Goal: Transaction & Acquisition: Purchase product/service

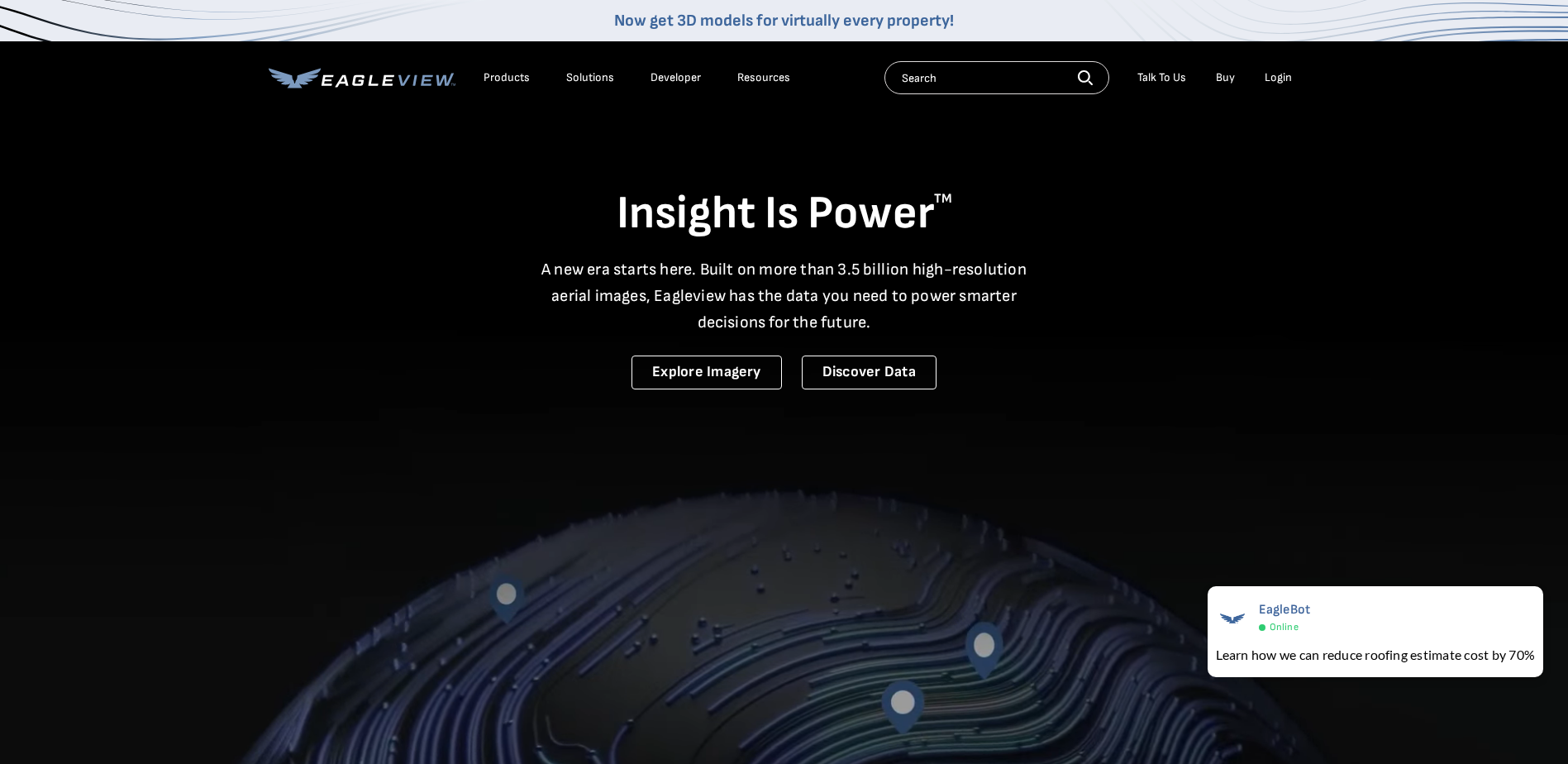
click at [1291, 75] on div "Login" at bounding box center [1277, 77] width 27 height 15
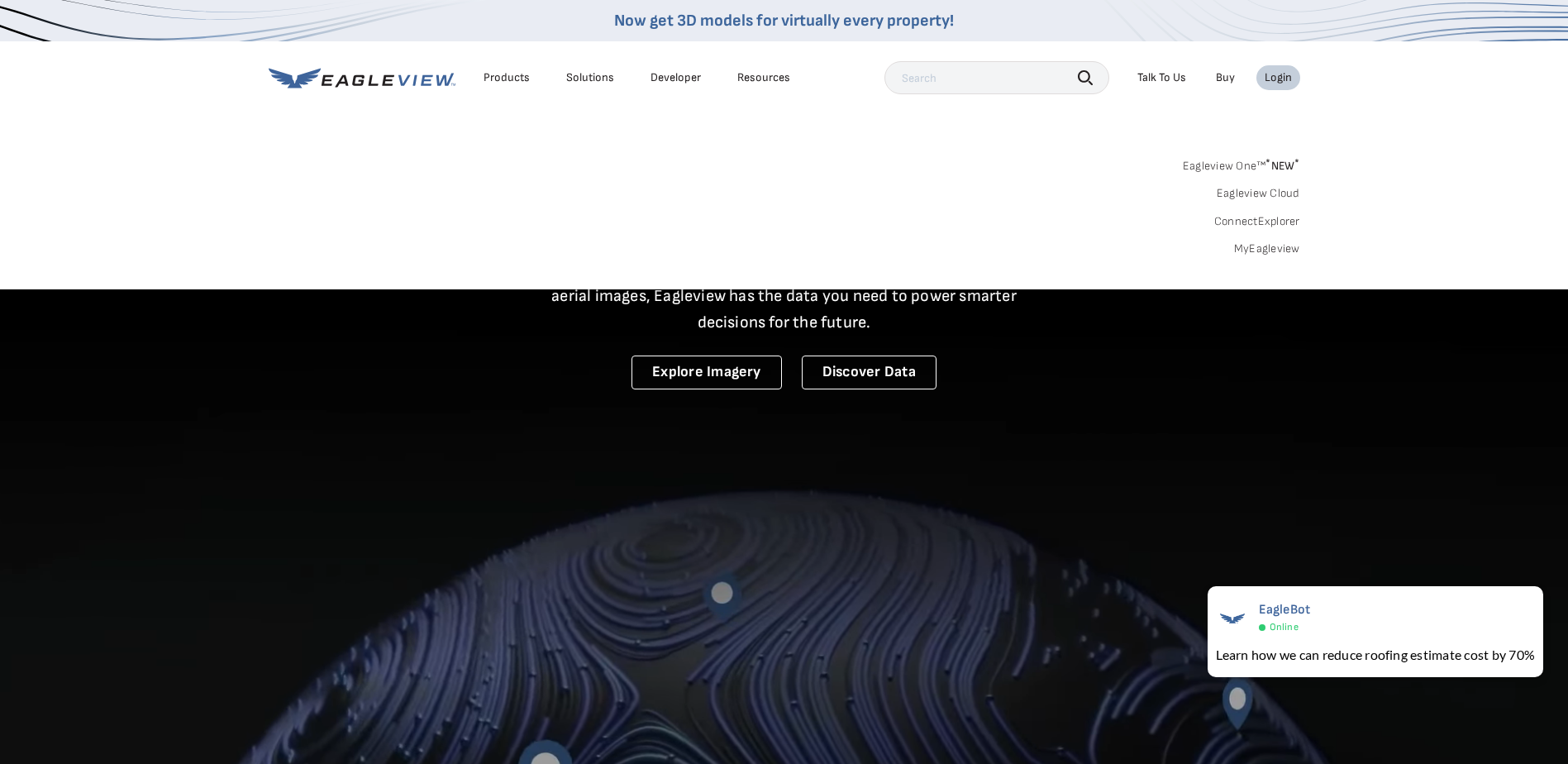
click at [1278, 72] on div "Login" at bounding box center [1277, 77] width 27 height 15
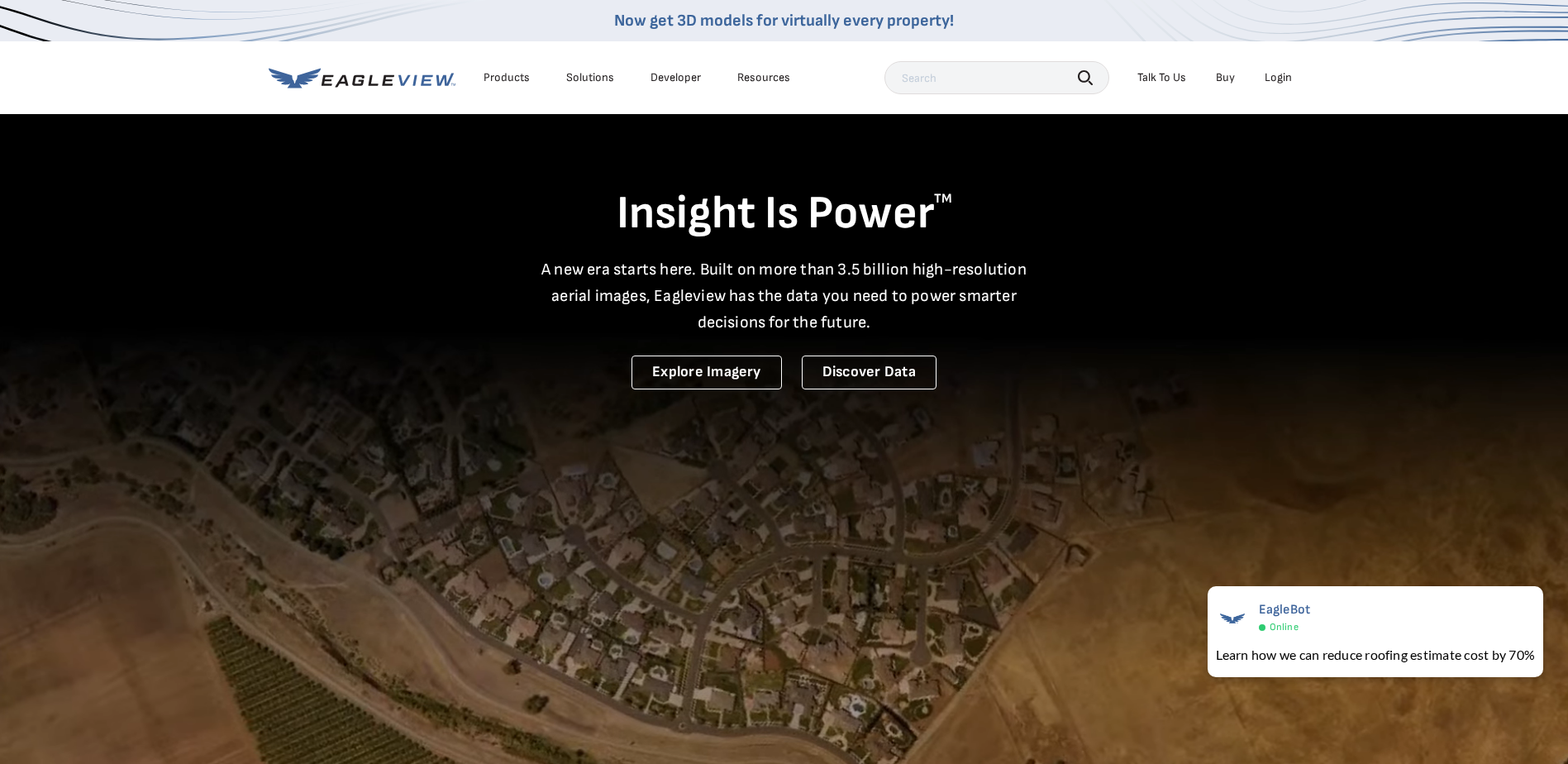
click at [1271, 78] on div "Login" at bounding box center [1277, 77] width 27 height 15
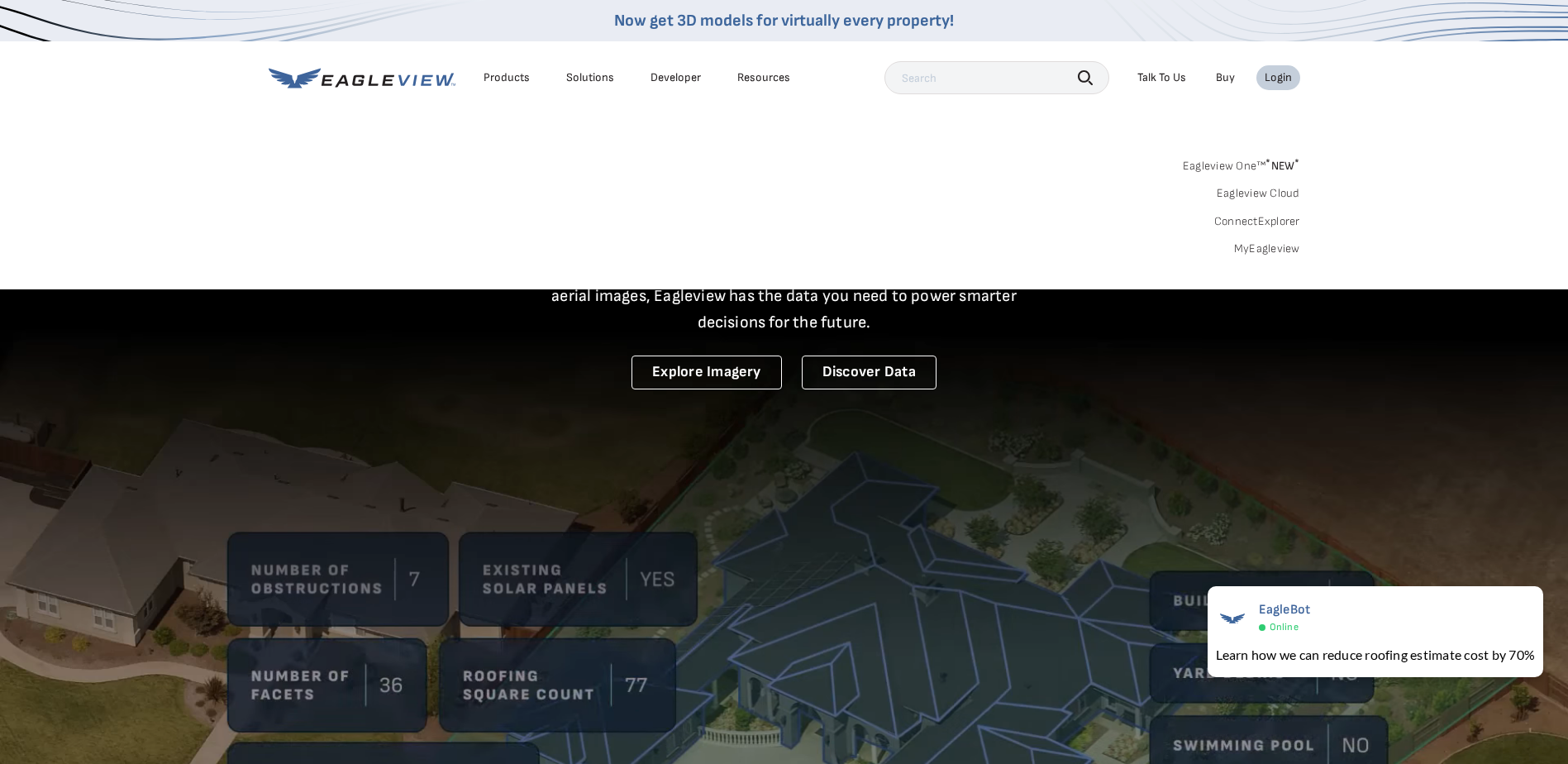
click at [1254, 243] on link "MyEagleview" at bounding box center [1266, 248] width 67 height 15
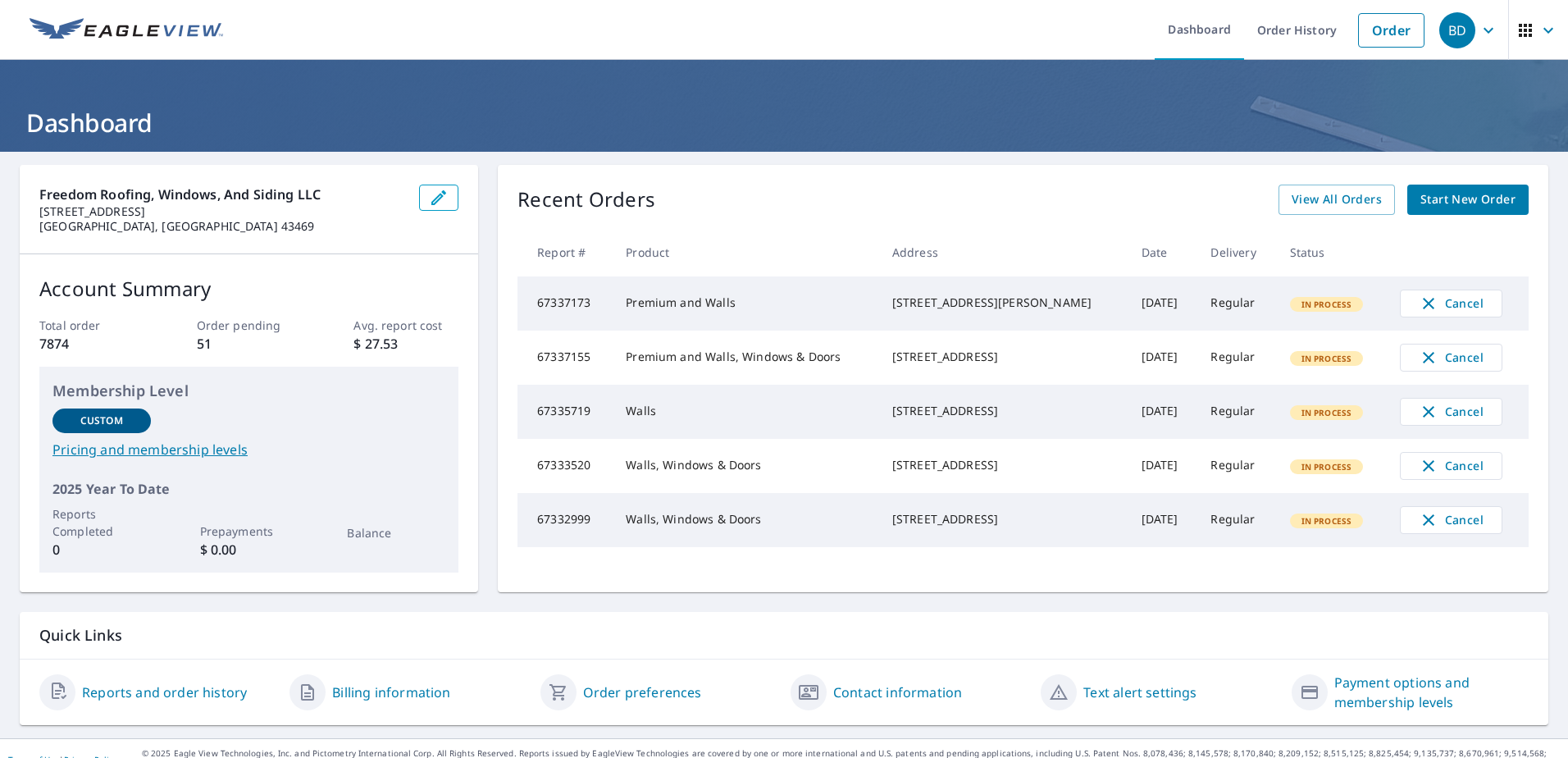
click at [1388, 33] on link "Order" at bounding box center [1391, 30] width 66 height 34
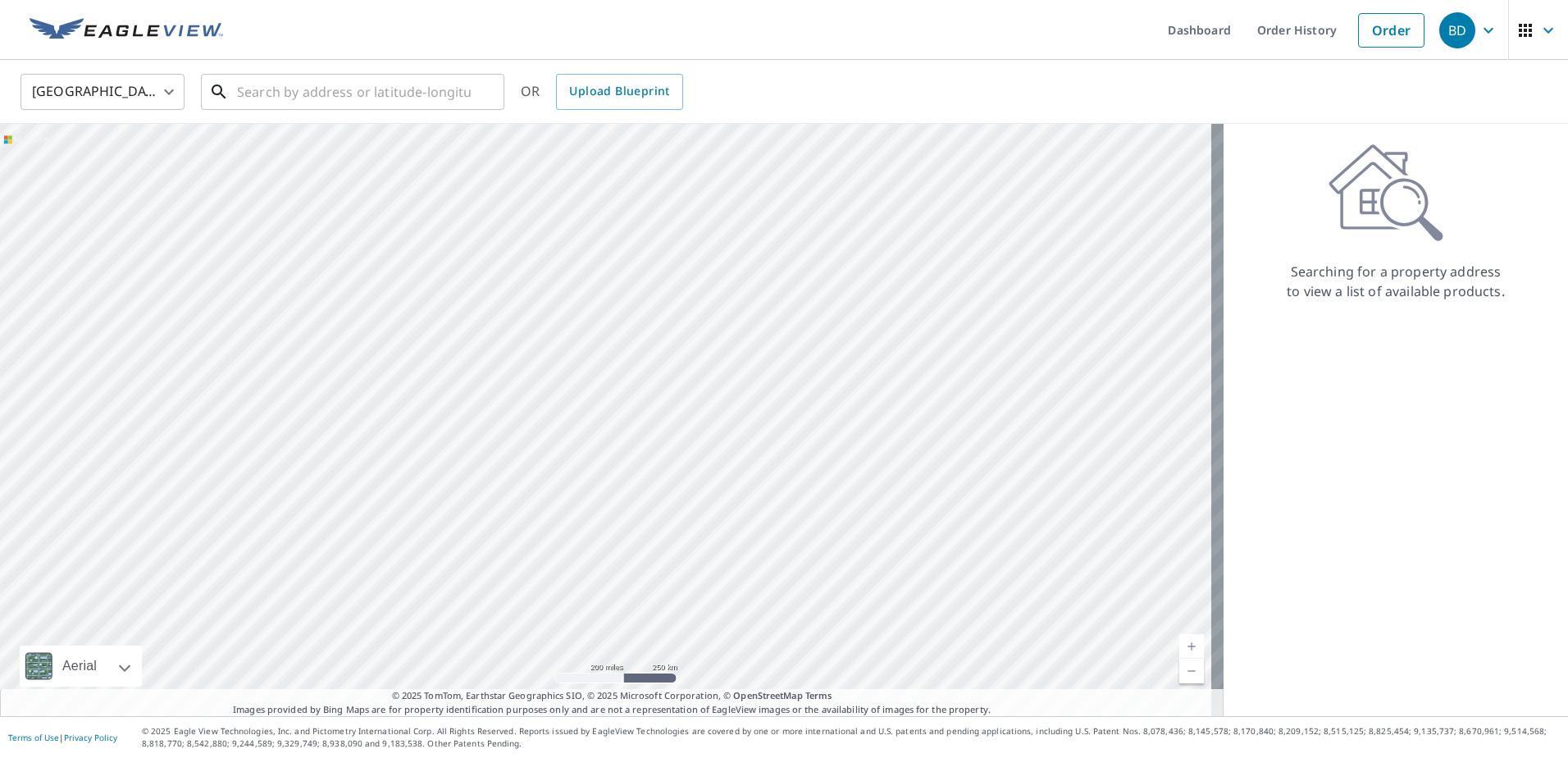
click at [452, 89] on input "text" at bounding box center [353, 92] width 234 height 46
paste input "[STREET_ADDRESS][PERSON_NAME][US_STATE]"
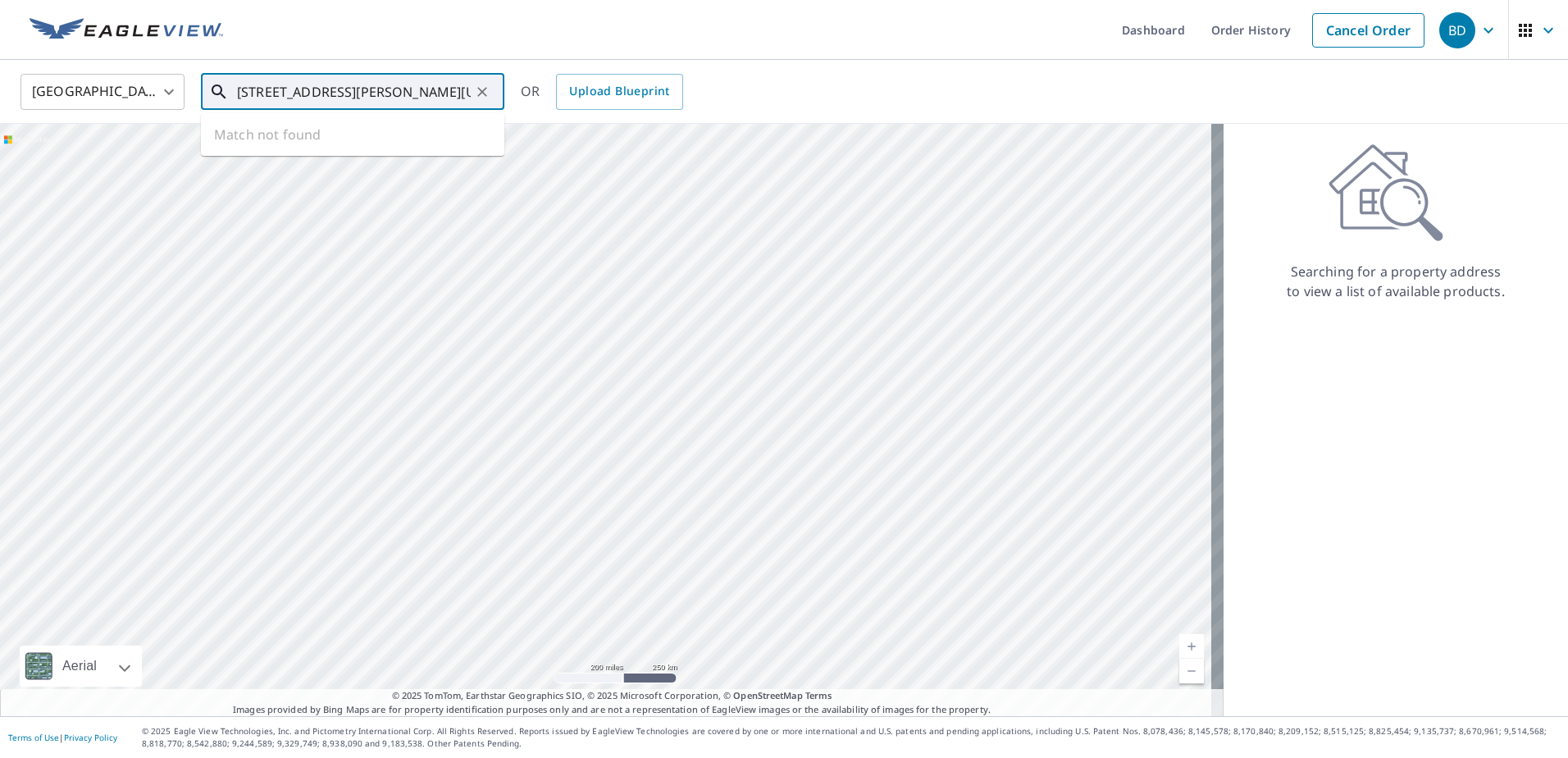
scroll to position [0, 39]
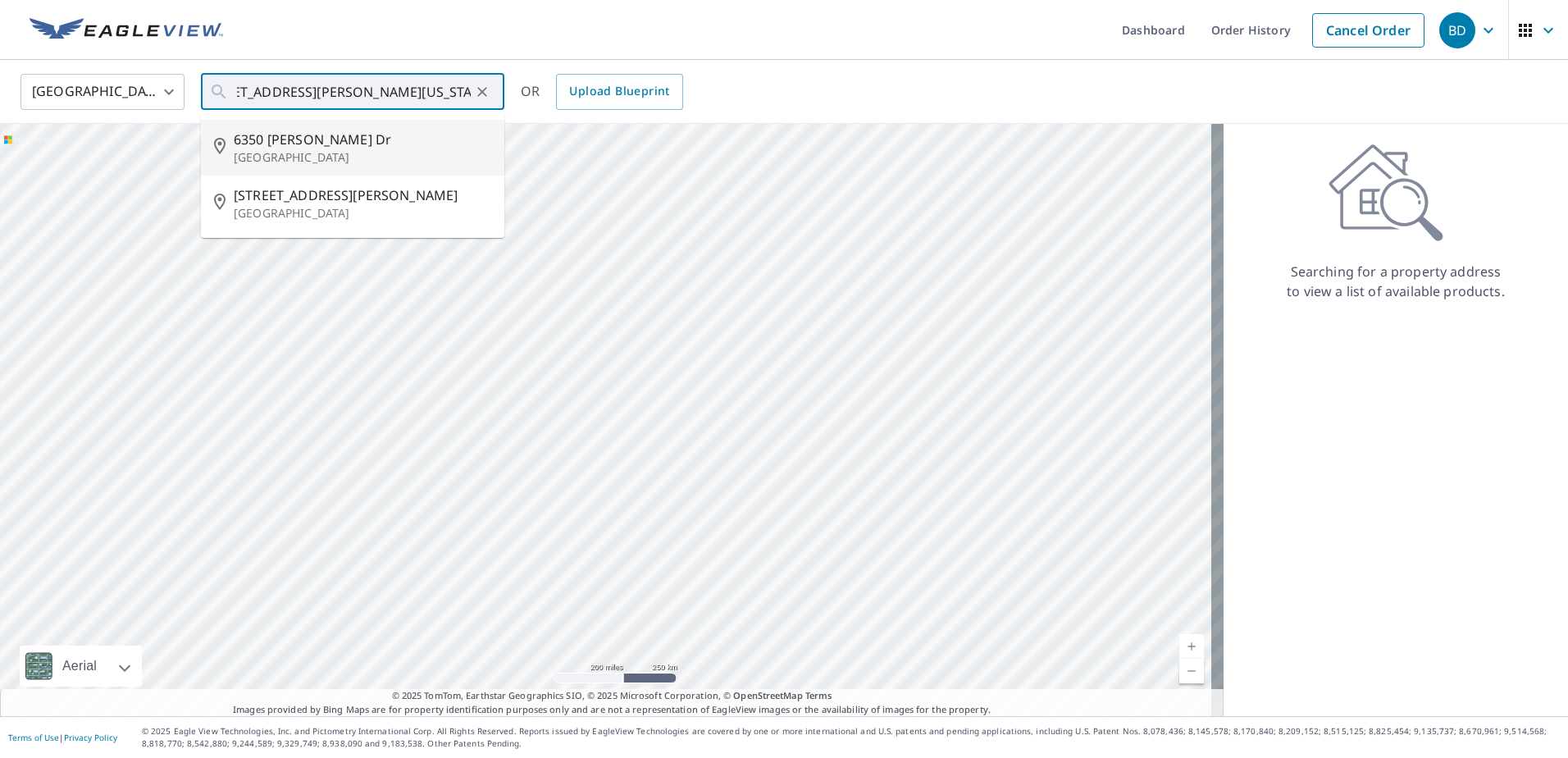
type input "[STREET_ADDRESS][PERSON_NAME][PERSON_NAME]"
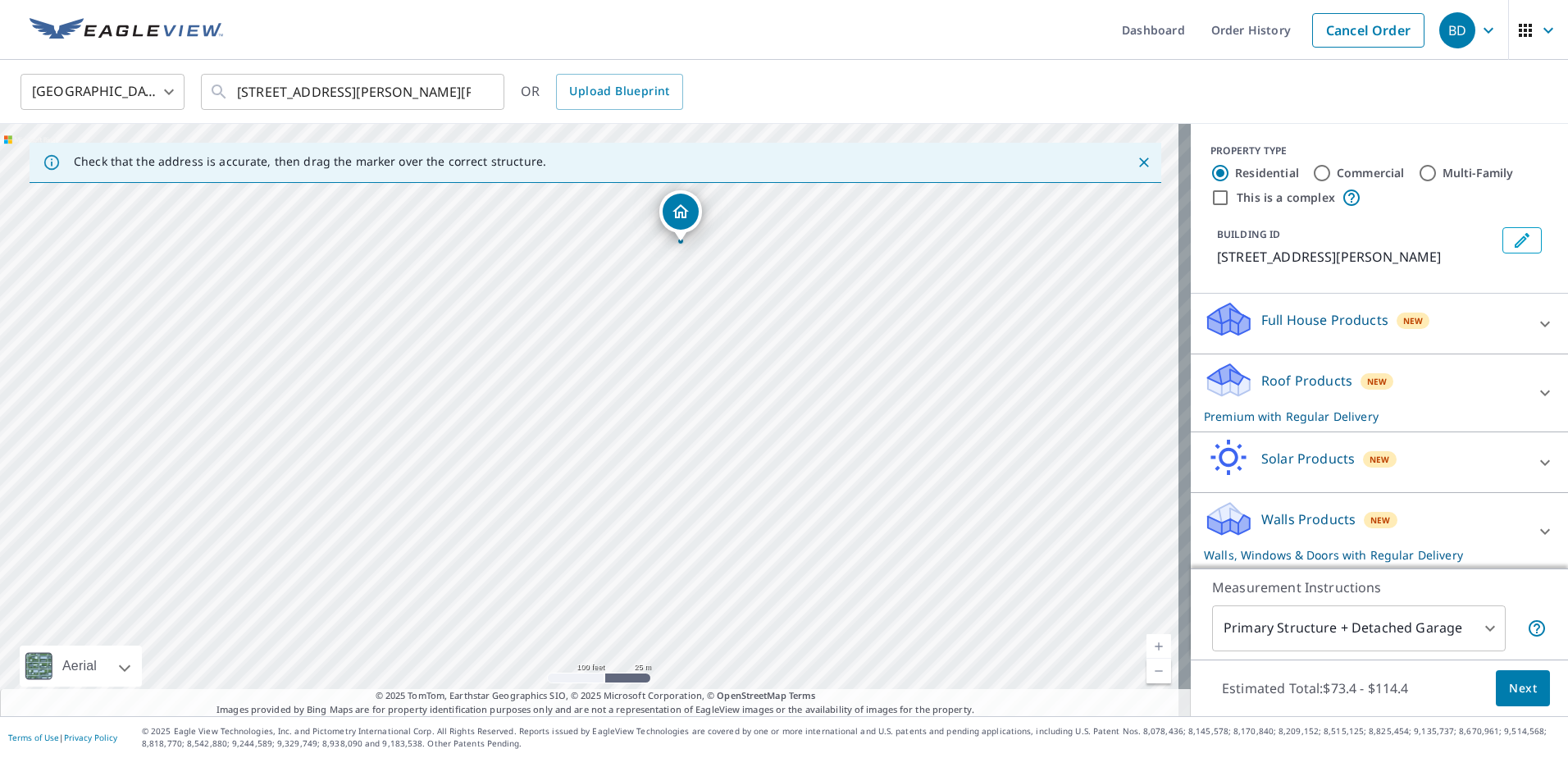
drag, startPoint x: 617, startPoint y: 562, endPoint x: 693, endPoint y: 339, distance: 235.6
click at [693, 339] on div "[STREET_ADDRESS][PERSON_NAME]" at bounding box center [595, 420] width 1191 height 592
drag, startPoint x: 768, startPoint y: 222, endPoint x: 564, endPoint y: 481, distance: 329.7
drag, startPoint x: 622, startPoint y: 419, endPoint x: 568, endPoint y: 554, distance: 145.4
click at [568, 554] on div "[STREET_ADDRESS]" at bounding box center [595, 420] width 1191 height 592
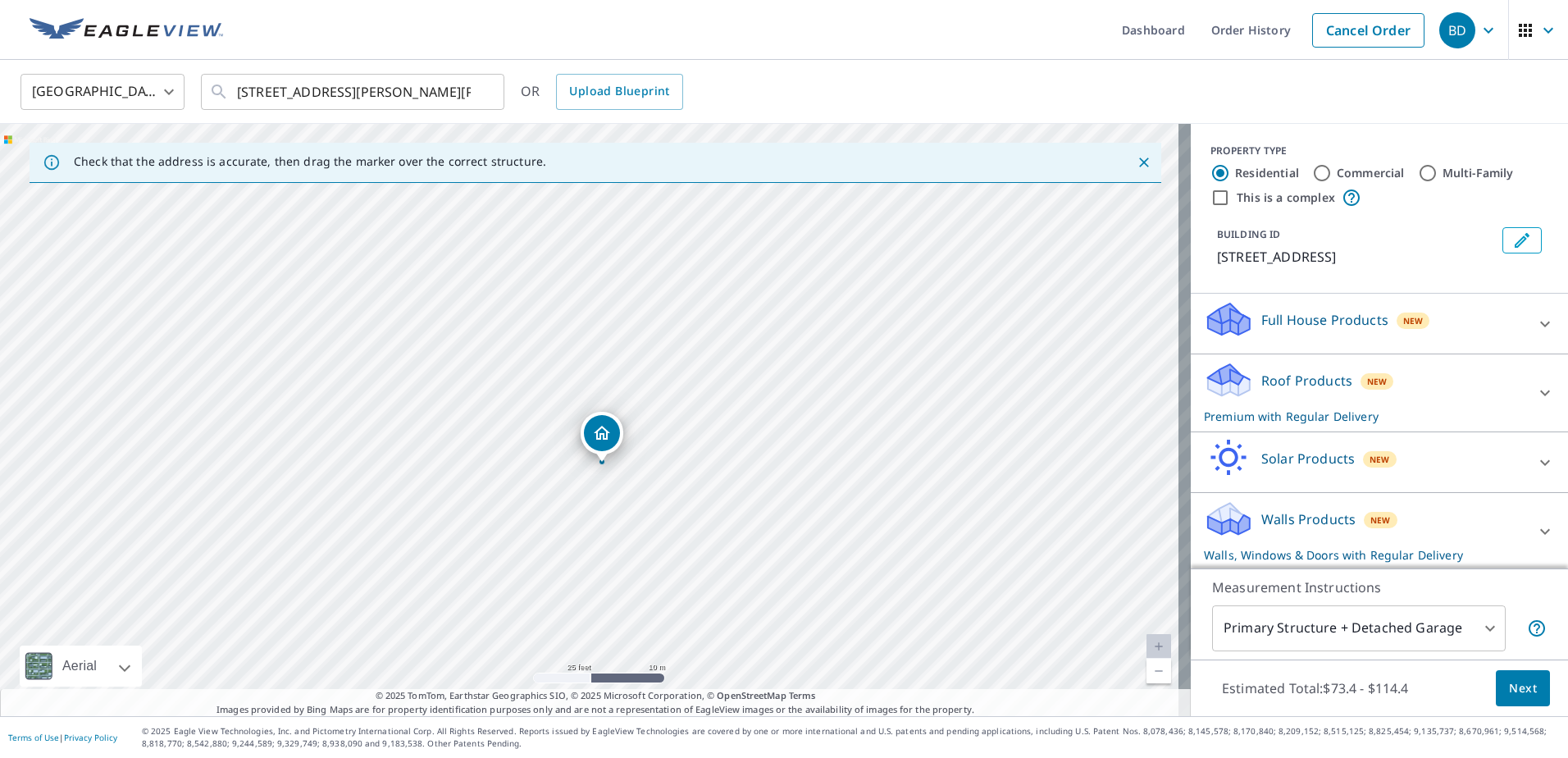
drag, startPoint x: 494, startPoint y: 460, endPoint x: 603, endPoint y: 428, distance: 113.6
click at [1312, 172] on input "Commercial" at bounding box center [1322, 173] width 20 height 20
radio input "true"
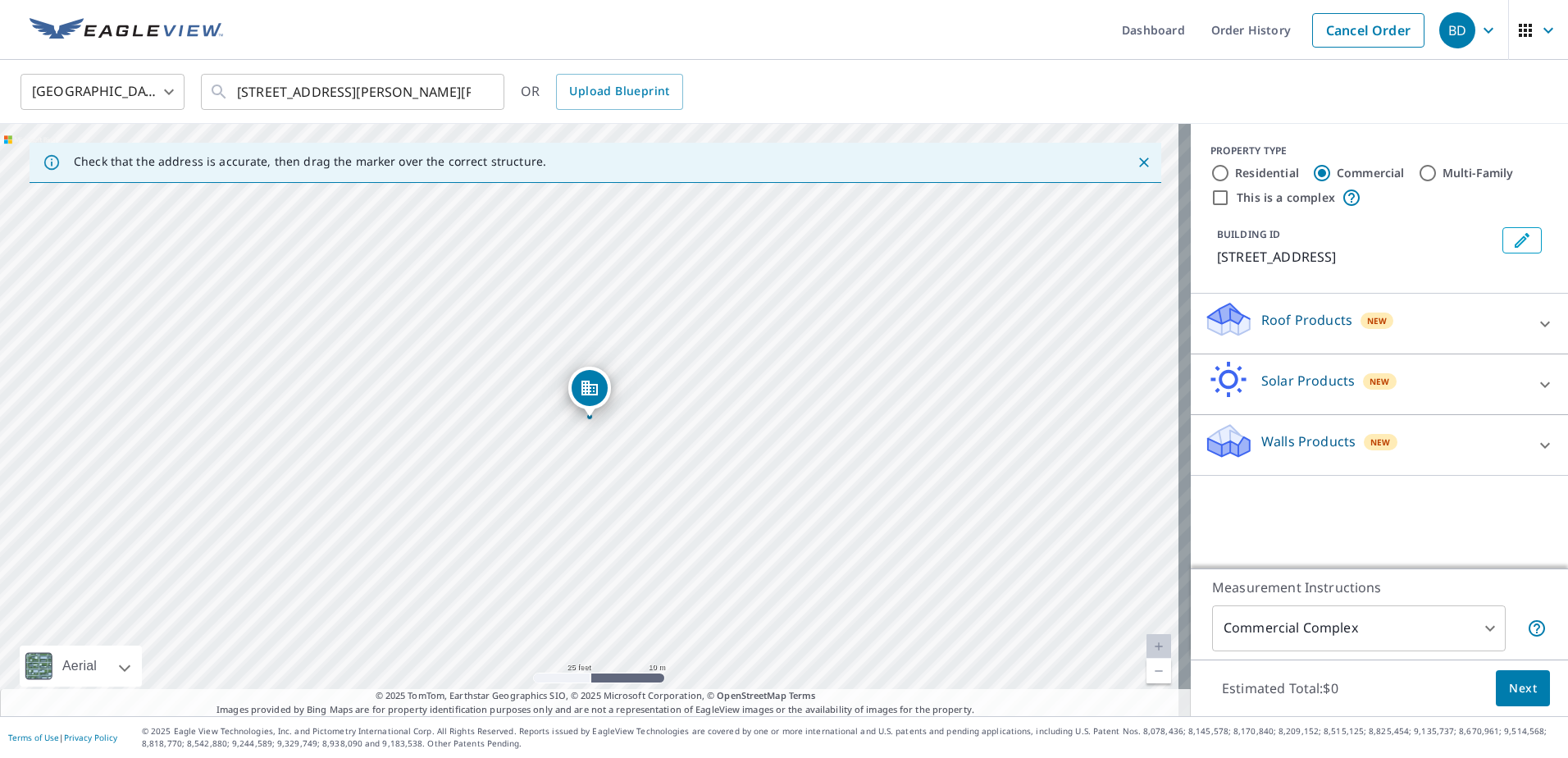
type input "4"
click at [1210, 201] on input "This is a complex" at bounding box center [1220, 198] width 20 height 20
checkbox input "true"
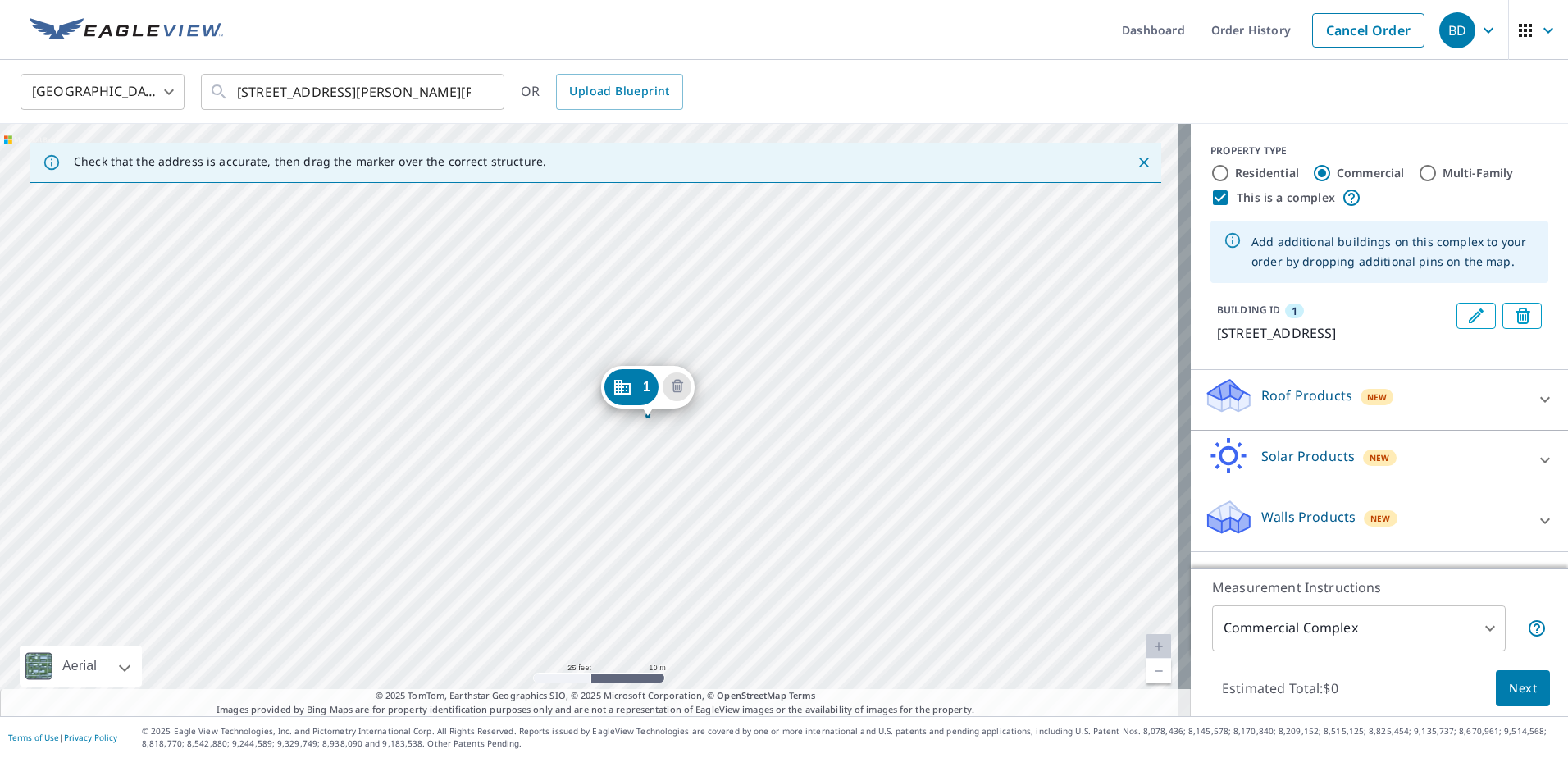
drag, startPoint x: 572, startPoint y: 386, endPoint x: 630, endPoint y: 385, distance: 58.0
click at [578, 382] on div "1" at bounding box center [572, 387] width 54 height 36
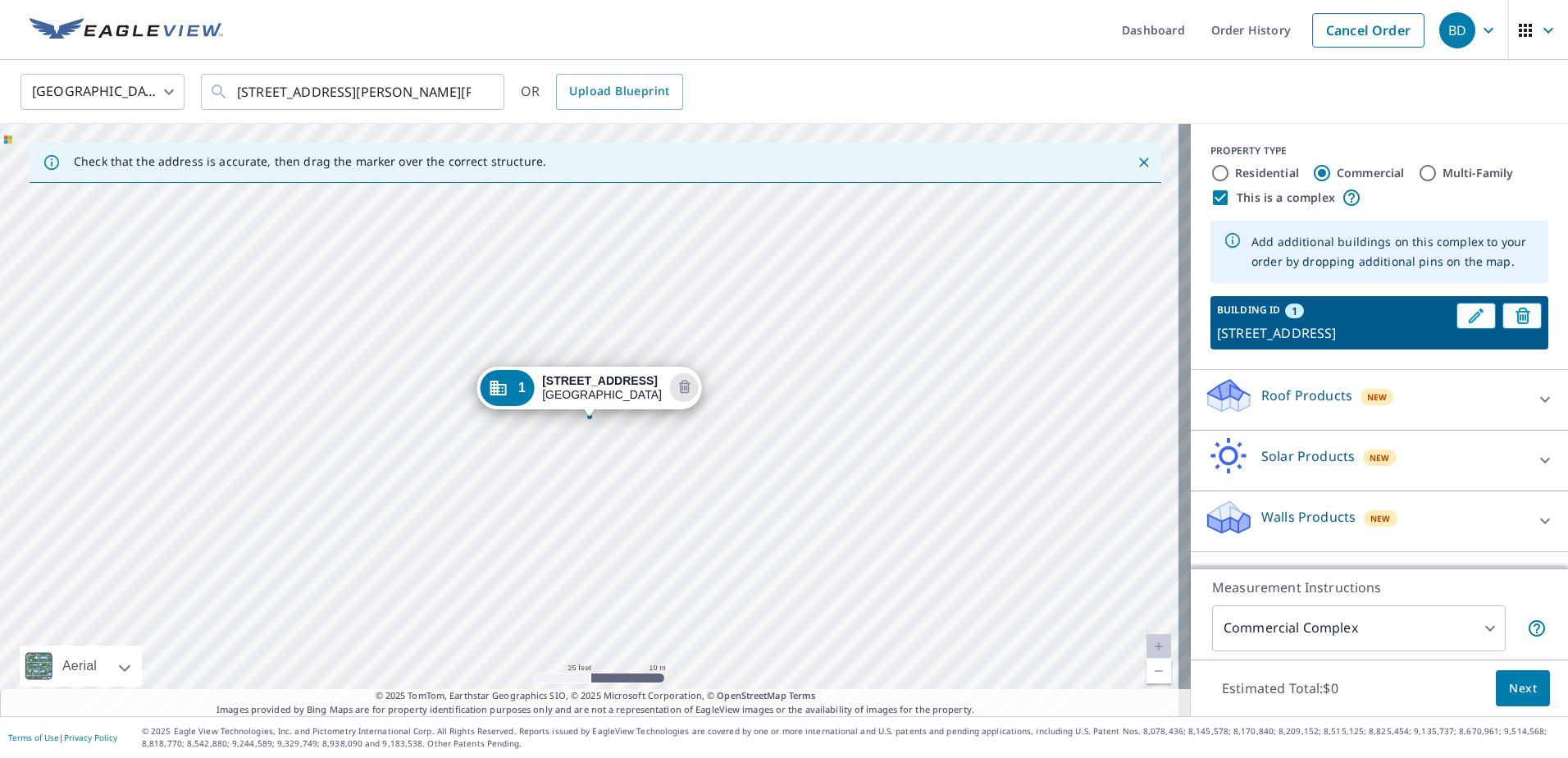
click at [1457, 315] on button "Edit building 1" at bounding box center [1476, 315] width 39 height 27
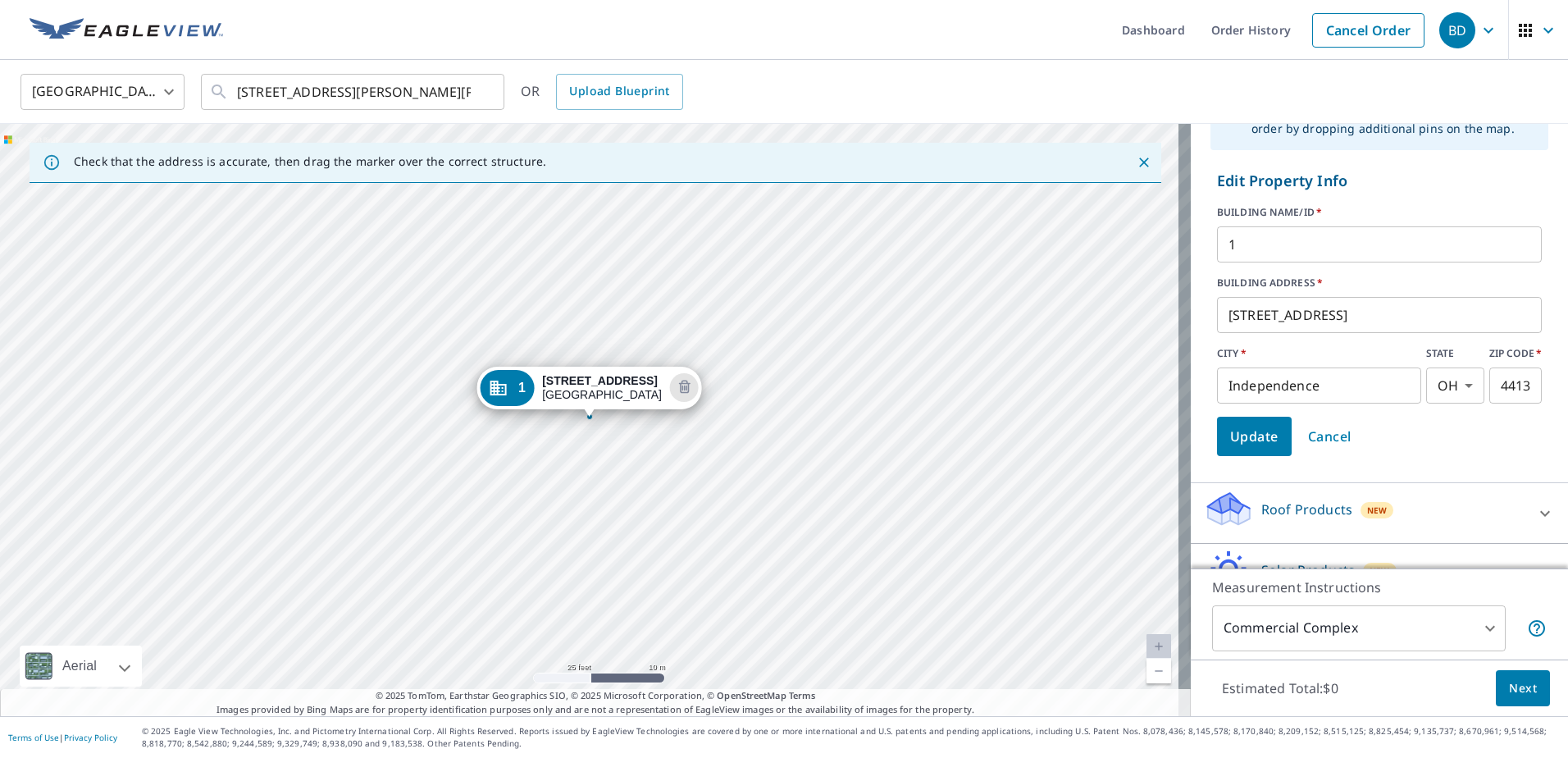
scroll to position [164, 0]
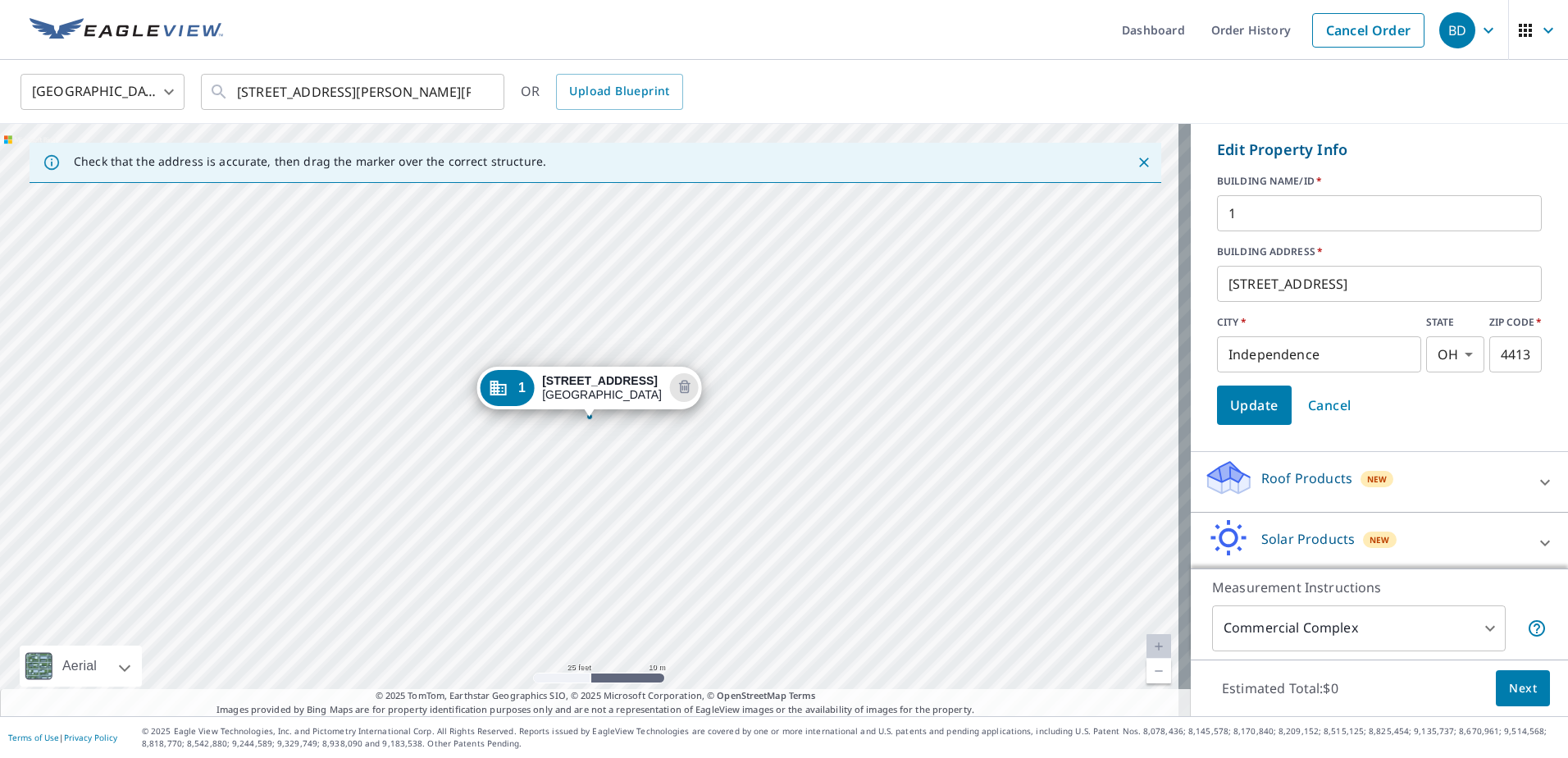
click at [1238, 402] on span "Update" at bounding box center [1254, 404] width 48 height 23
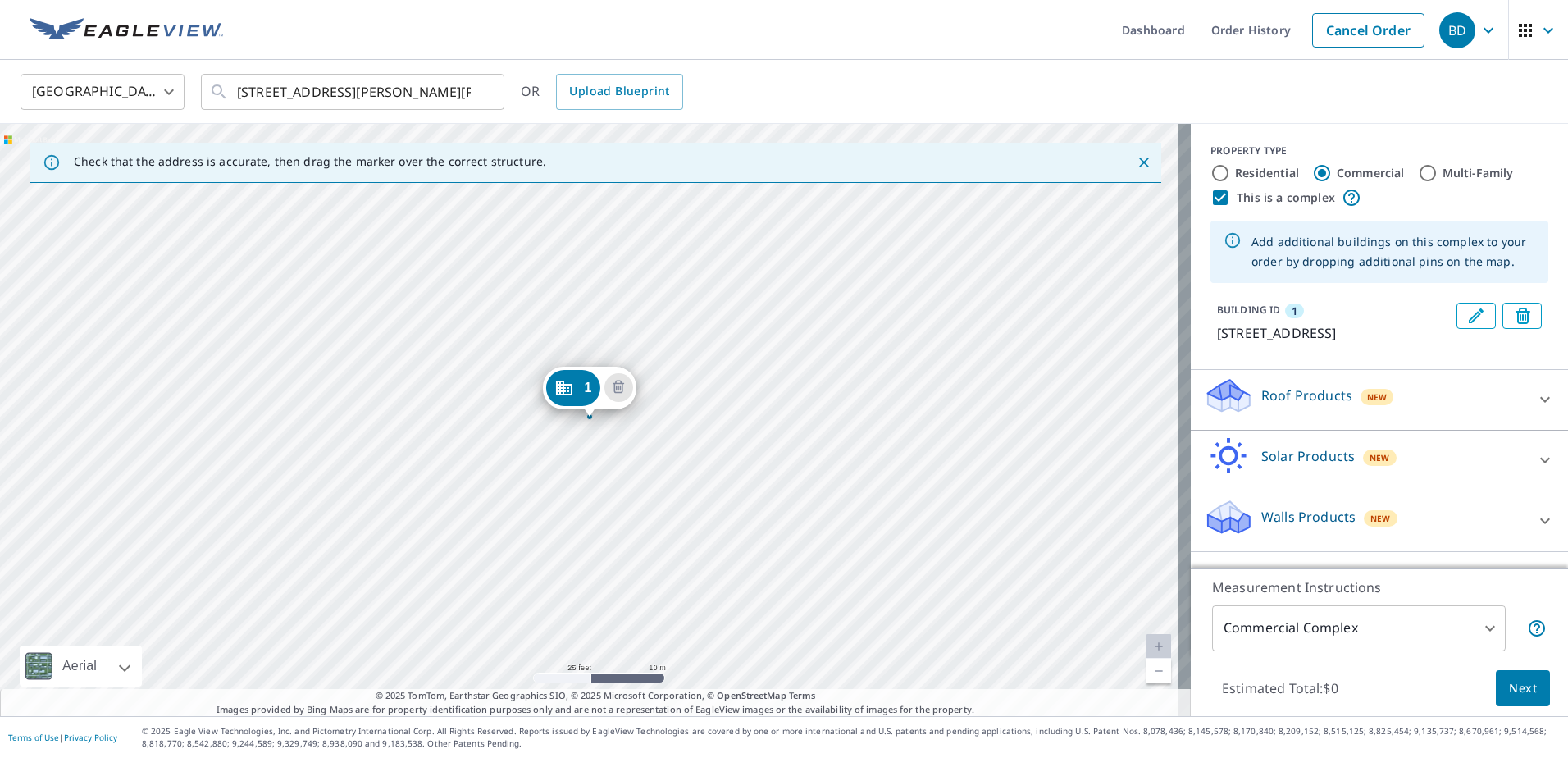
scroll to position [0, 0]
click at [1466, 310] on icon "Edit building 1" at bounding box center [1476, 315] width 20 height 20
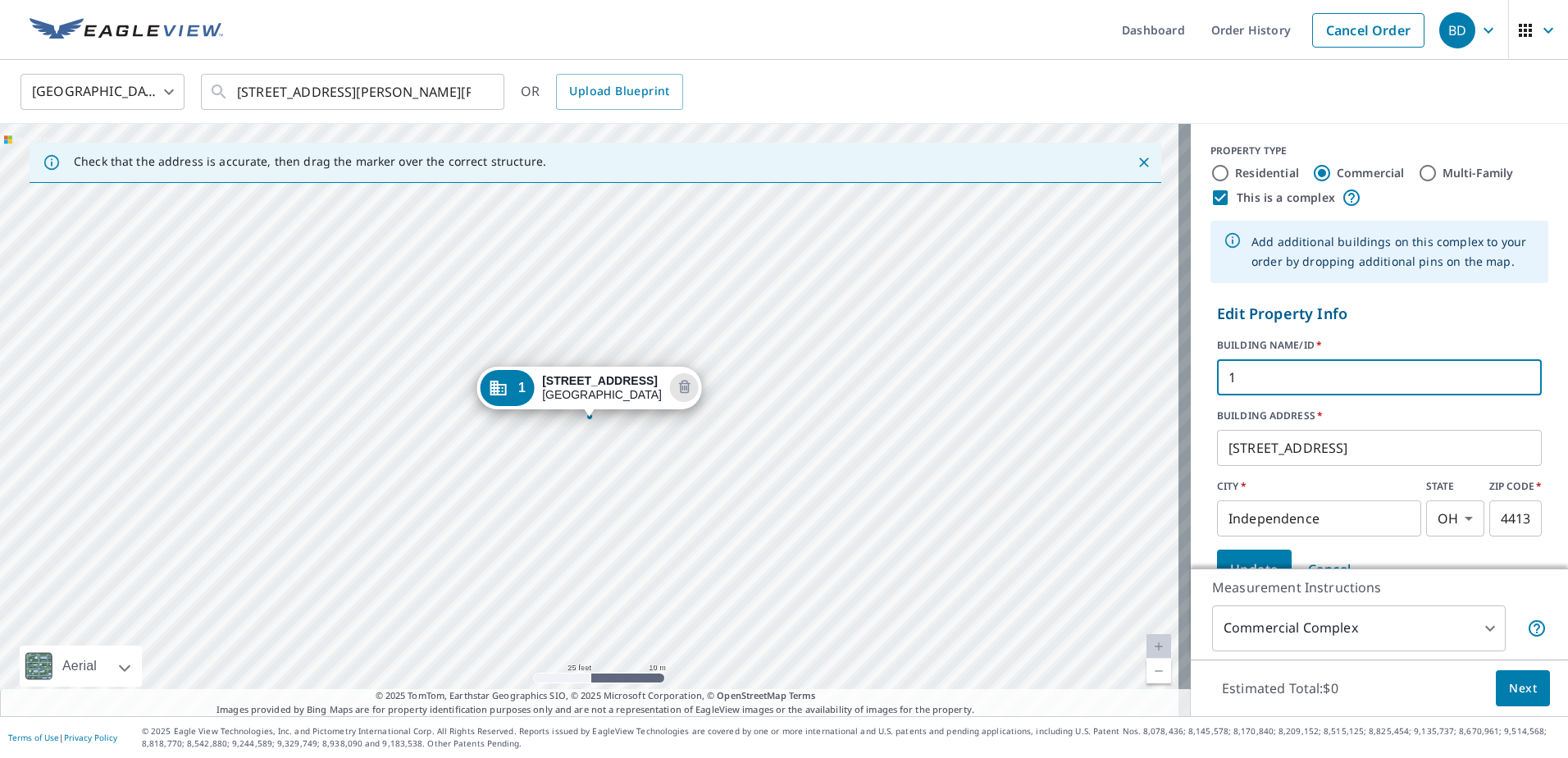
drag, startPoint x: 1258, startPoint y: 374, endPoint x: 1135, endPoint y: 378, distance: 123.1
click at [1135, 378] on div "Check that the address is accurate, then drag the marker over the correct struc…" at bounding box center [784, 420] width 1568 height 592
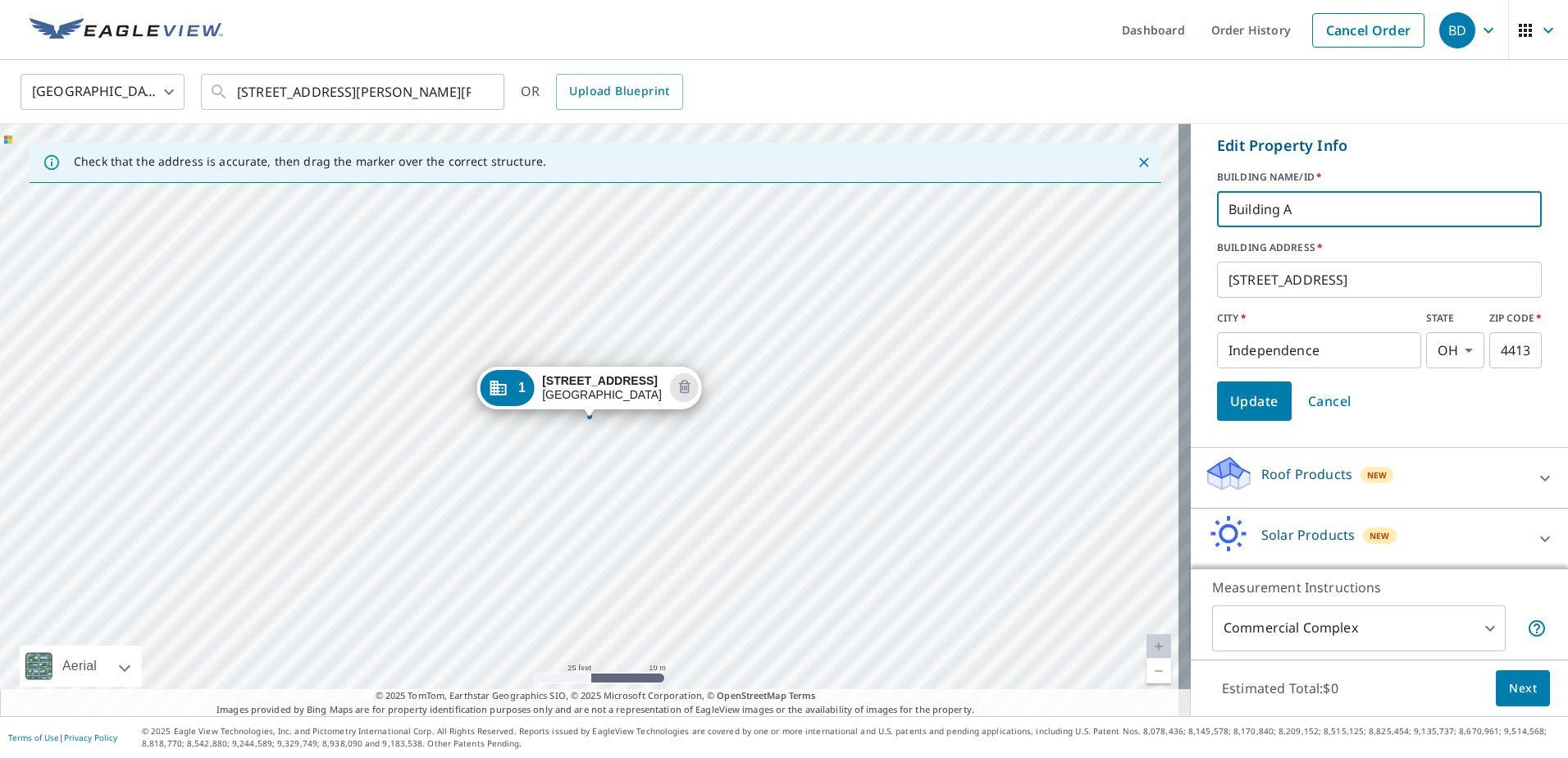
scroll to position [230, 0]
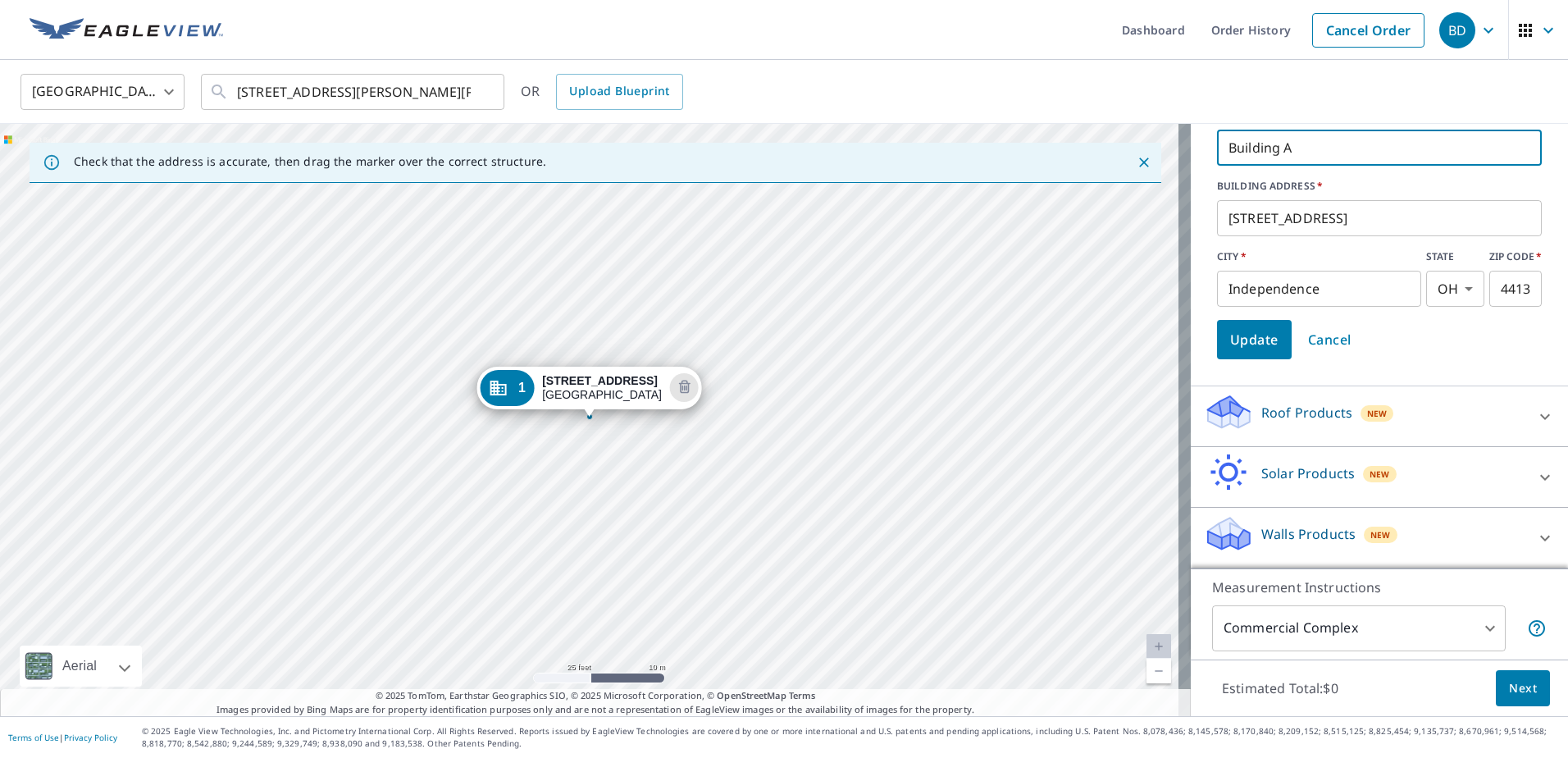
type input "Building A"
click at [1244, 339] on span "Update" at bounding box center [1254, 339] width 48 height 23
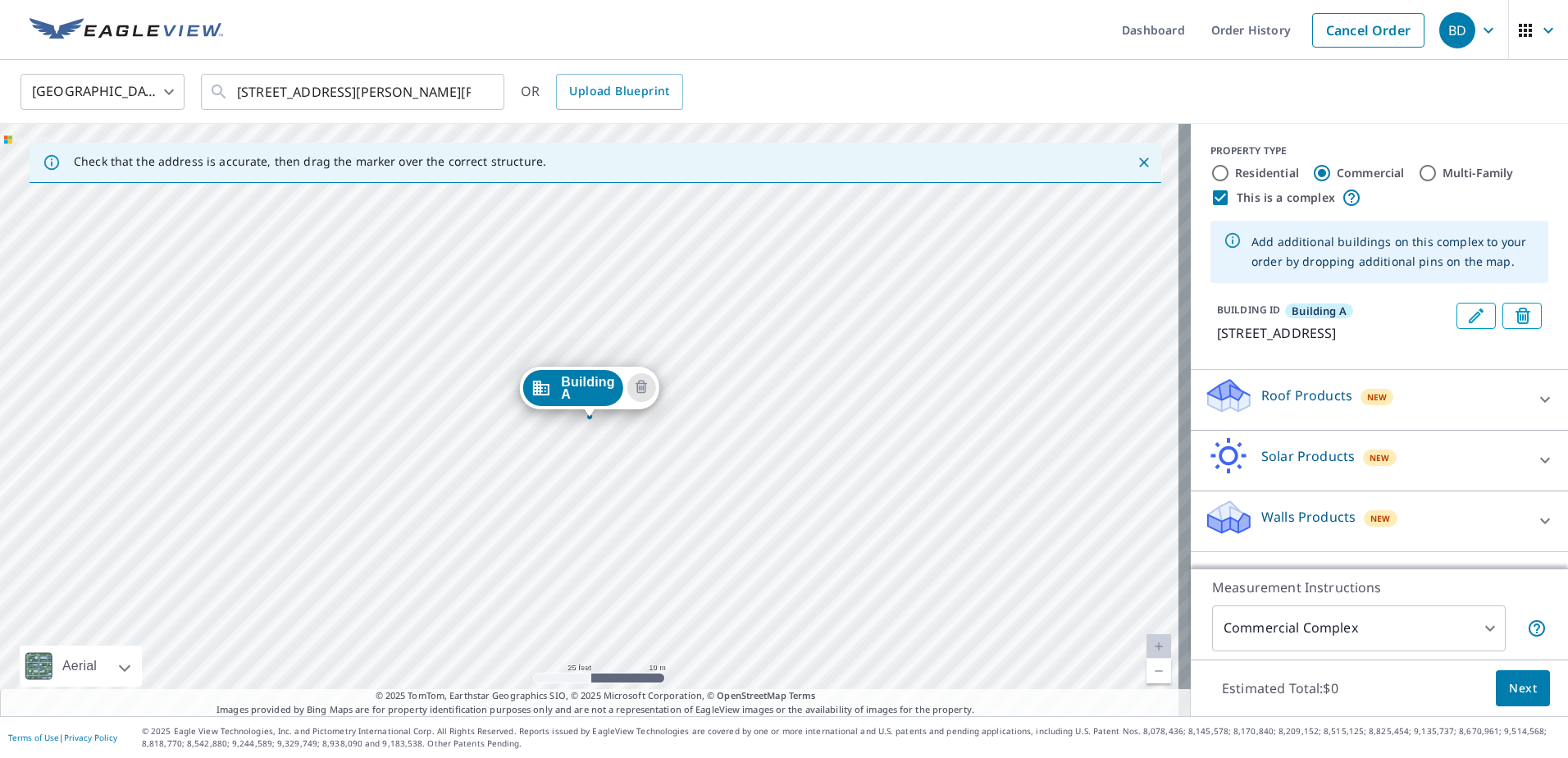
scroll to position [0, 0]
click at [1136, 166] on icon "Close" at bounding box center [1143, 162] width 17 height 17
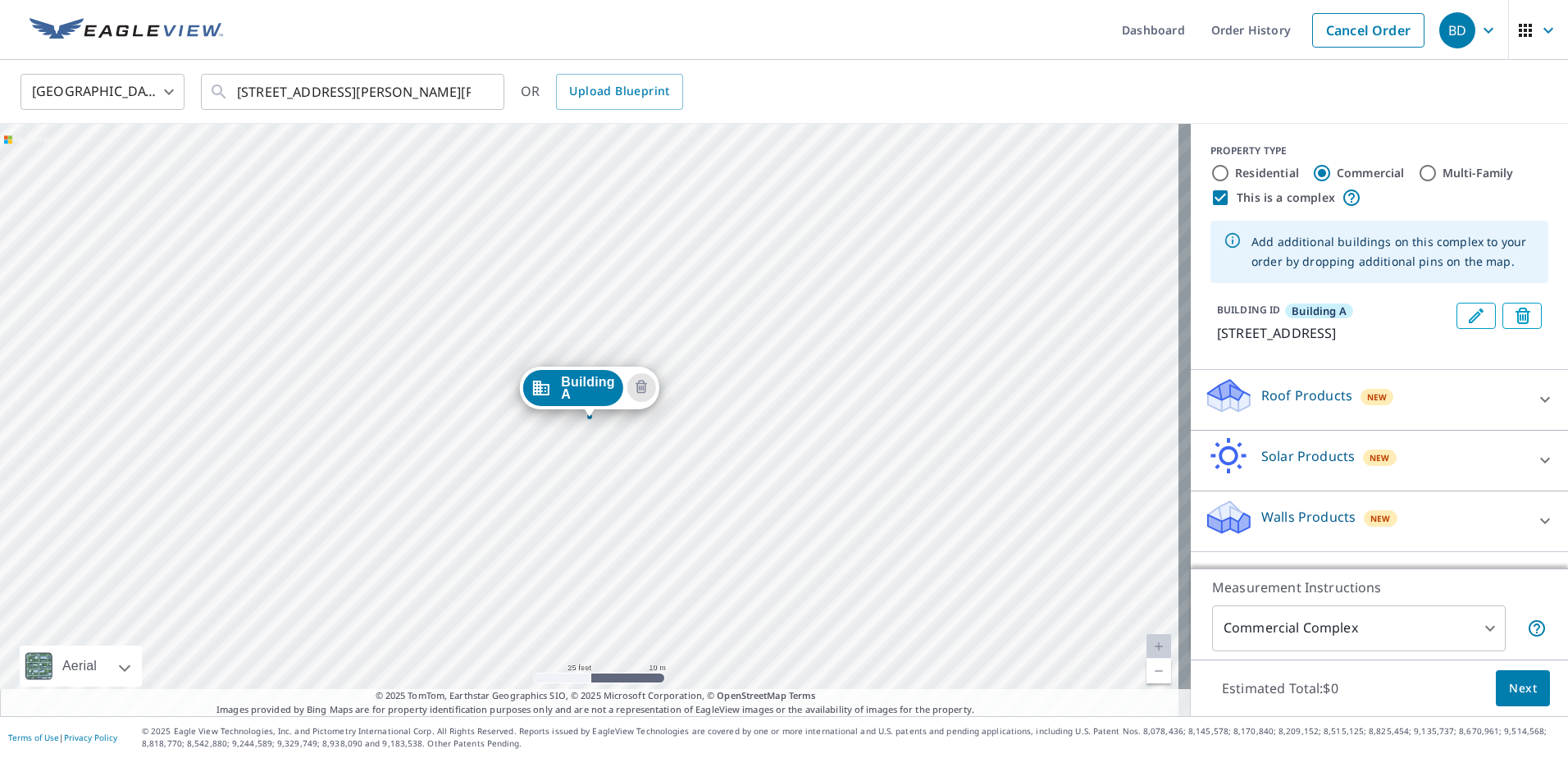
click at [830, 475] on div "Building A [STREET_ADDRESS]" at bounding box center [595, 420] width 1191 height 592
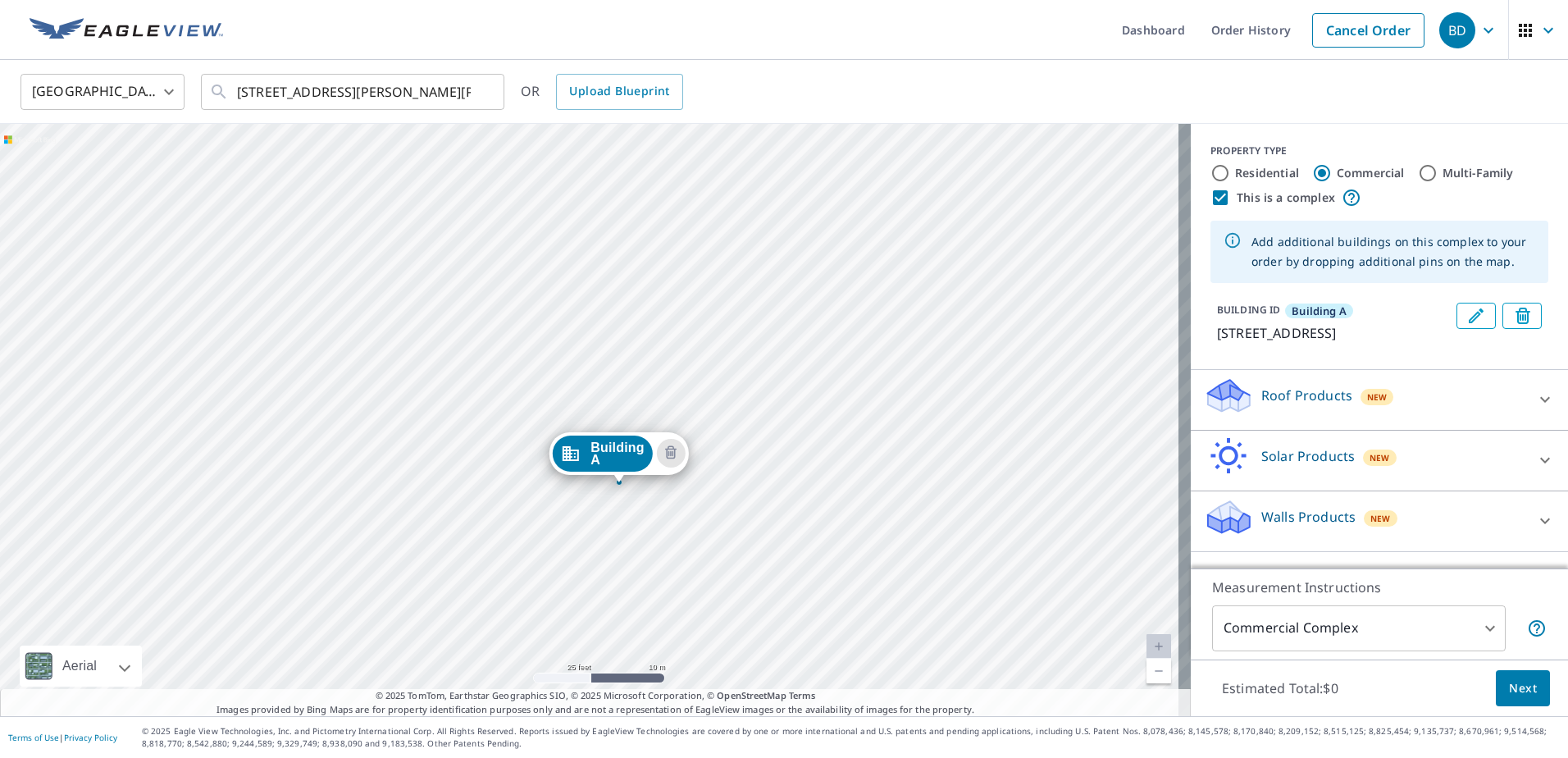
drag, startPoint x: 892, startPoint y: 428, endPoint x: 922, endPoint y: 491, distance: 69.8
click at [922, 491] on div "Building A [STREET_ADDRESS]" at bounding box center [595, 420] width 1191 height 592
drag, startPoint x: 1246, startPoint y: 249, endPoint x: 1234, endPoint y: 256, distance: 13.9
click at [1234, 256] on div "Add additional buildings on this complex to your order by dropping additional p…" at bounding box center [1379, 251] width 338 height 62
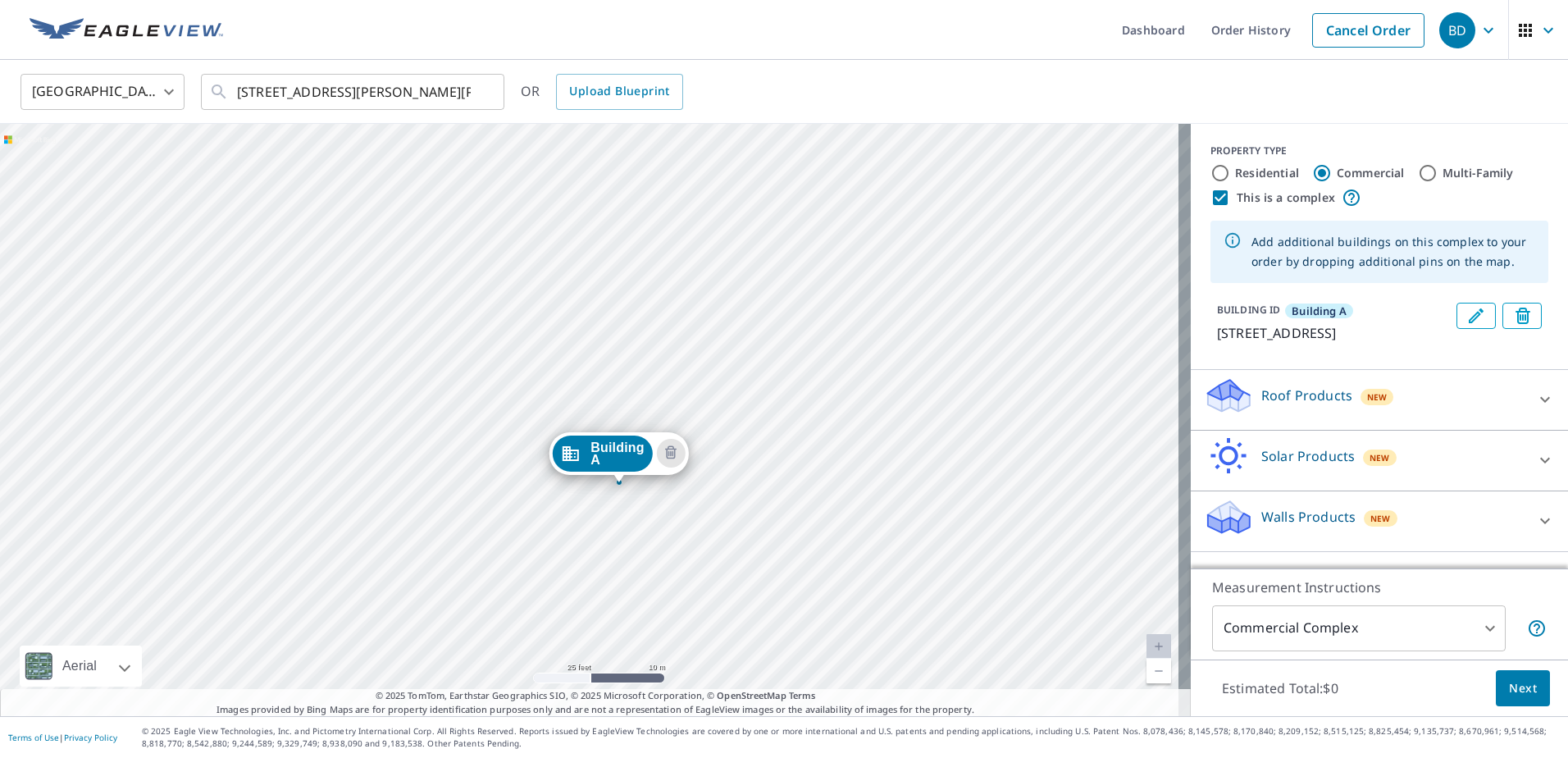
click at [1479, 31] on icon "button" at bounding box center [1488, 31] width 20 height 20
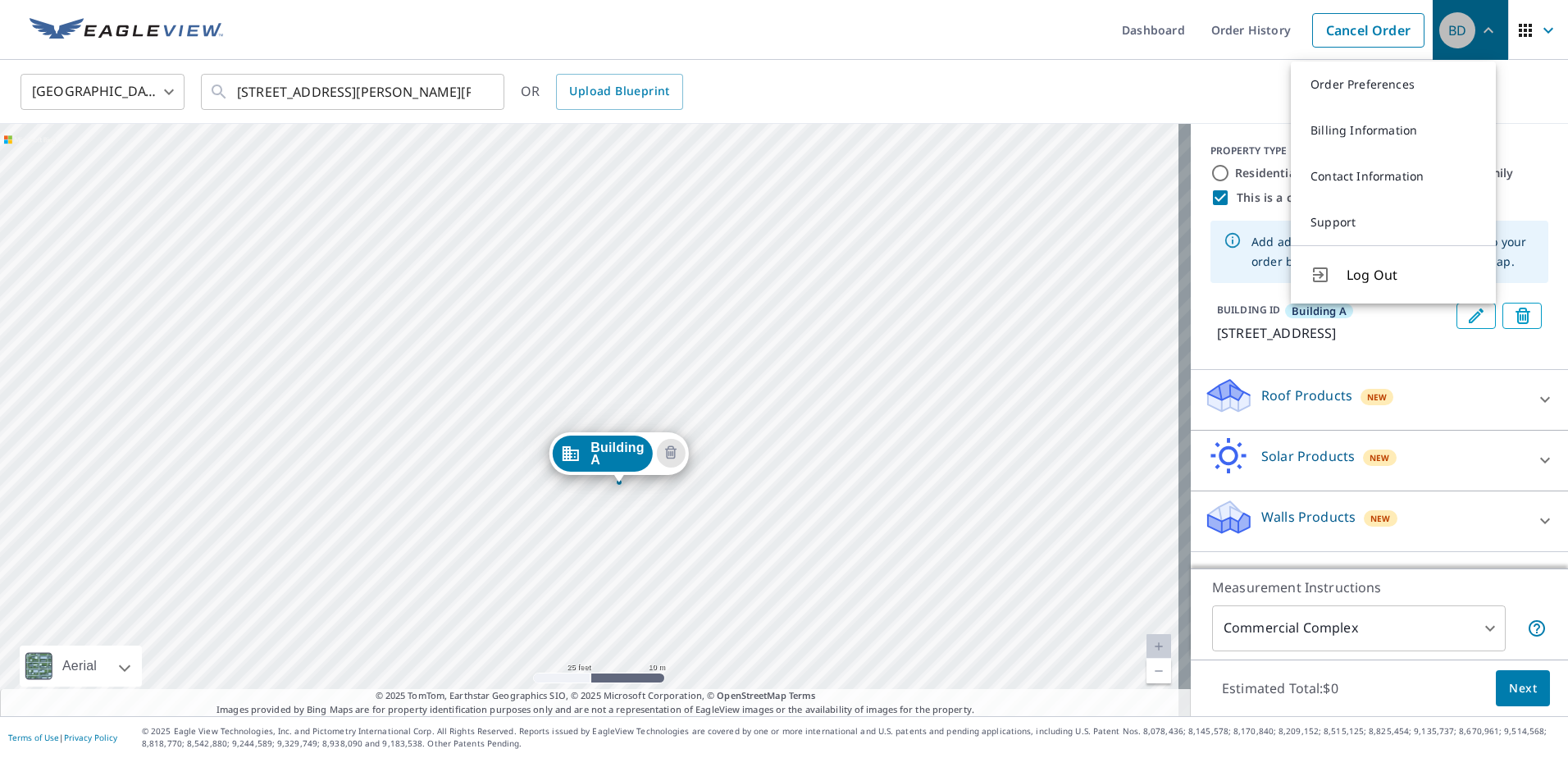
click at [1480, 33] on icon "button" at bounding box center [1488, 31] width 20 height 20
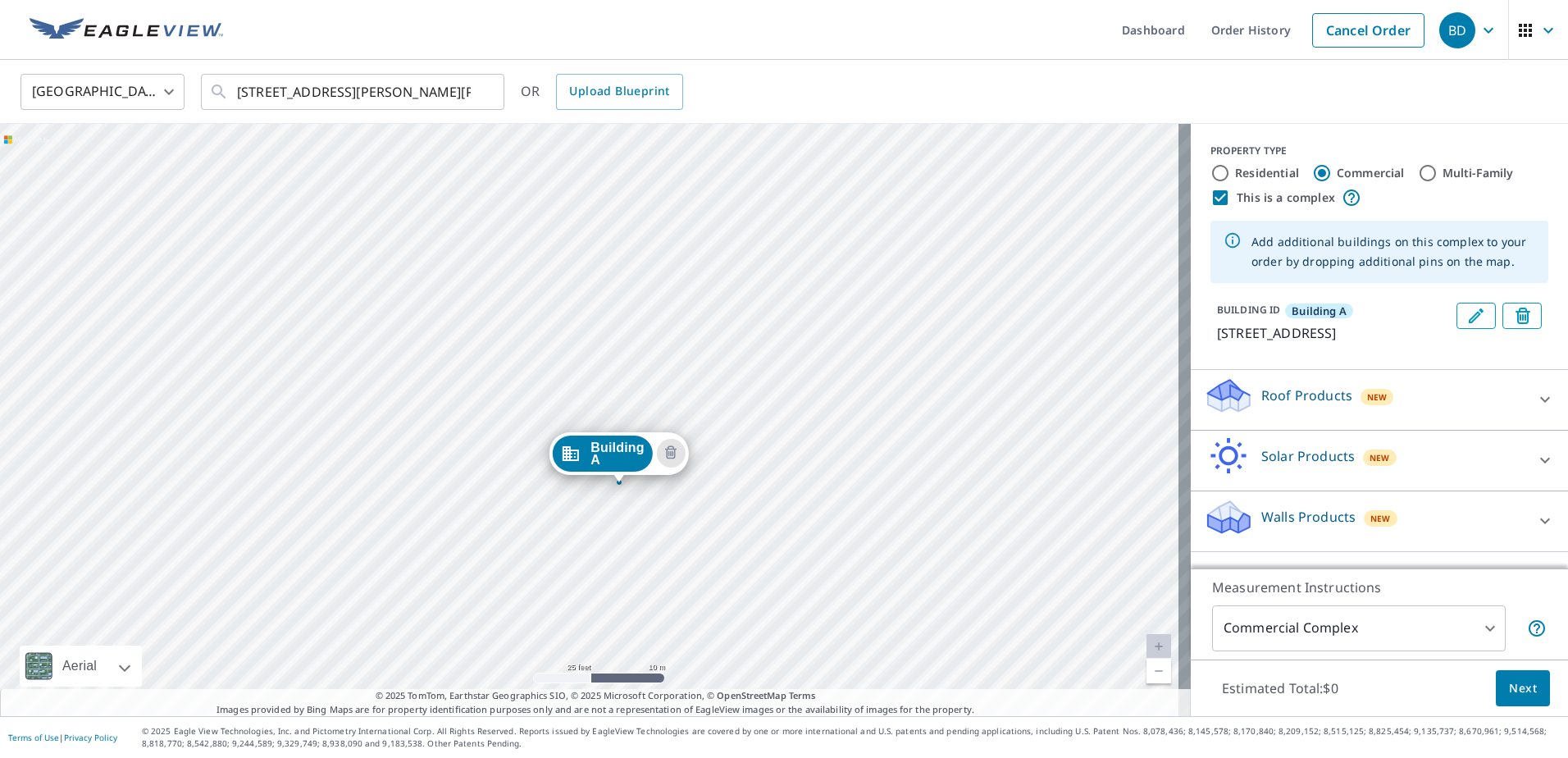
click at [570, 453] on icon "Dropped pin, building Building A, Commercial property, 6830 Brecksville Rd Inde…" at bounding box center [570, 453] width 17 height 15
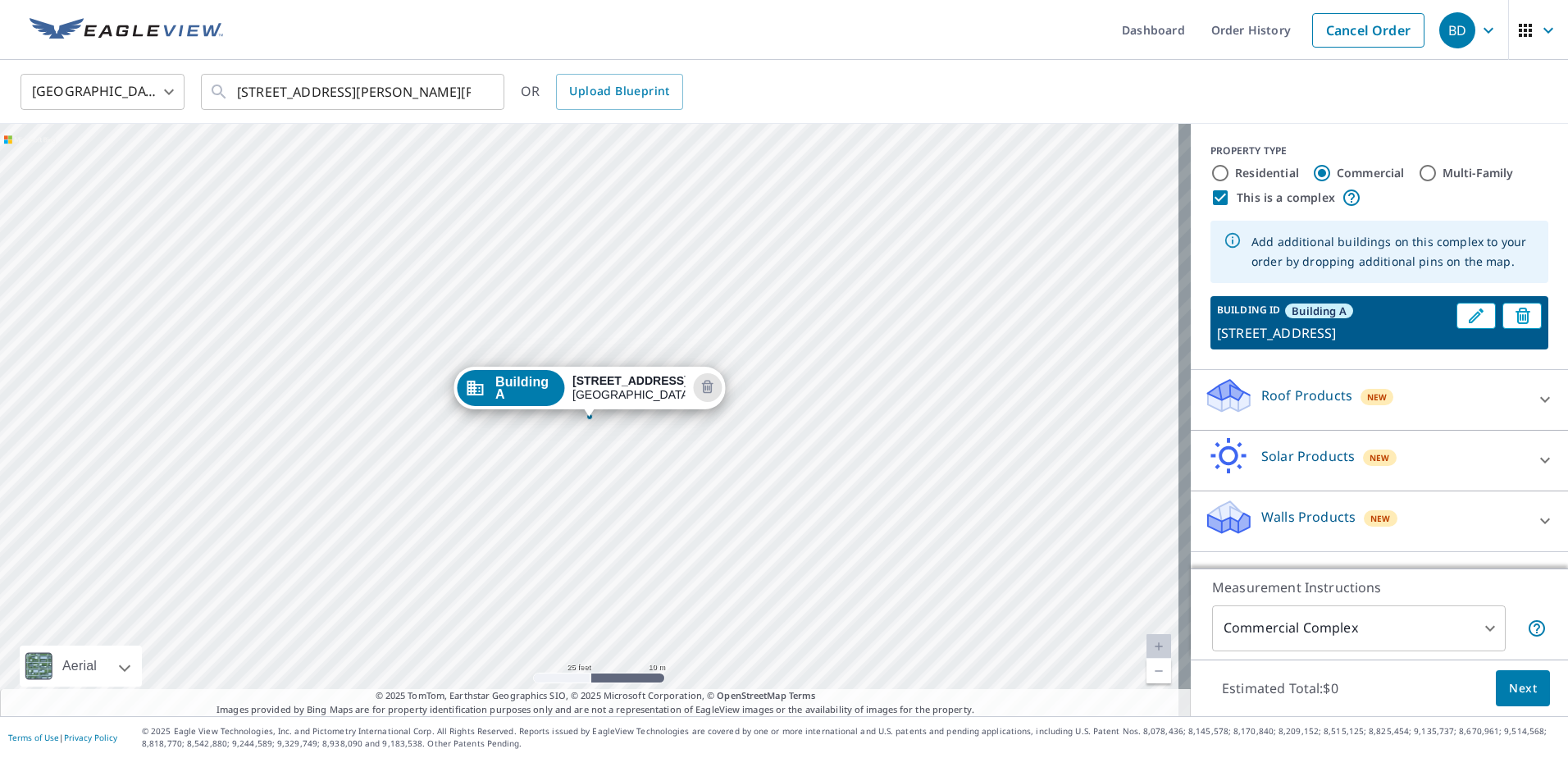
click at [500, 393] on span "Building A" at bounding box center [526, 387] width 61 height 25
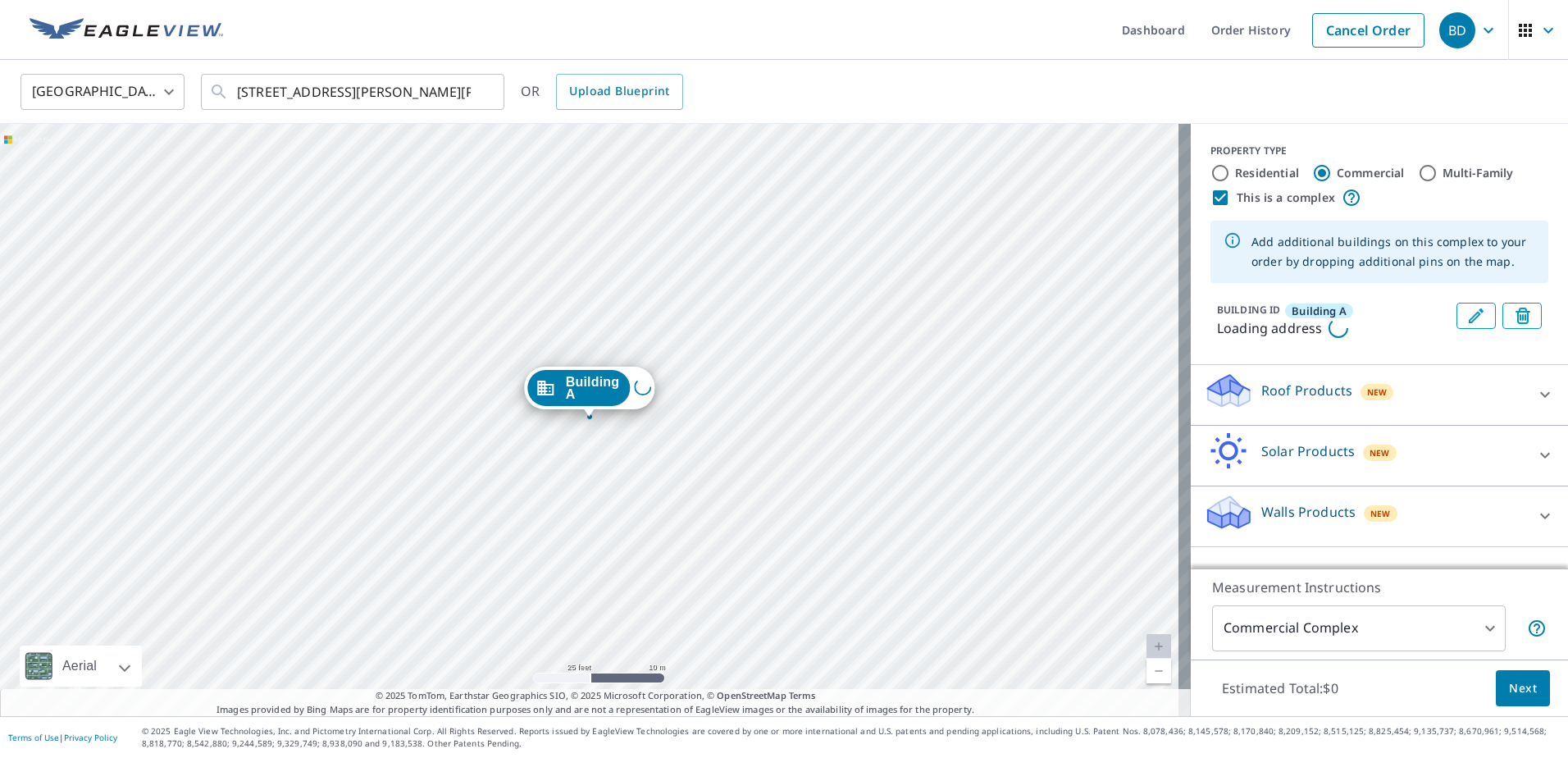
scroll to position [0, 0]
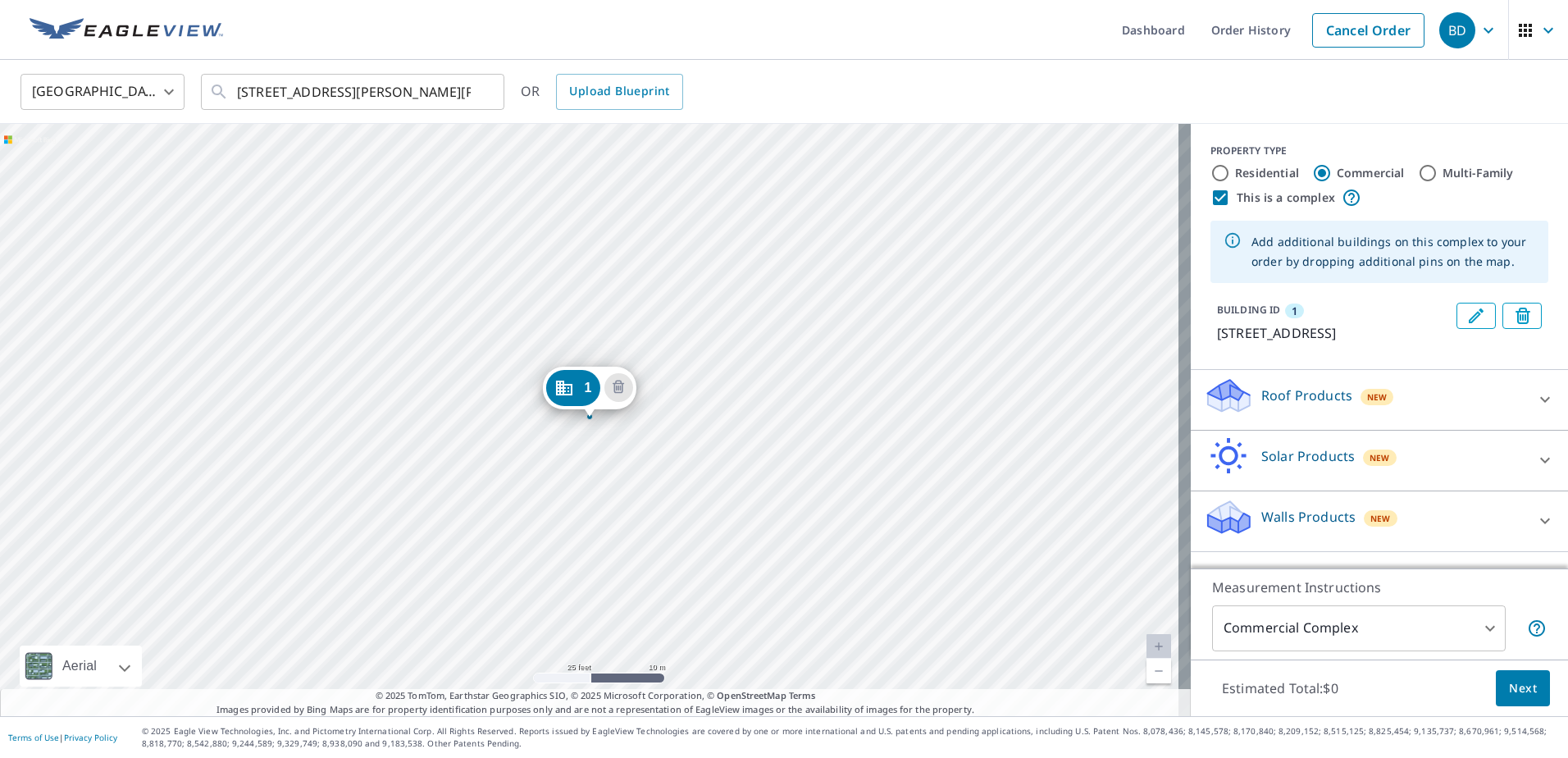
click at [569, 390] on icon "Dropped pin, building 1, Commercial property, 6830 Brecksville Rd Independence,…" at bounding box center [564, 388] width 20 height 20
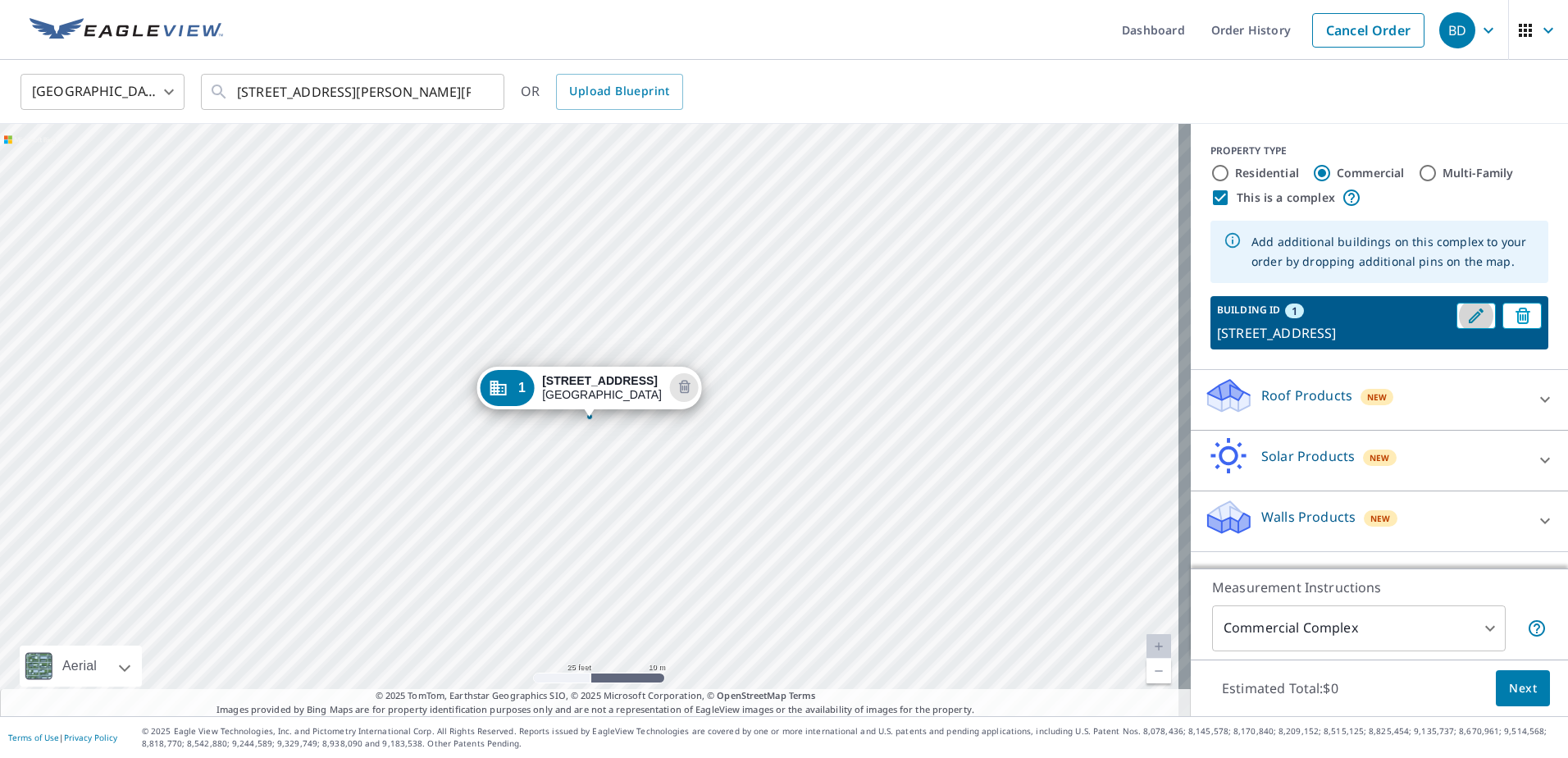
click at [1466, 318] on button "Edit building 1" at bounding box center [1476, 315] width 39 height 27
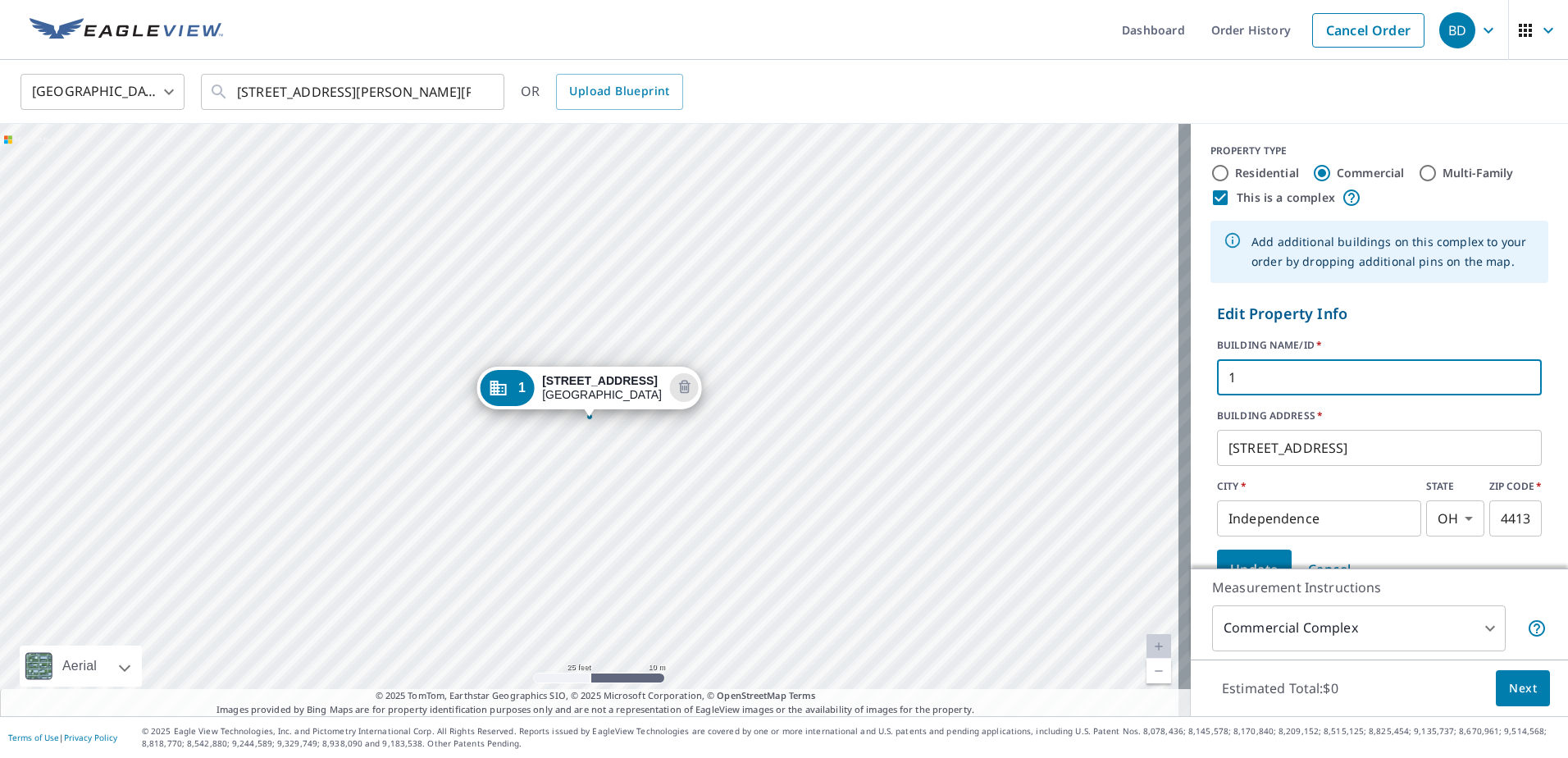
drag, startPoint x: 1272, startPoint y: 388, endPoint x: 1177, endPoint y: 383, distance: 95.1
click at [1178, 383] on div "1 [STREET_ADDRESS] Aerial Road A standard road map Aerial A detailed look from …" at bounding box center [784, 420] width 1568 height 592
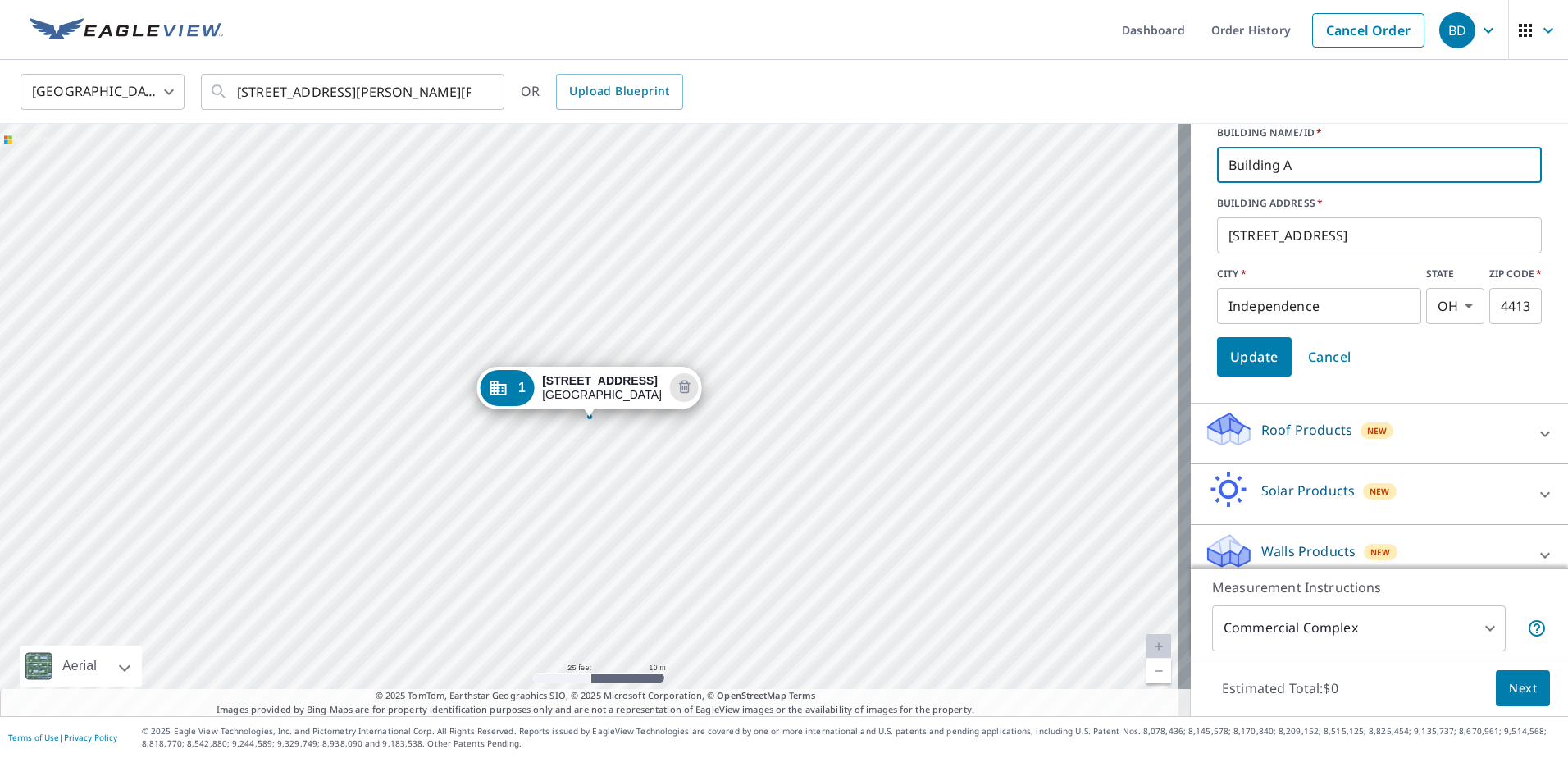
scroll to position [230, 0]
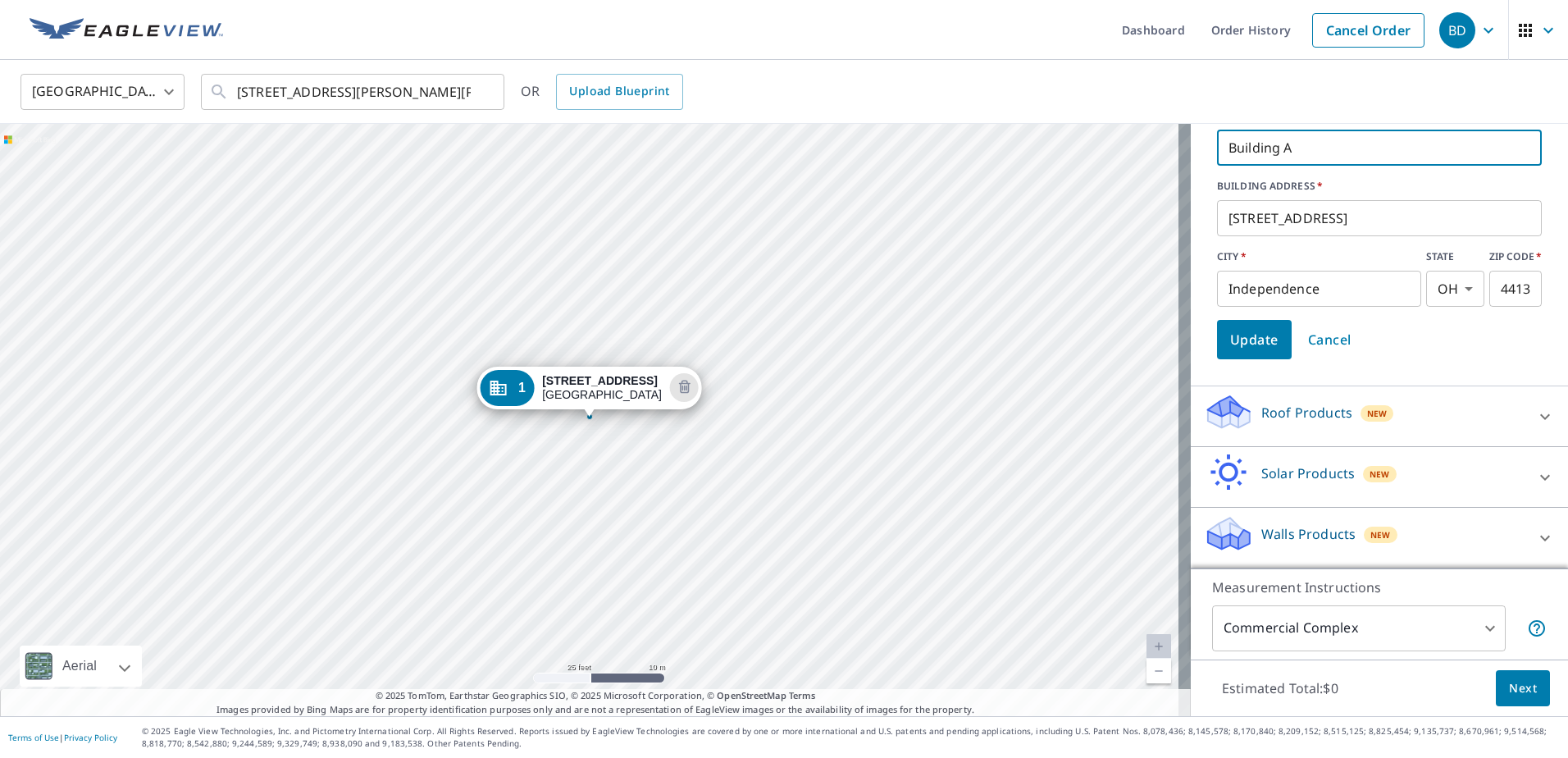
type input "Building A"
click at [1255, 349] on span "Update" at bounding box center [1254, 339] width 48 height 23
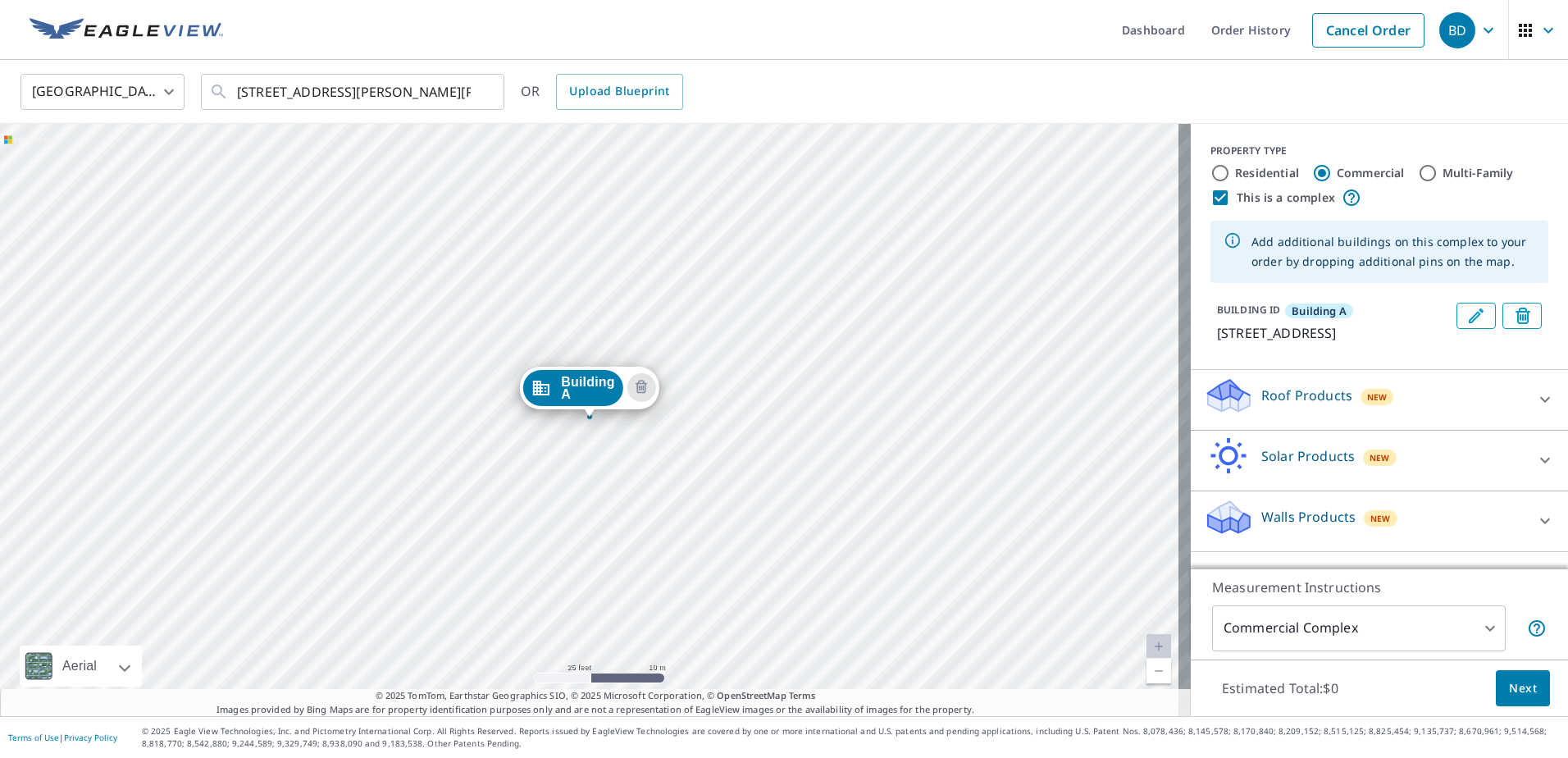
scroll to position [3, 0]
click at [1535, 409] on icon at bounding box center [1545, 399] width 20 height 20
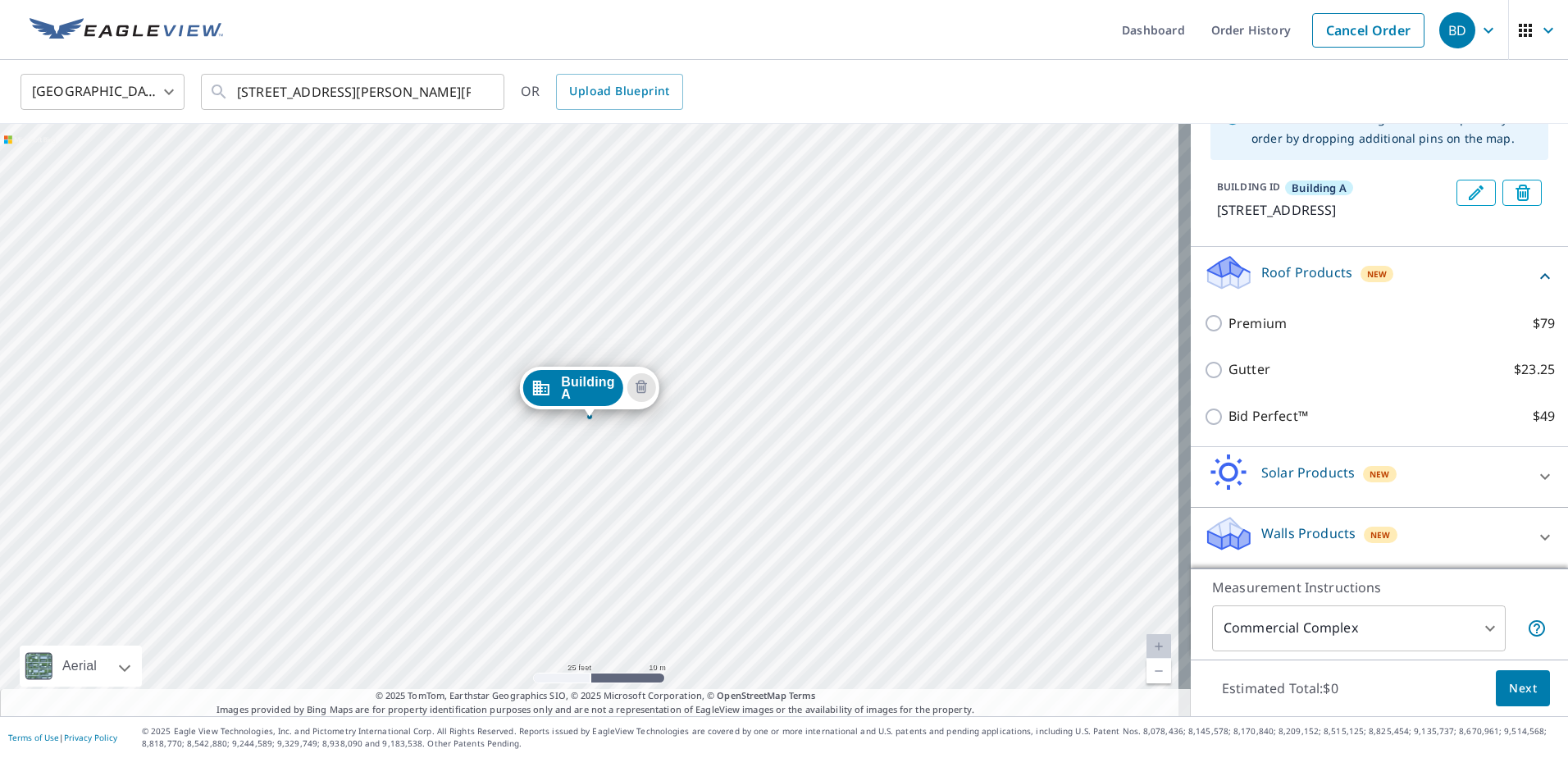
scroll to position [143, 0]
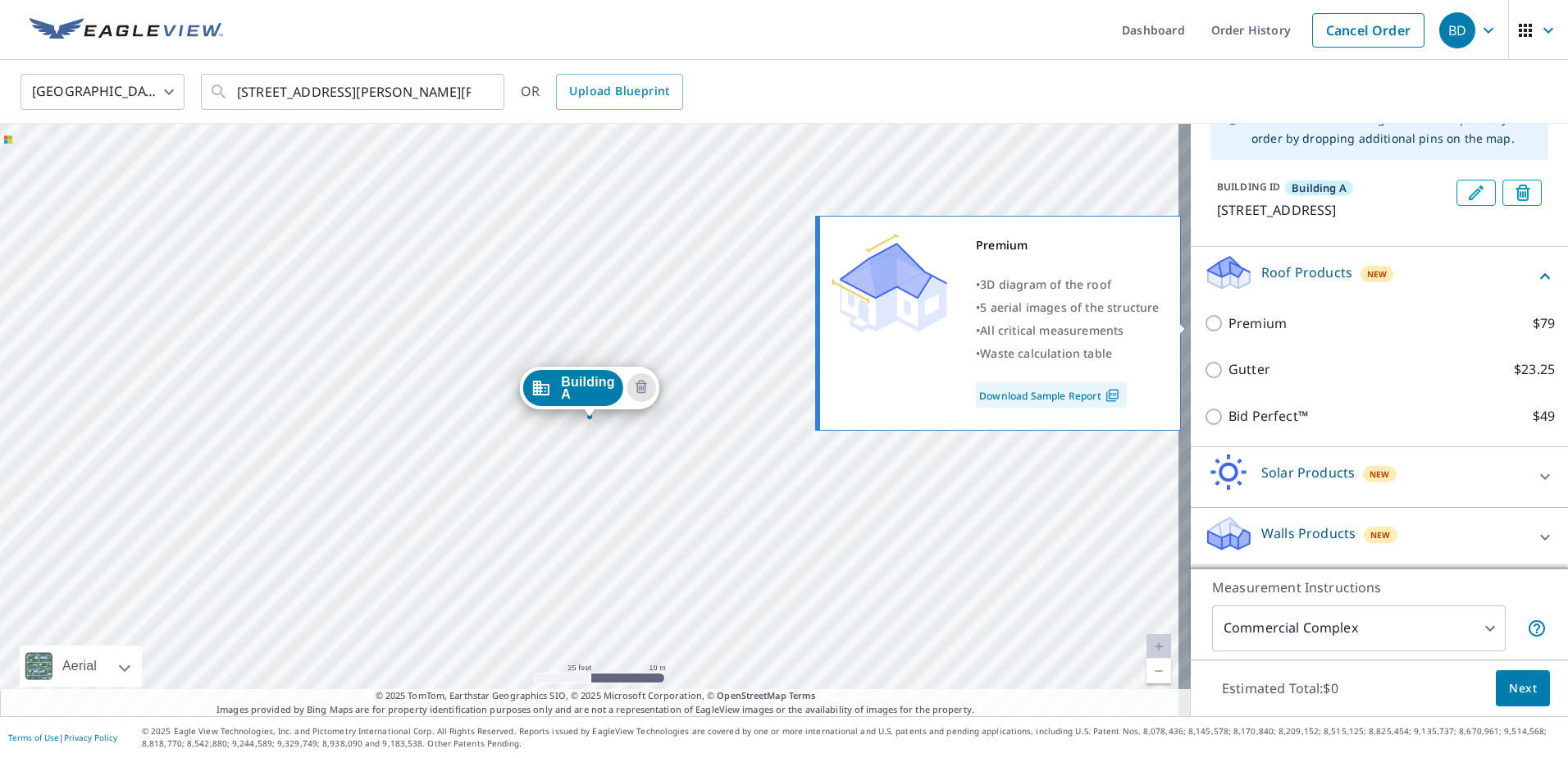
click at [1204, 325] on input "Premium $79" at bounding box center [1216, 323] width 25 height 20
checkbox input "true"
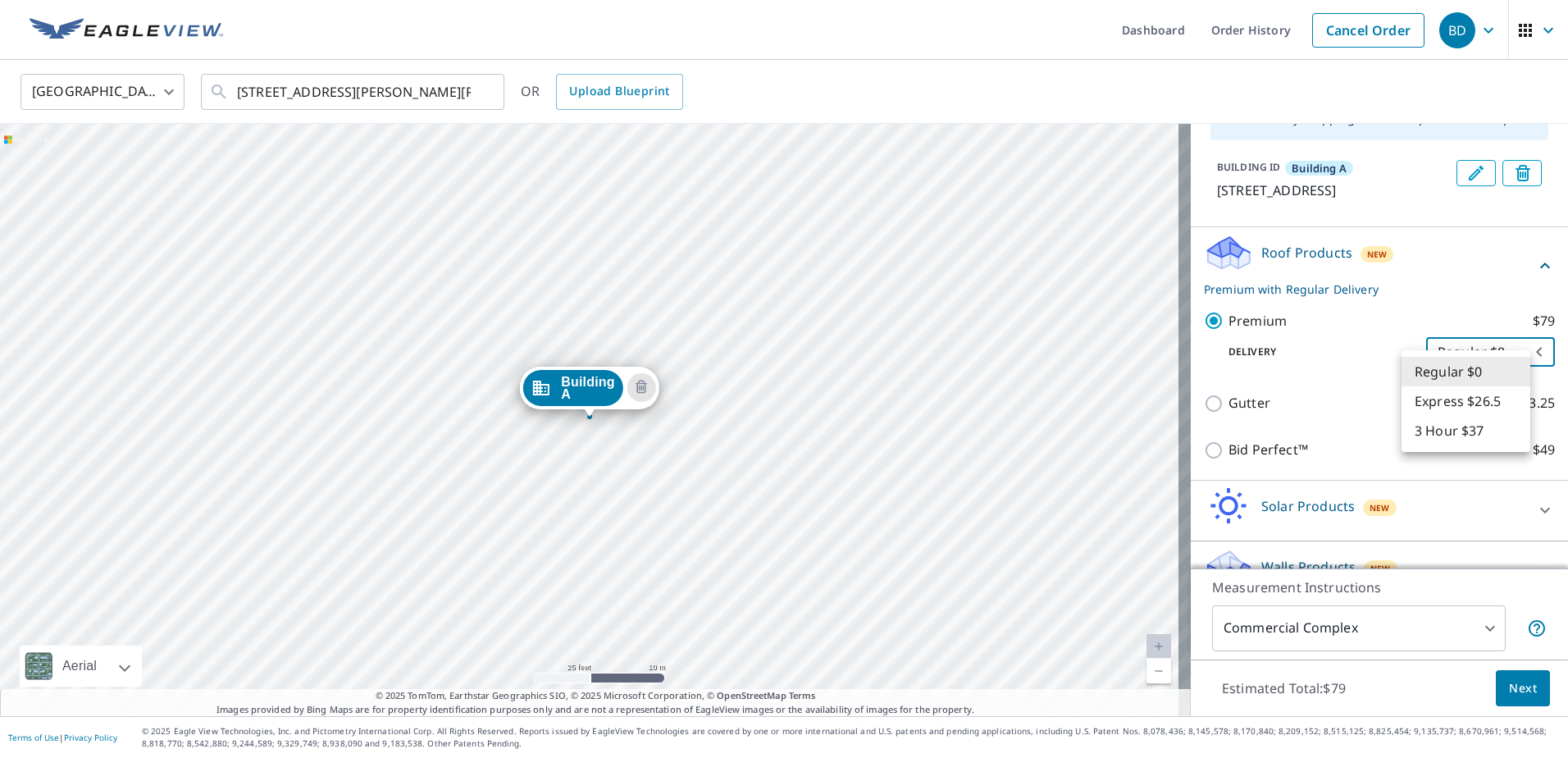
click at [1485, 365] on body "BD BD Dashboard Order History Cancel Order BD [GEOGRAPHIC_DATA] [GEOGRAPHIC_DAT…" at bounding box center [784, 379] width 1568 height 758
click at [1465, 429] on li "3 Hour $37" at bounding box center [1466, 431] width 129 height 30
type input "7"
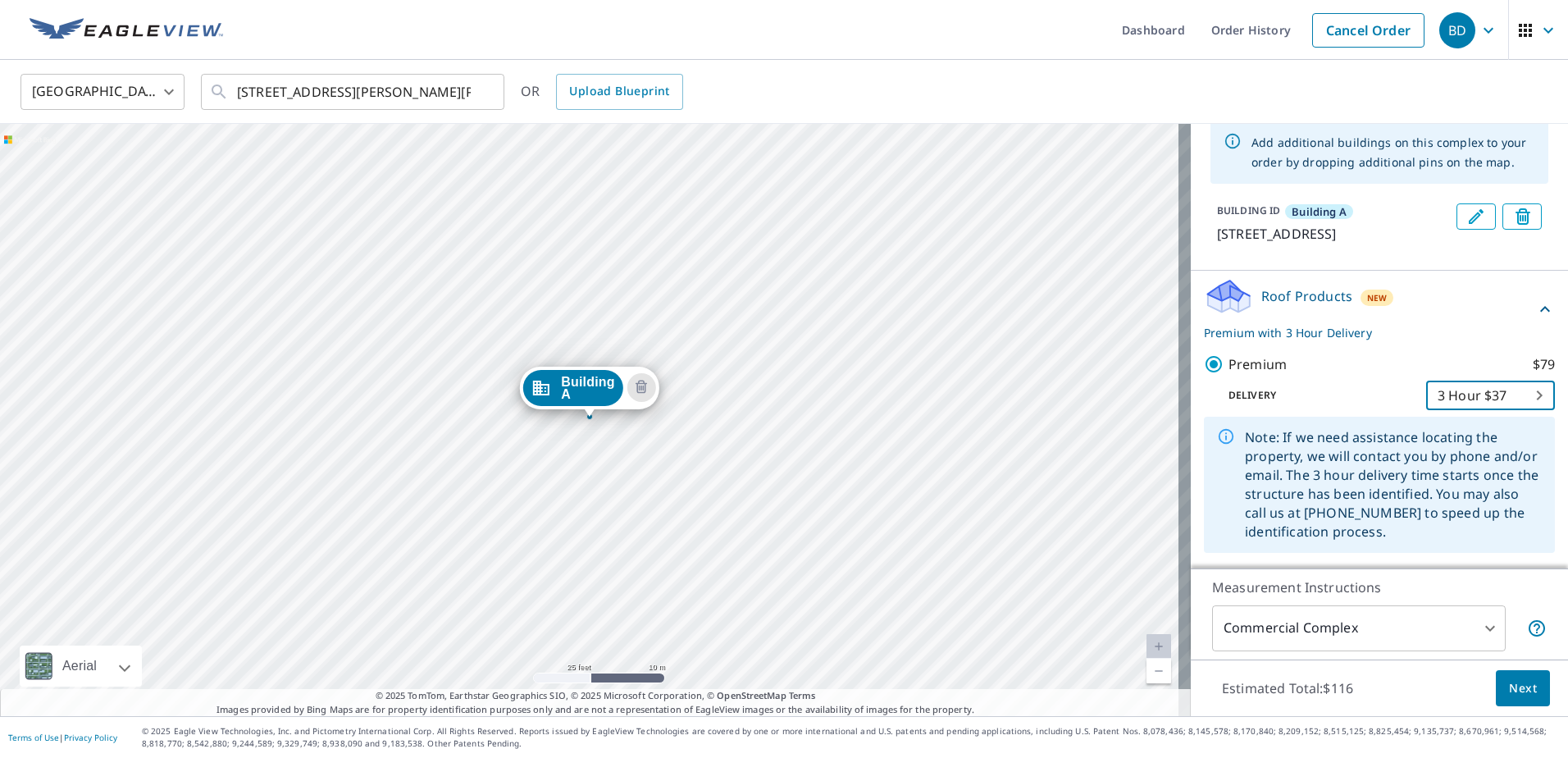
scroll to position [0, 0]
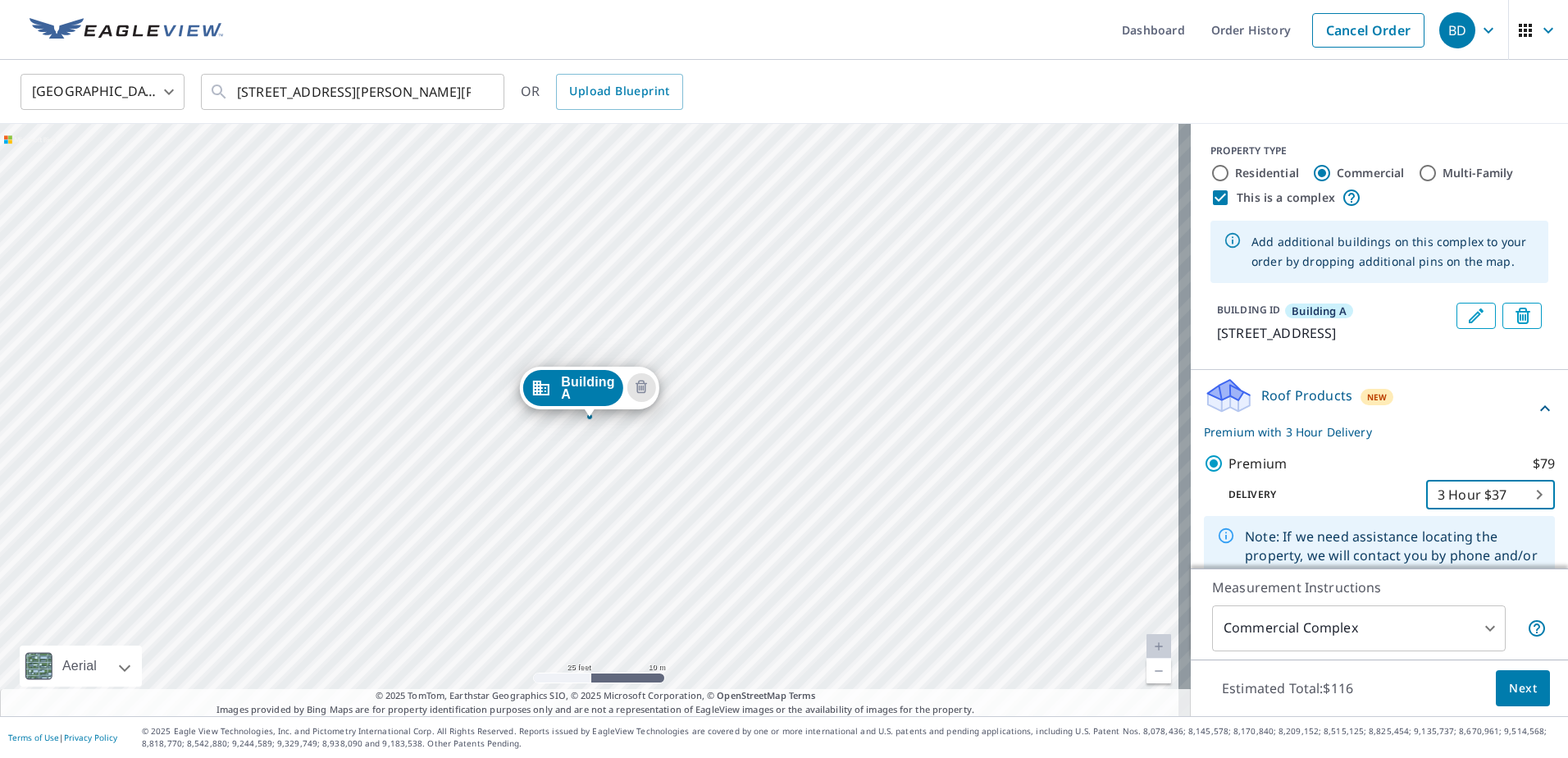
click at [1343, 198] on icon at bounding box center [1351, 197] width 17 height 17
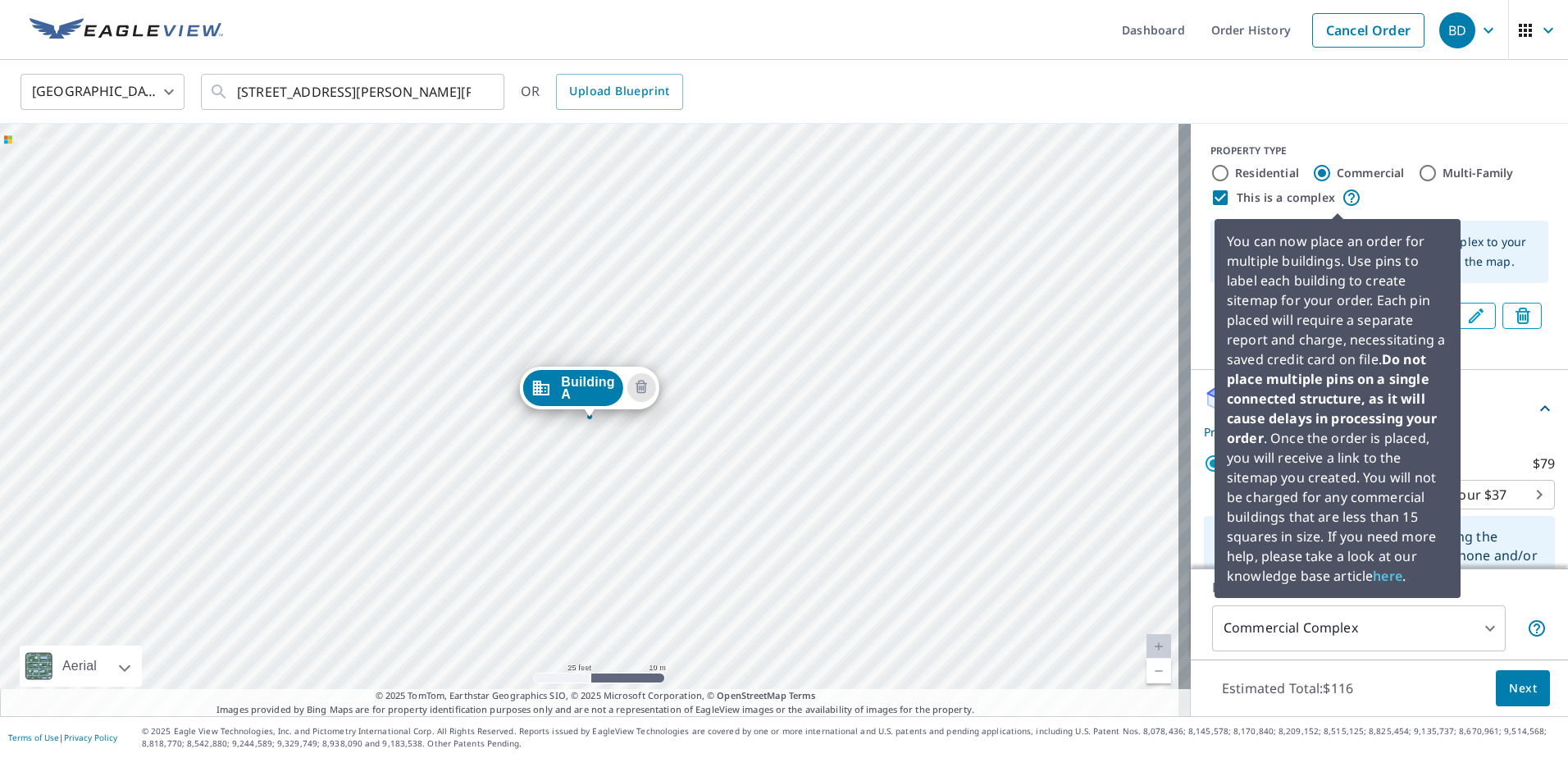
click at [1343, 200] on icon at bounding box center [1351, 197] width 17 height 17
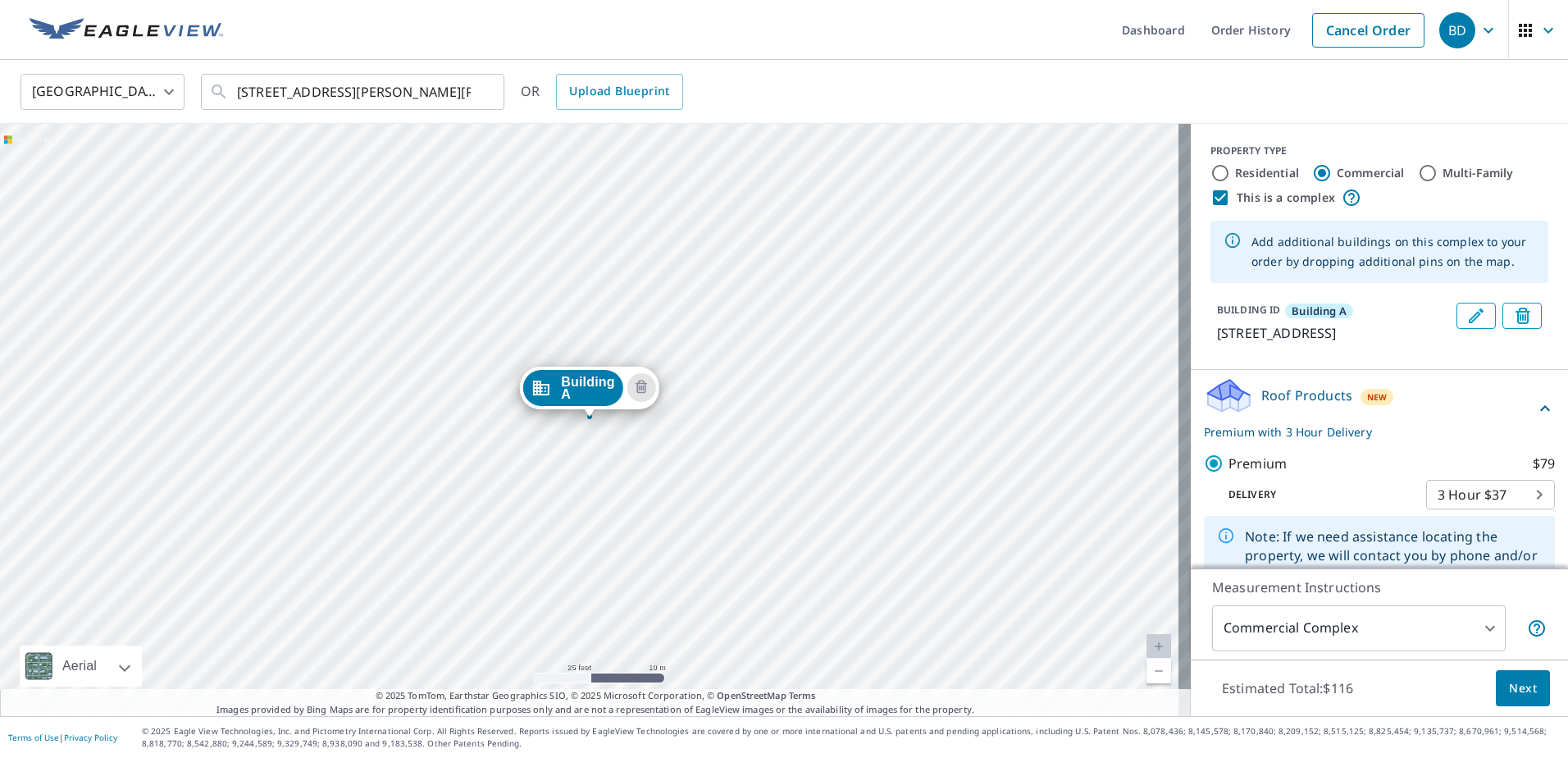
click at [501, 232] on div "Building A [STREET_ADDRESS]" at bounding box center [595, 420] width 1191 height 592
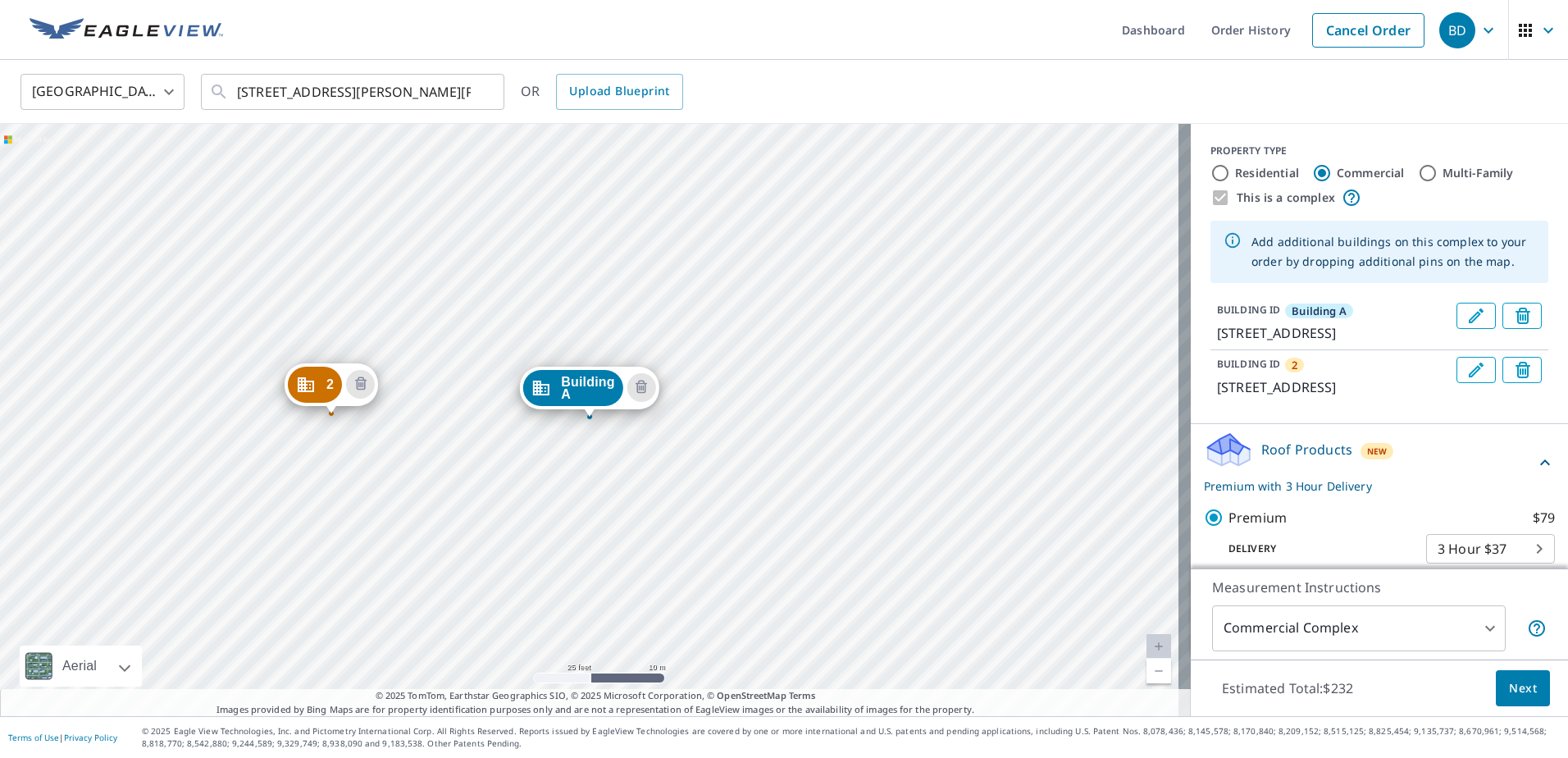
drag, startPoint x: 491, startPoint y: 204, endPoint x: 322, endPoint y: 388, distance: 249.8
click at [1468, 378] on icon "Edit building 2" at bounding box center [1475, 370] width 15 height 15
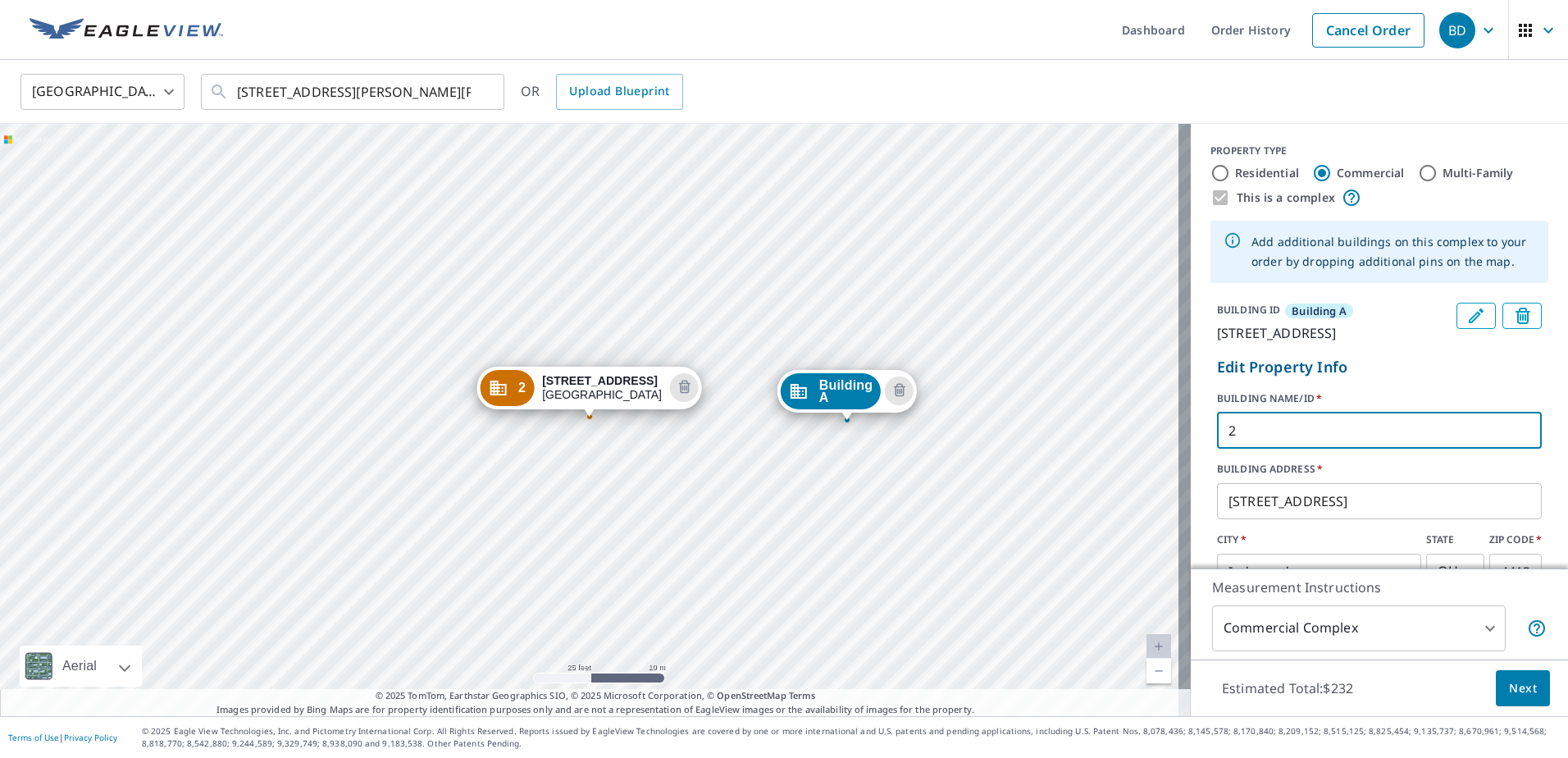
drag, startPoint x: 1258, startPoint y: 457, endPoint x: 1147, endPoint y: 470, distance: 111.8
click at [1150, 469] on div "Building A [STREET_ADDRESS] 2 [STREET_ADDRESS][GEOGRAPHIC_DATA] A standard road…" at bounding box center [784, 420] width 1568 height 592
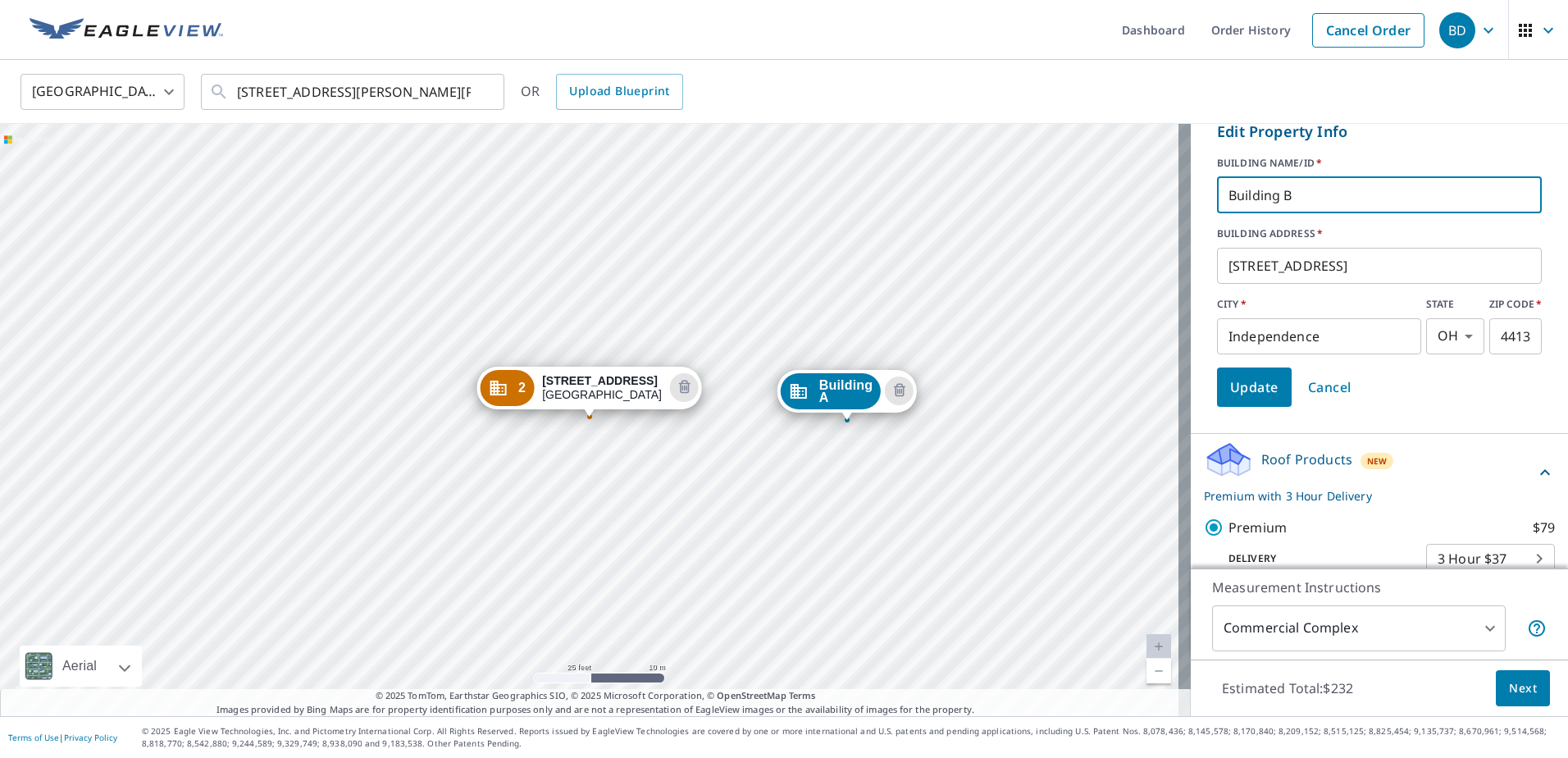
scroll to position [271, 0]
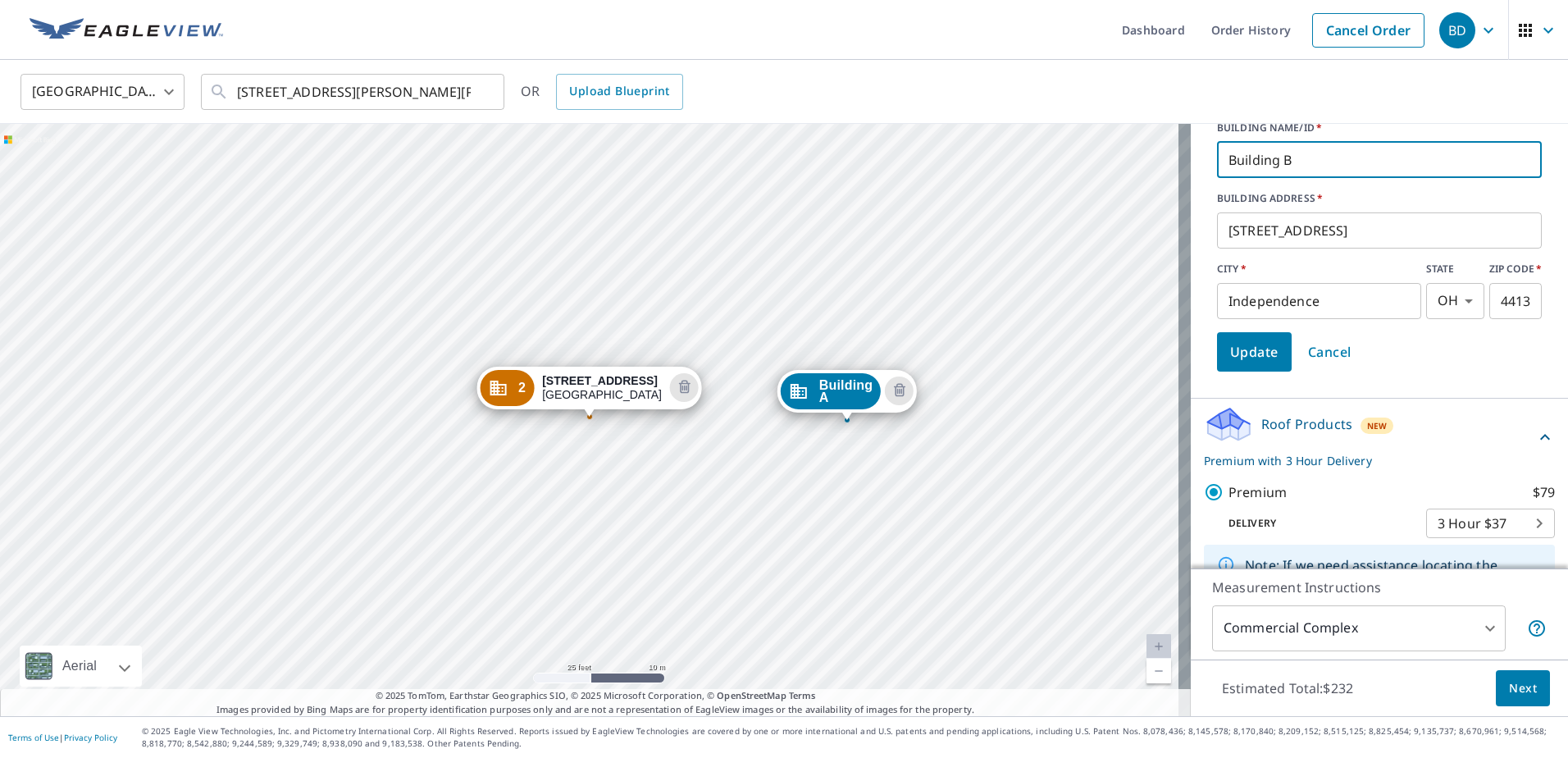
type input "Building B"
click at [1235, 364] on span "Update" at bounding box center [1254, 351] width 48 height 23
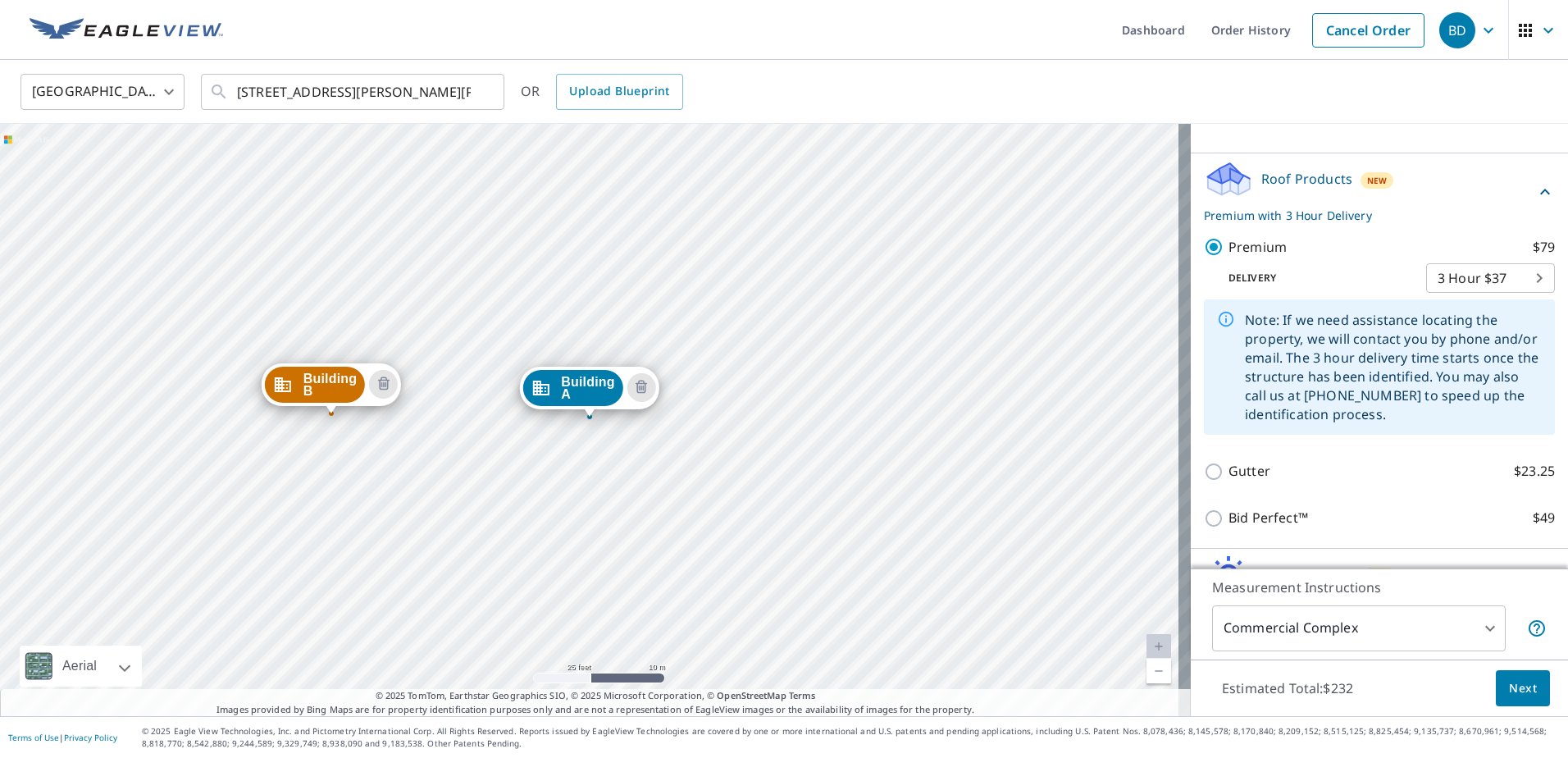
click at [190, 310] on div "Building B [STREET_ADDRESS] Building A [STREET_ADDRESS]" at bounding box center [595, 420] width 1191 height 592
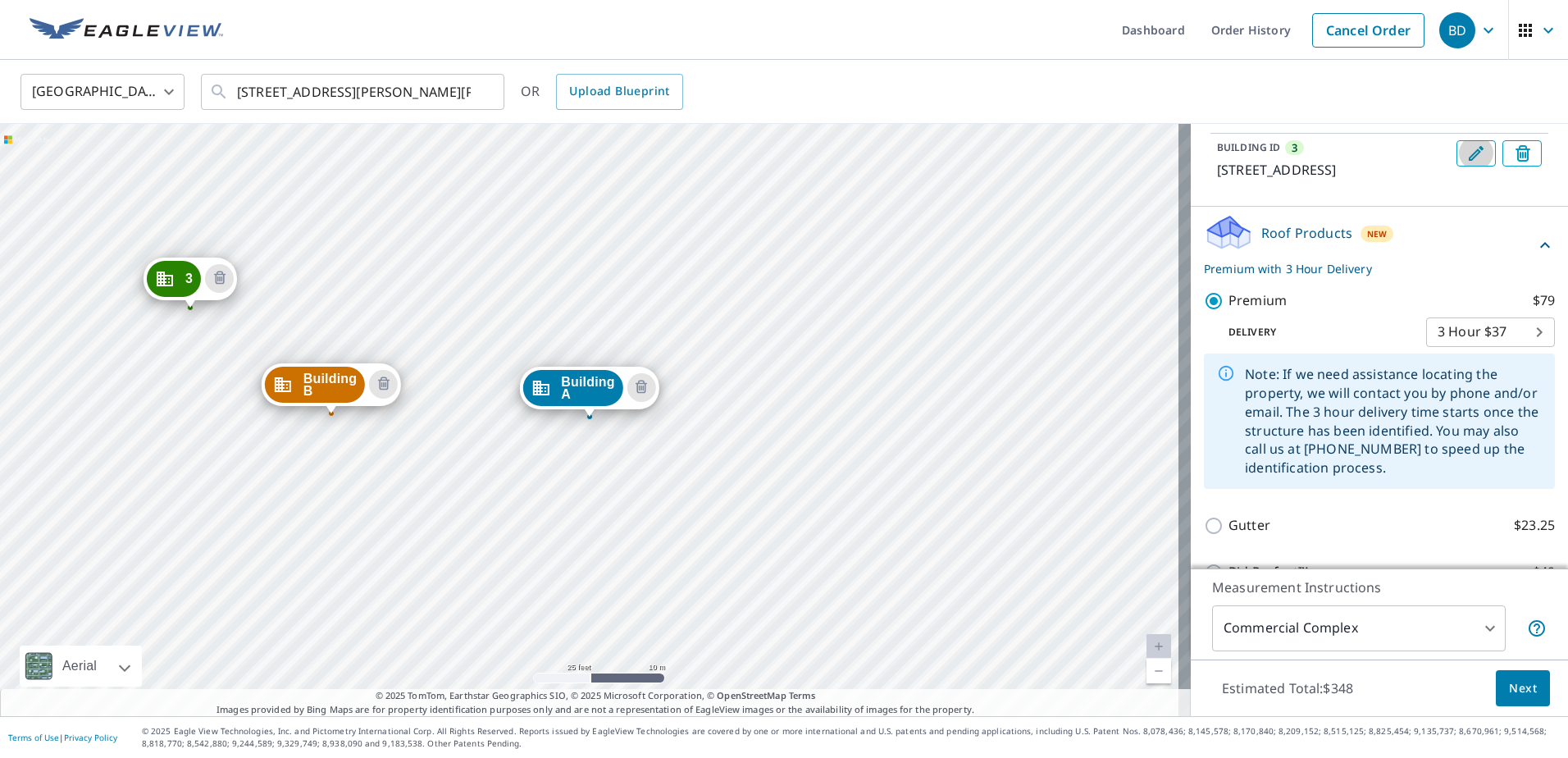
click at [1466, 164] on icon "Edit building 3" at bounding box center [1476, 154] width 20 height 20
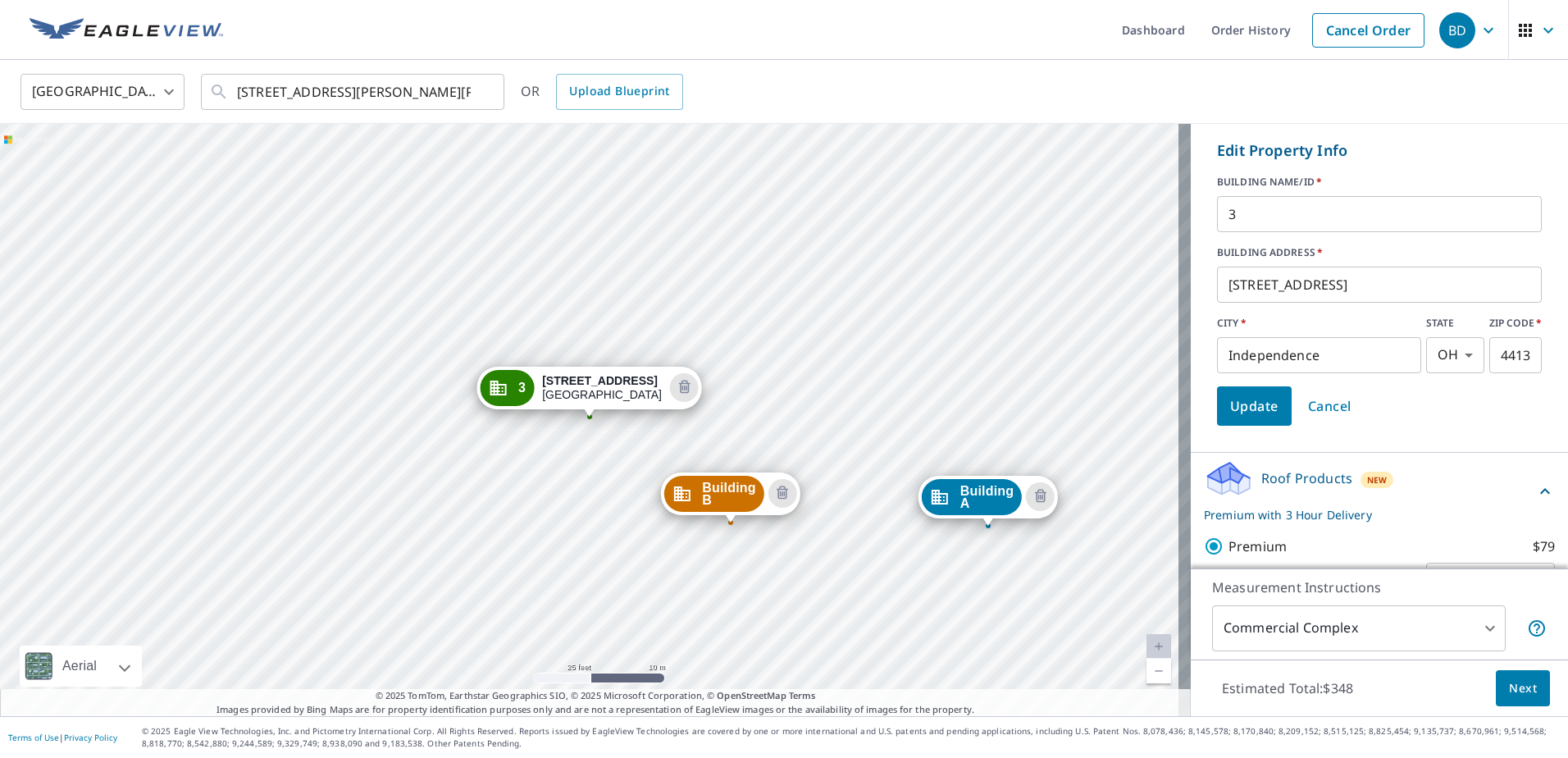
click at [1247, 237] on input "3" at bounding box center [1380, 214] width 325 height 46
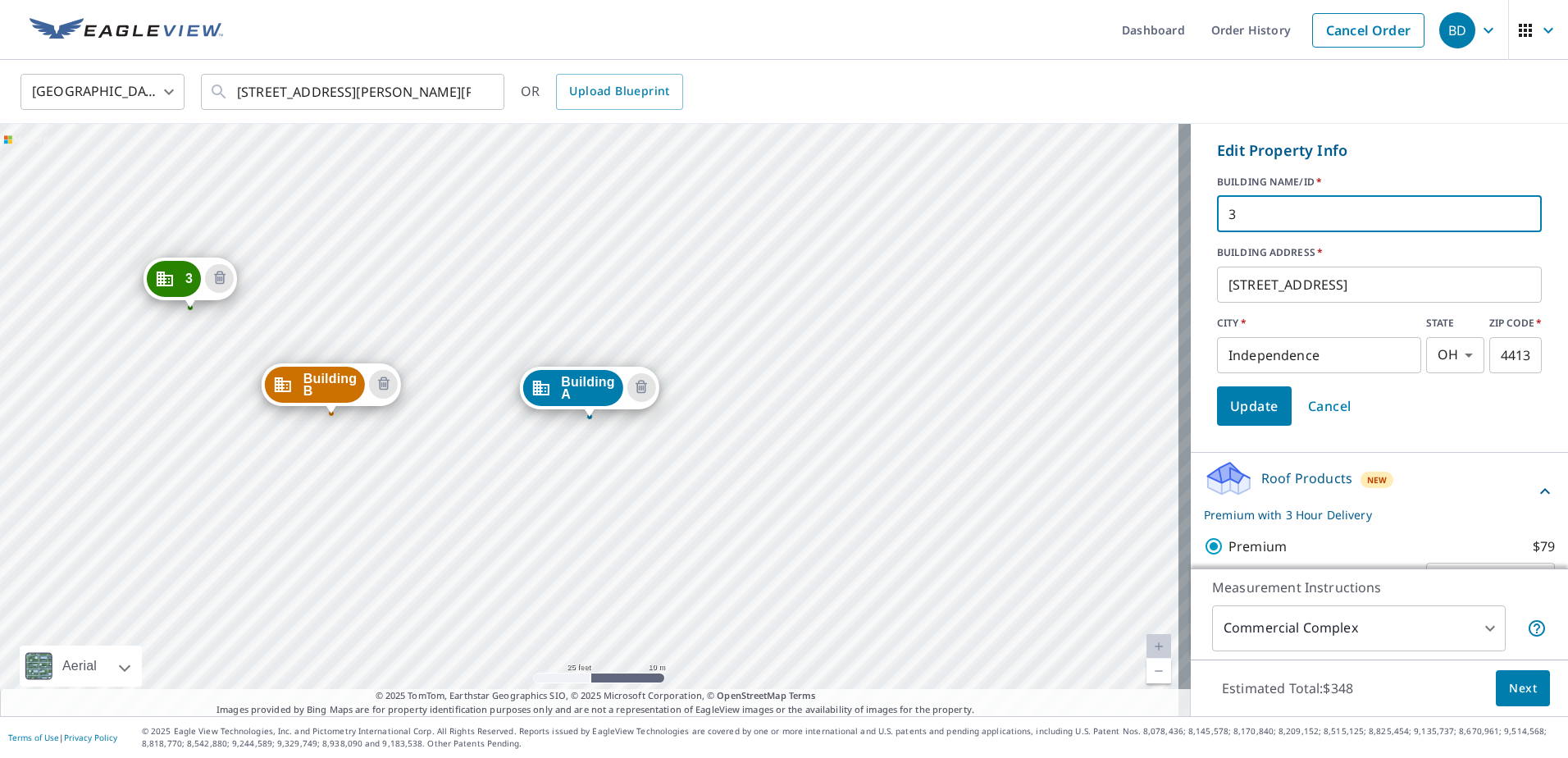
drag, startPoint x: 1244, startPoint y: 256, endPoint x: 1162, endPoint y: 251, distance: 82.2
click at [1162, 251] on div "Building B [STREET_ADDRESS] 3 [STREET_ADDRESS] Building A [STREET_ADDRESS] [GEO…" at bounding box center [784, 420] width 1568 height 592
type input "Building C"
click at [1257, 418] on span "Update" at bounding box center [1254, 405] width 48 height 23
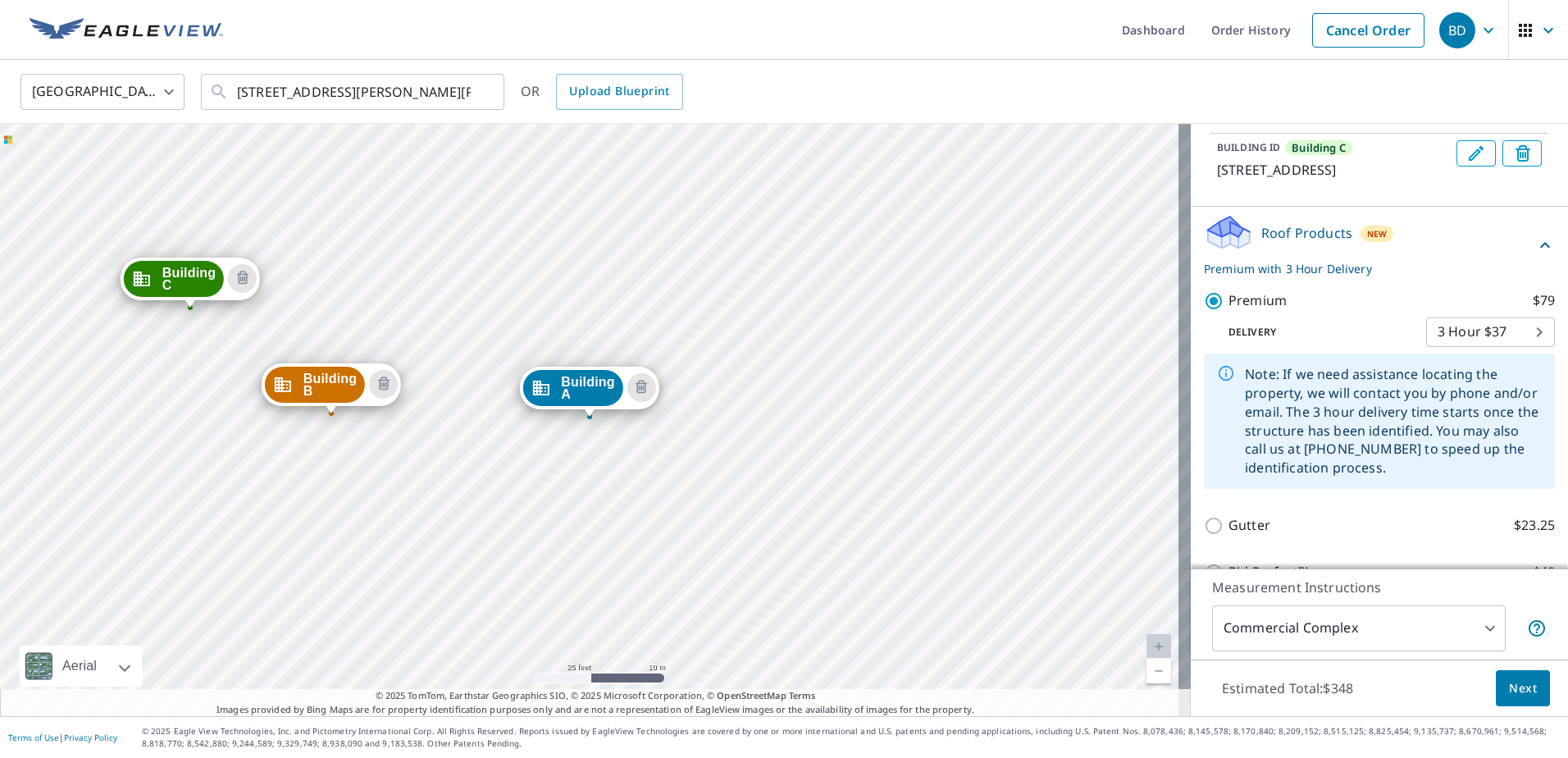
click at [701, 238] on div "Building [GEOGRAPHIC_DATA][STREET_ADDRESS] C [STREET_ADDRESS][GEOGRAPHIC_DATA][…" at bounding box center [595, 420] width 1191 height 592
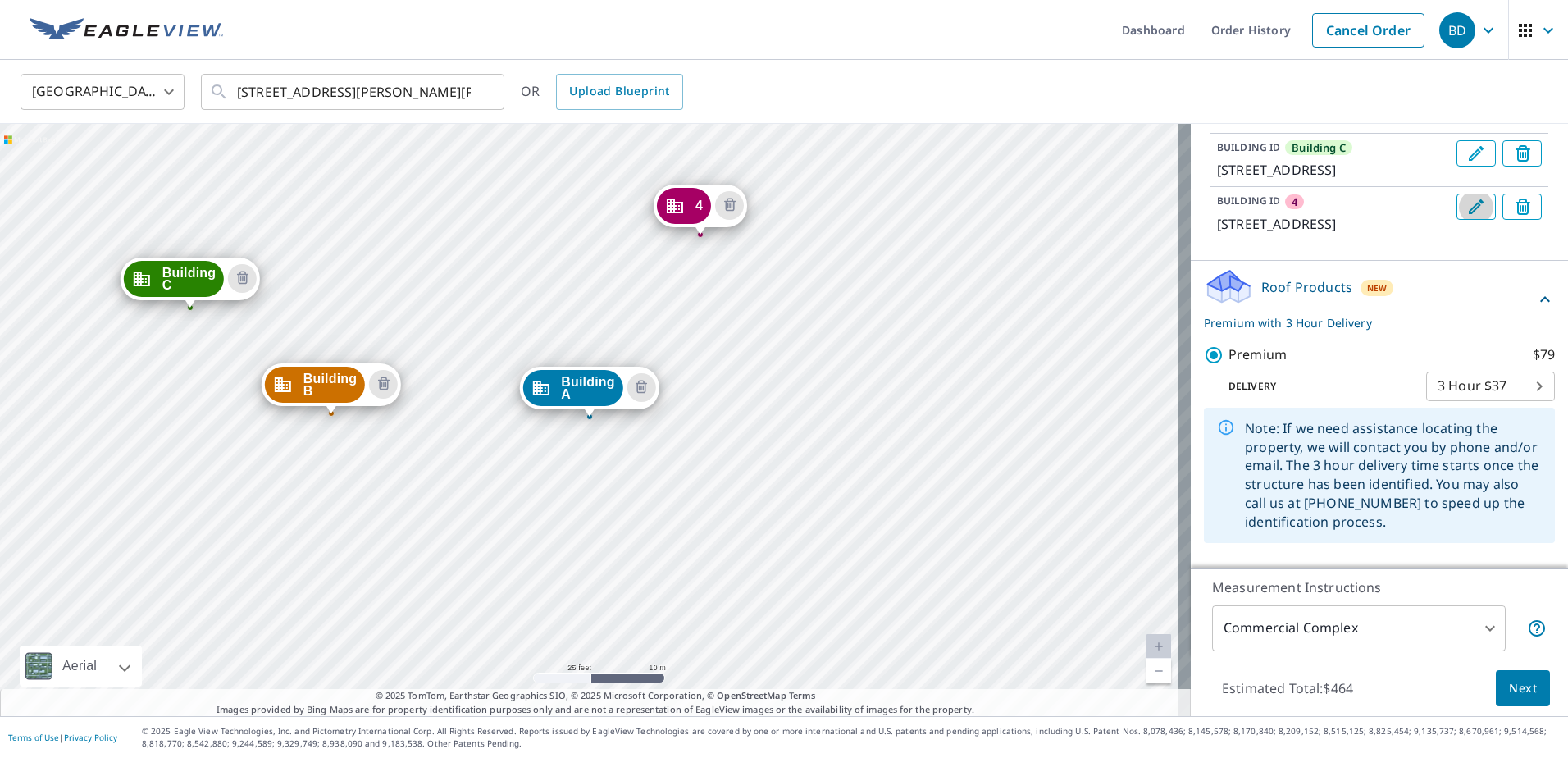
click at [1466, 217] on icon "Edit building 4" at bounding box center [1476, 207] width 20 height 20
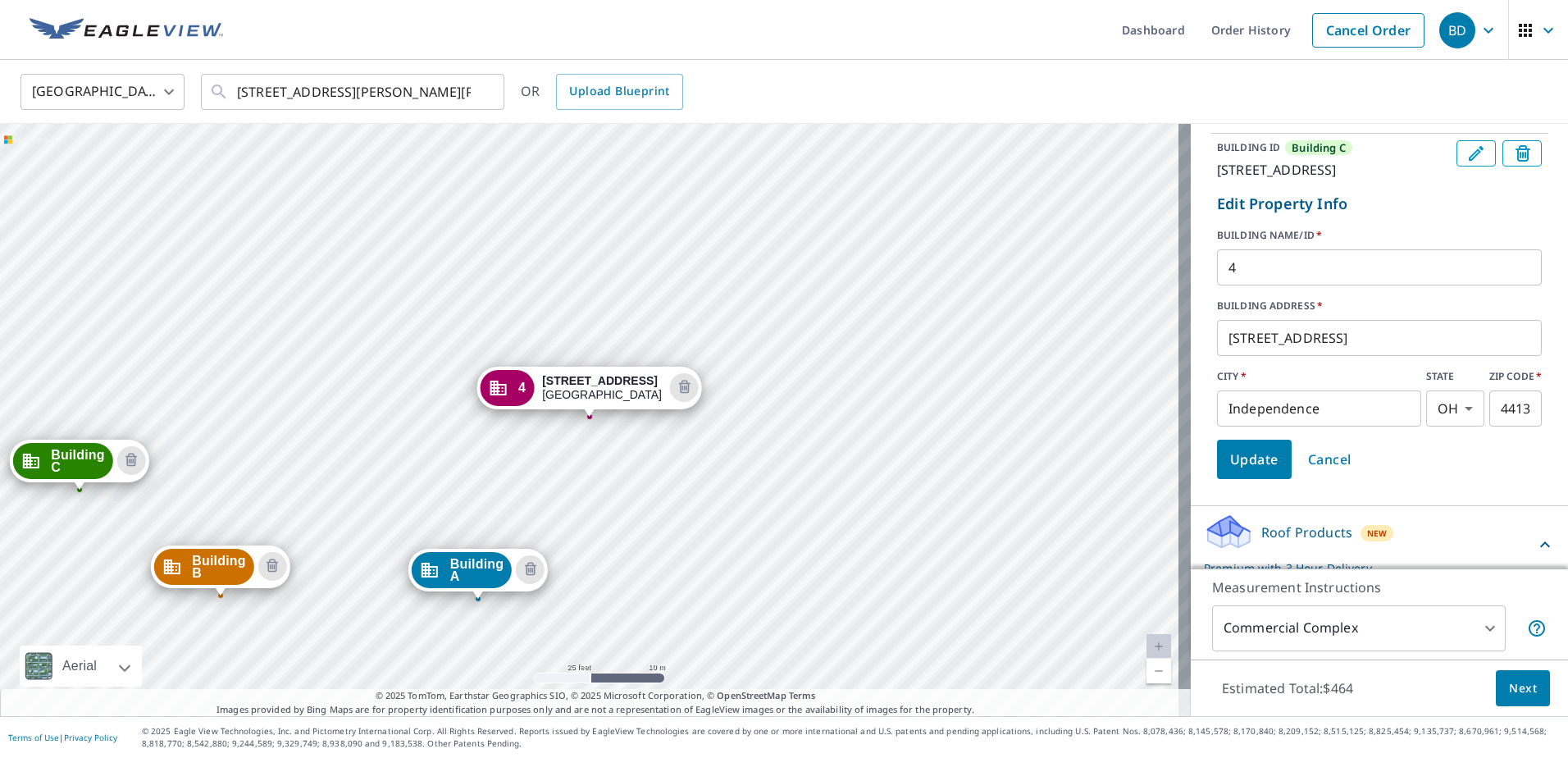
click at [1256, 291] on input "4" at bounding box center [1380, 267] width 325 height 46
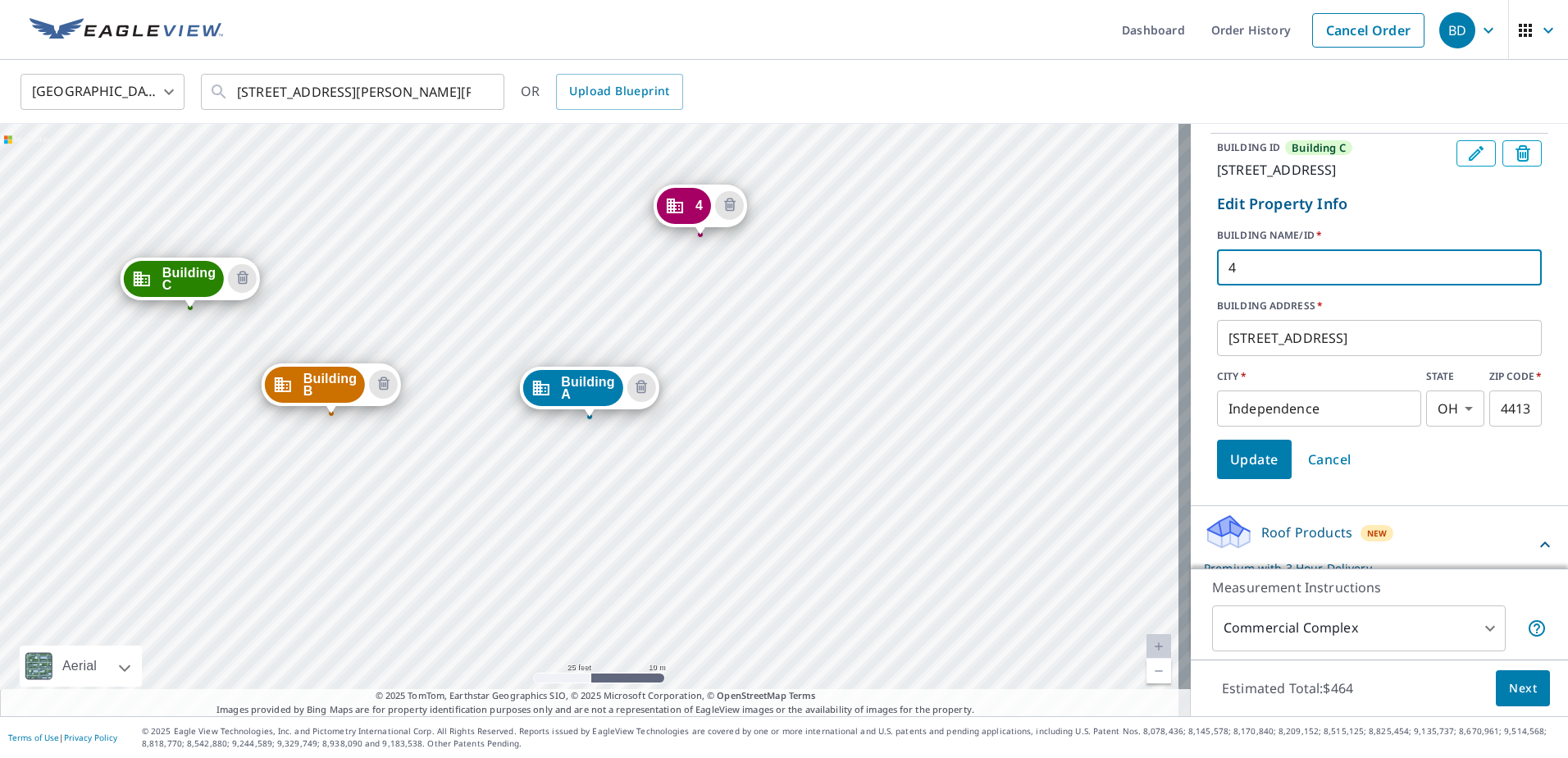
drag, startPoint x: 1248, startPoint y: 325, endPoint x: 1179, endPoint y: 332, distance: 69.4
click at [1191, 332] on div "BUILDING [GEOGRAPHIC_DATA] A [STREET_ADDRESS][GEOGRAPHIC_DATA][STREET_ADDRESS] …" at bounding box center [1379, 255] width 377 height 460
type input "Building D"
click at [1243, 479] on button "Update" at bounding box center [1255, 459] width 75 height 39
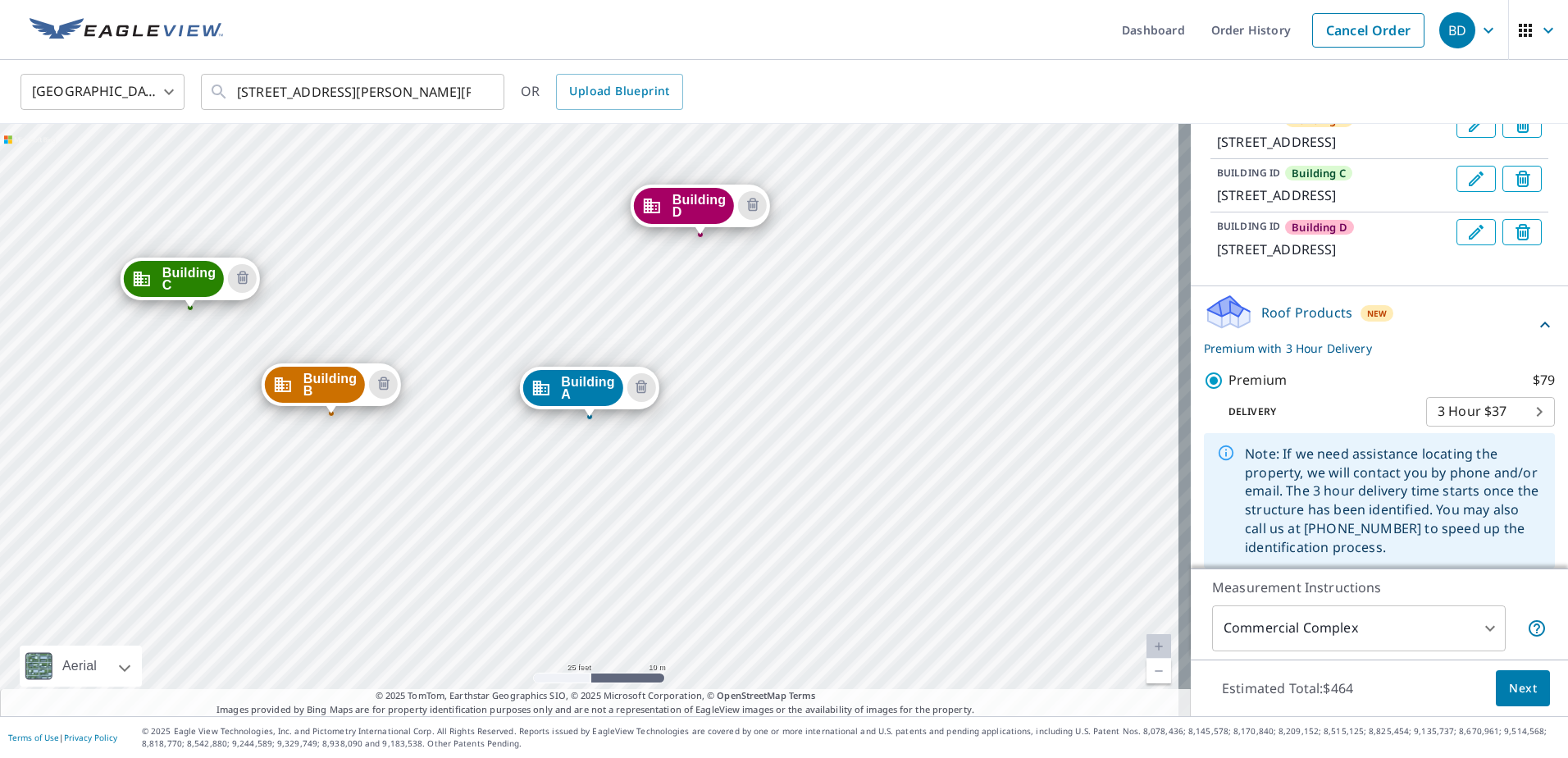
scroll to position [353, 0]
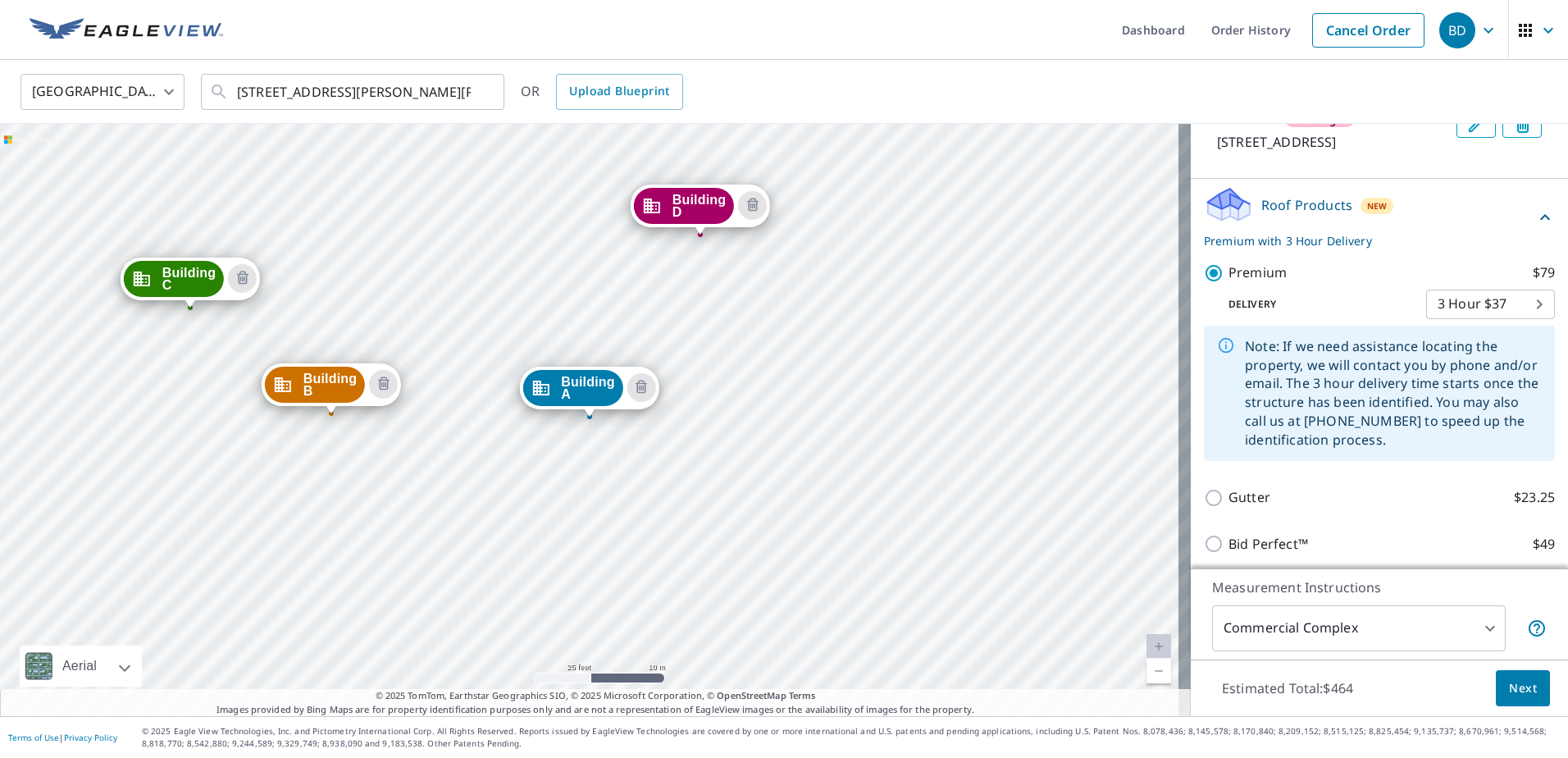
click at [1508, 390] on body "BD BD Dashboard Order History Cancel Order BD [GEOGRAPHIC_DATA] [GEOGRAPHIC_DAT…" at bounding box center [784, 379] width 1568 height 758
click at [1482, 354] on li "Express $26.5" at bounding box center [1466, 354] width 129 height 30
type input "4"
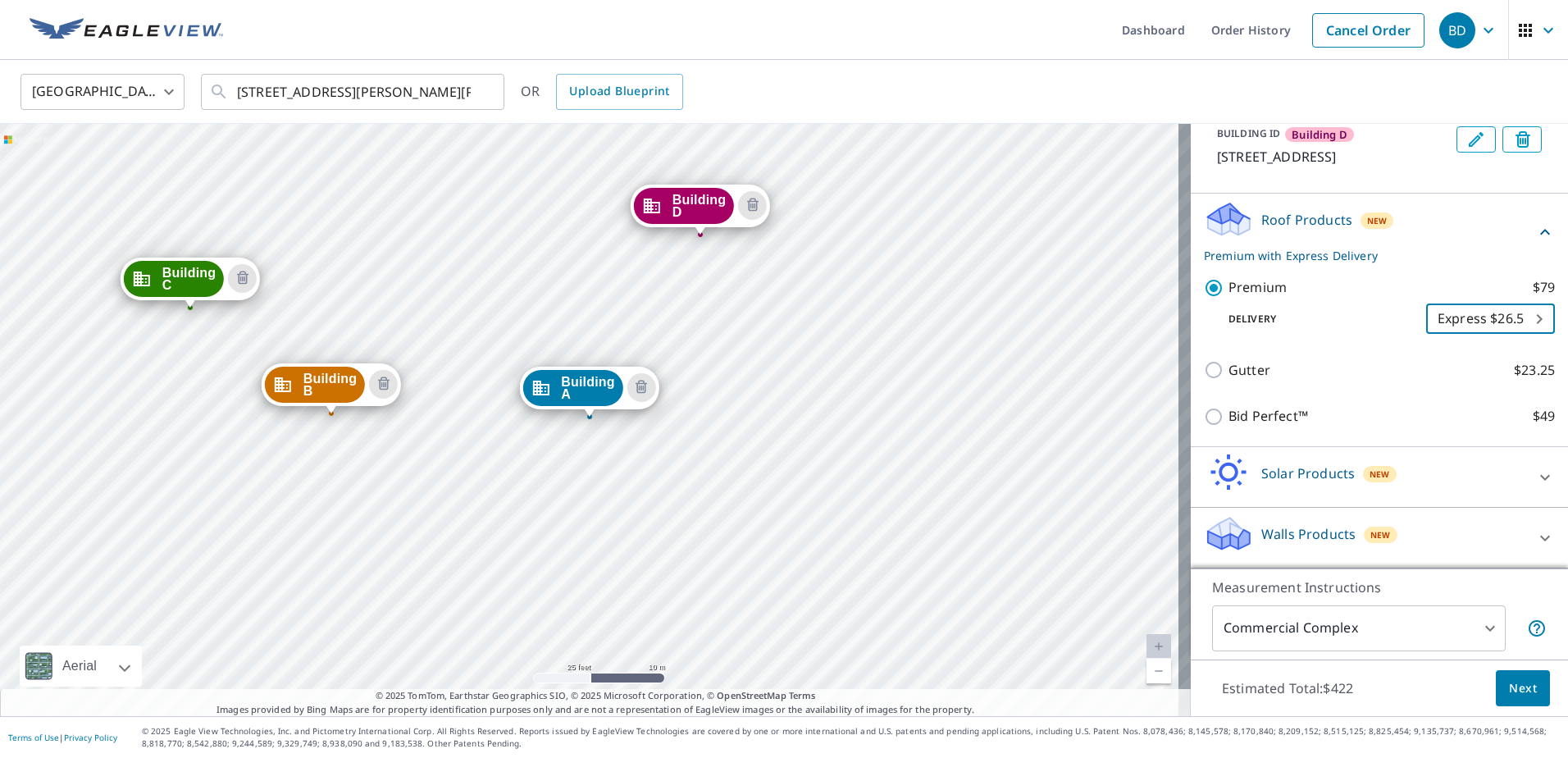
scroll to position [417, 0]
click at [1510, 688] on span "Next" at bounding box center [1523, 688] width 28 height 21
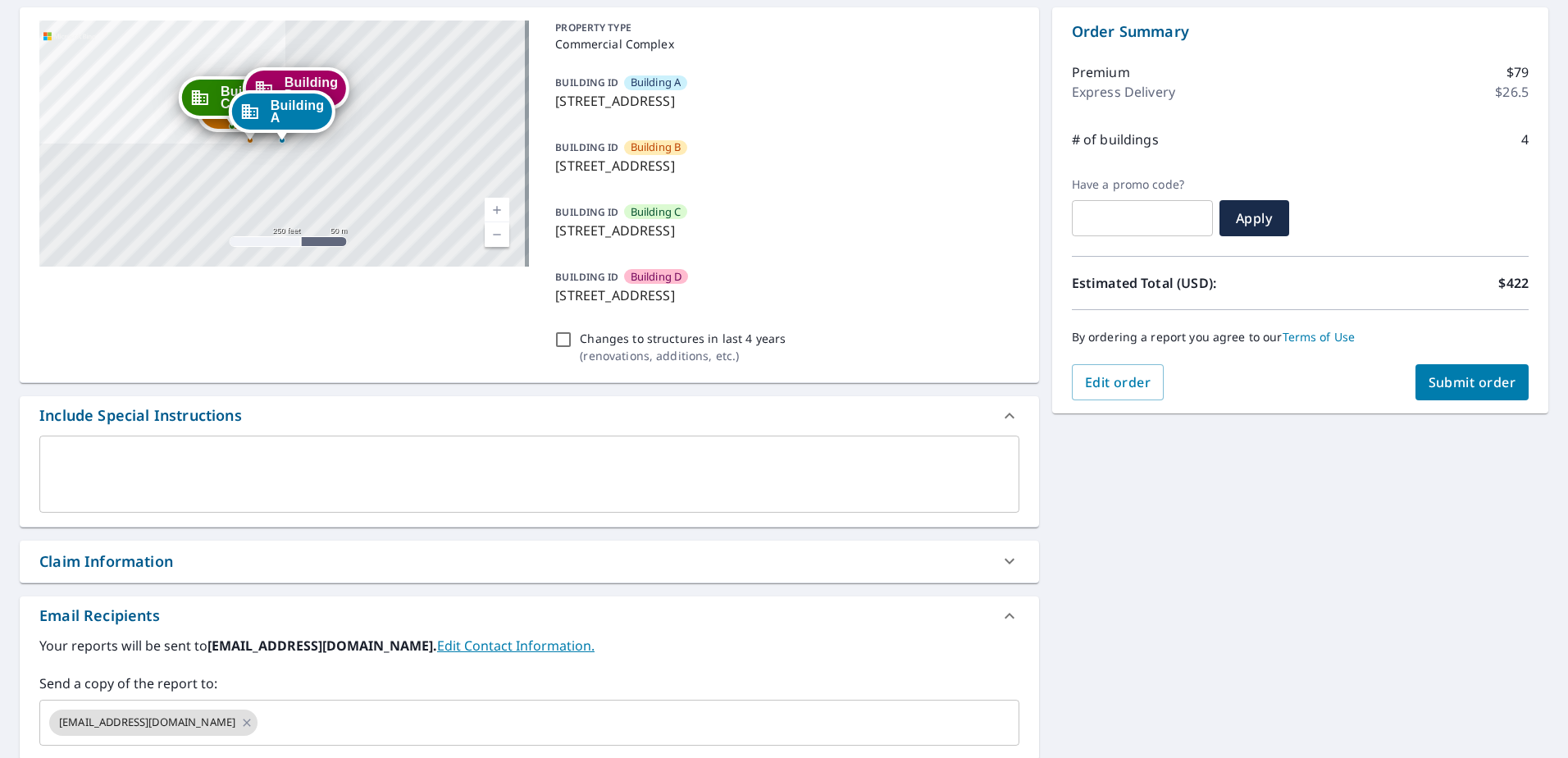
scroll to position [164, 0]
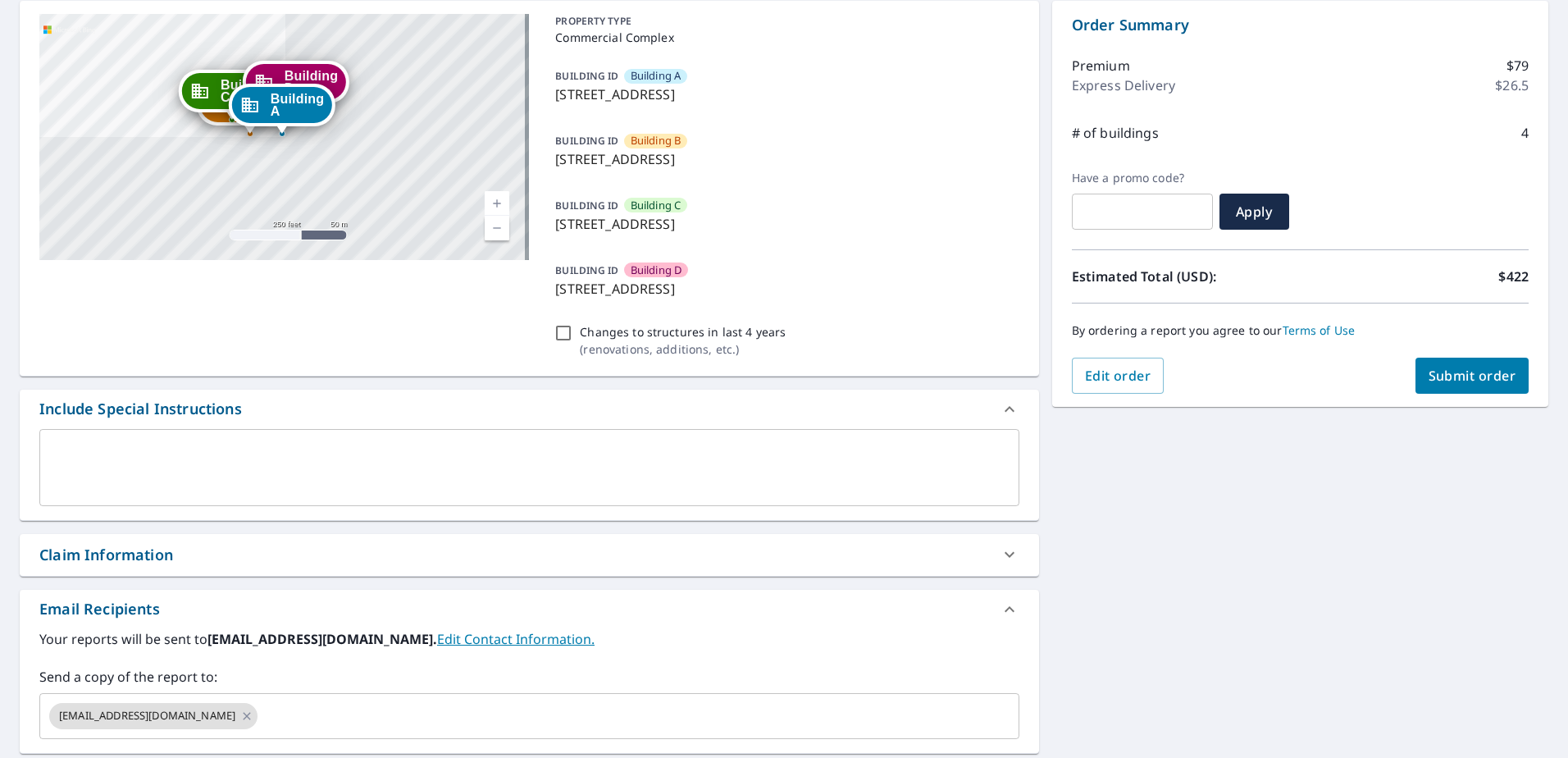
click at [384, 454] on textarea at bounding box center [529, 466] width 957 height 46
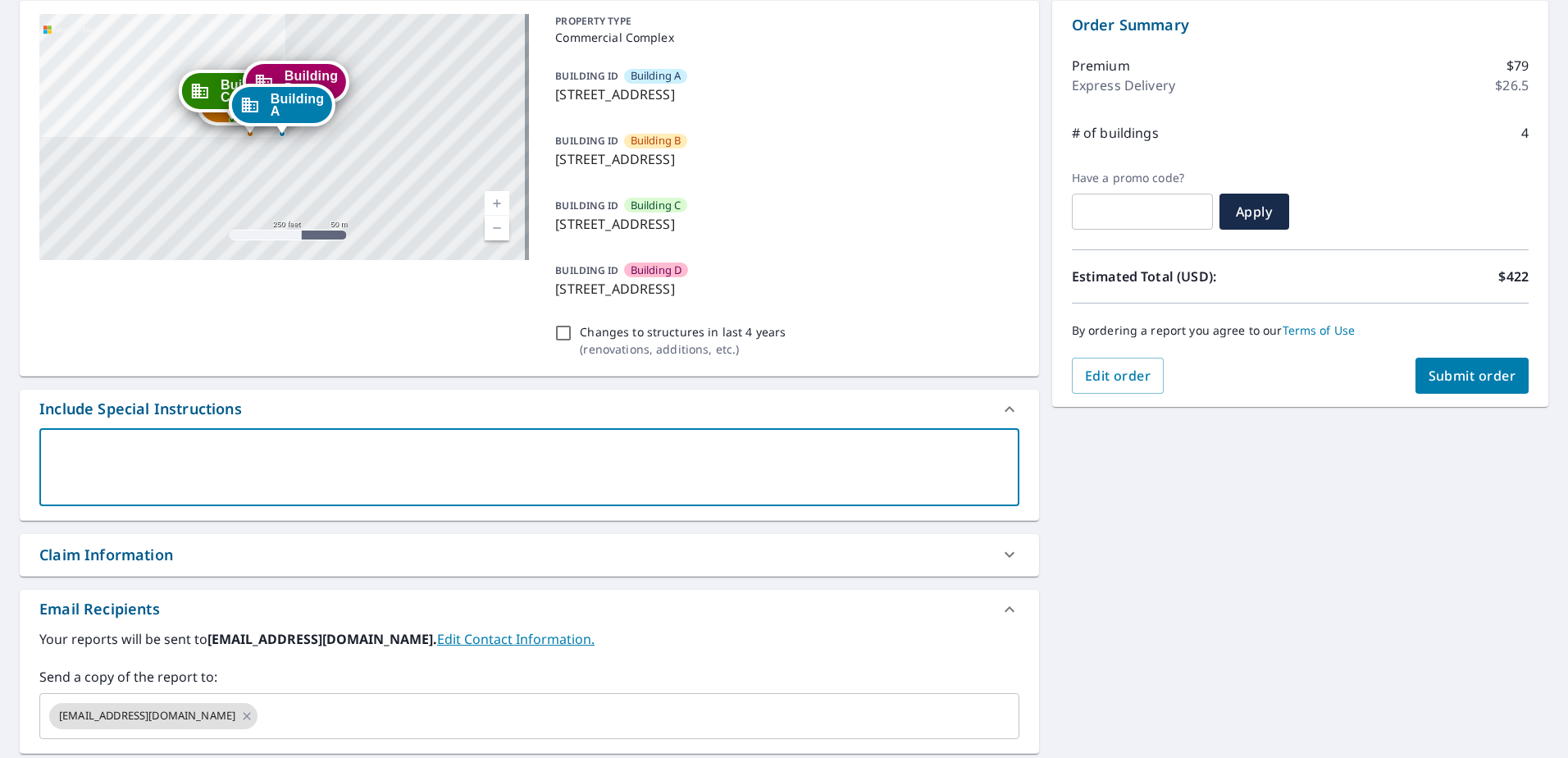
type textarea "I"
type textarea "x"
checkbox input "true"
type textarea "I"
type textarea "x"
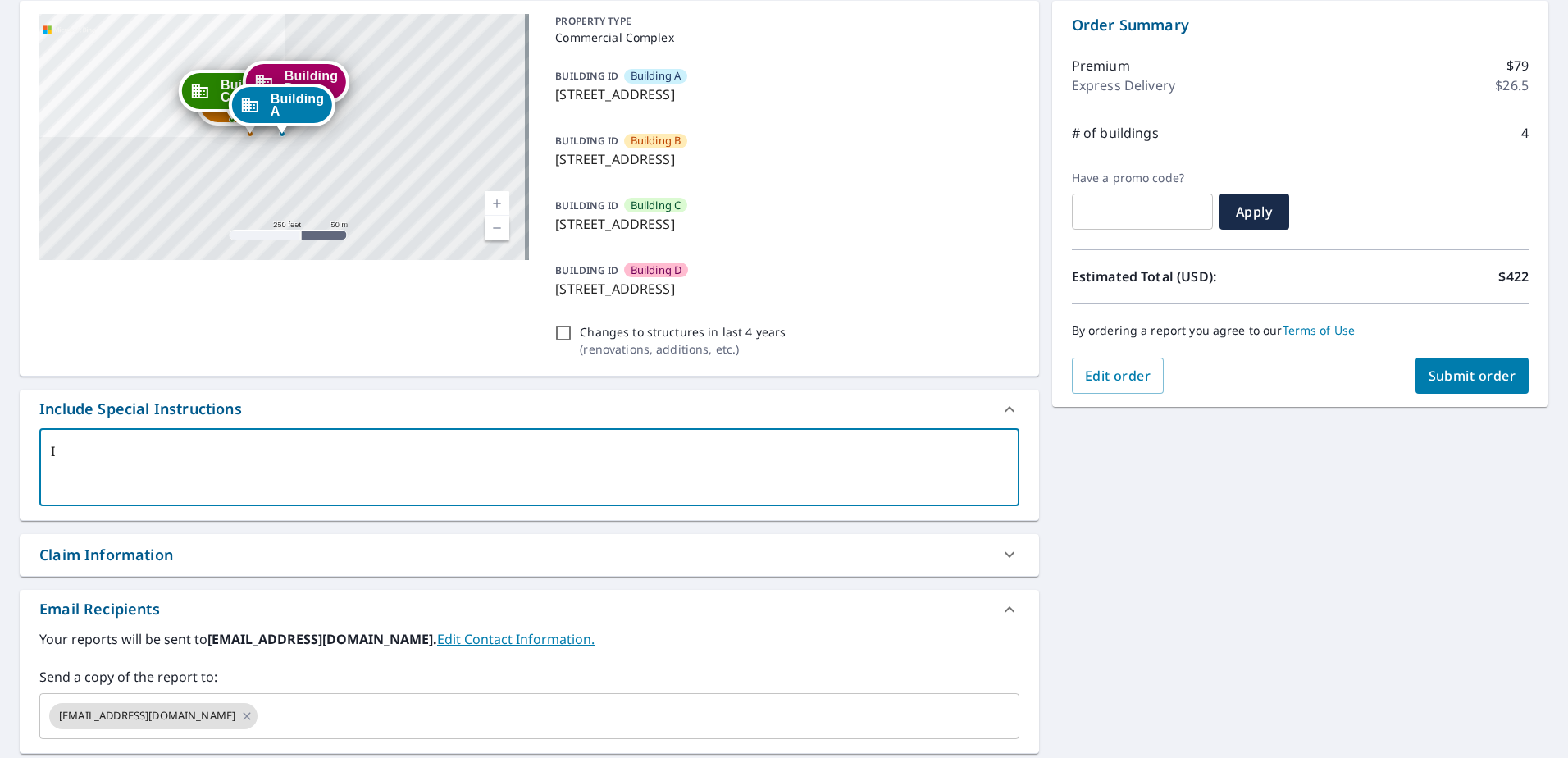
checkbox input "true"
type textarea "I w"
type textarea "x"
checkbox input "true"
type textarea "I wi"
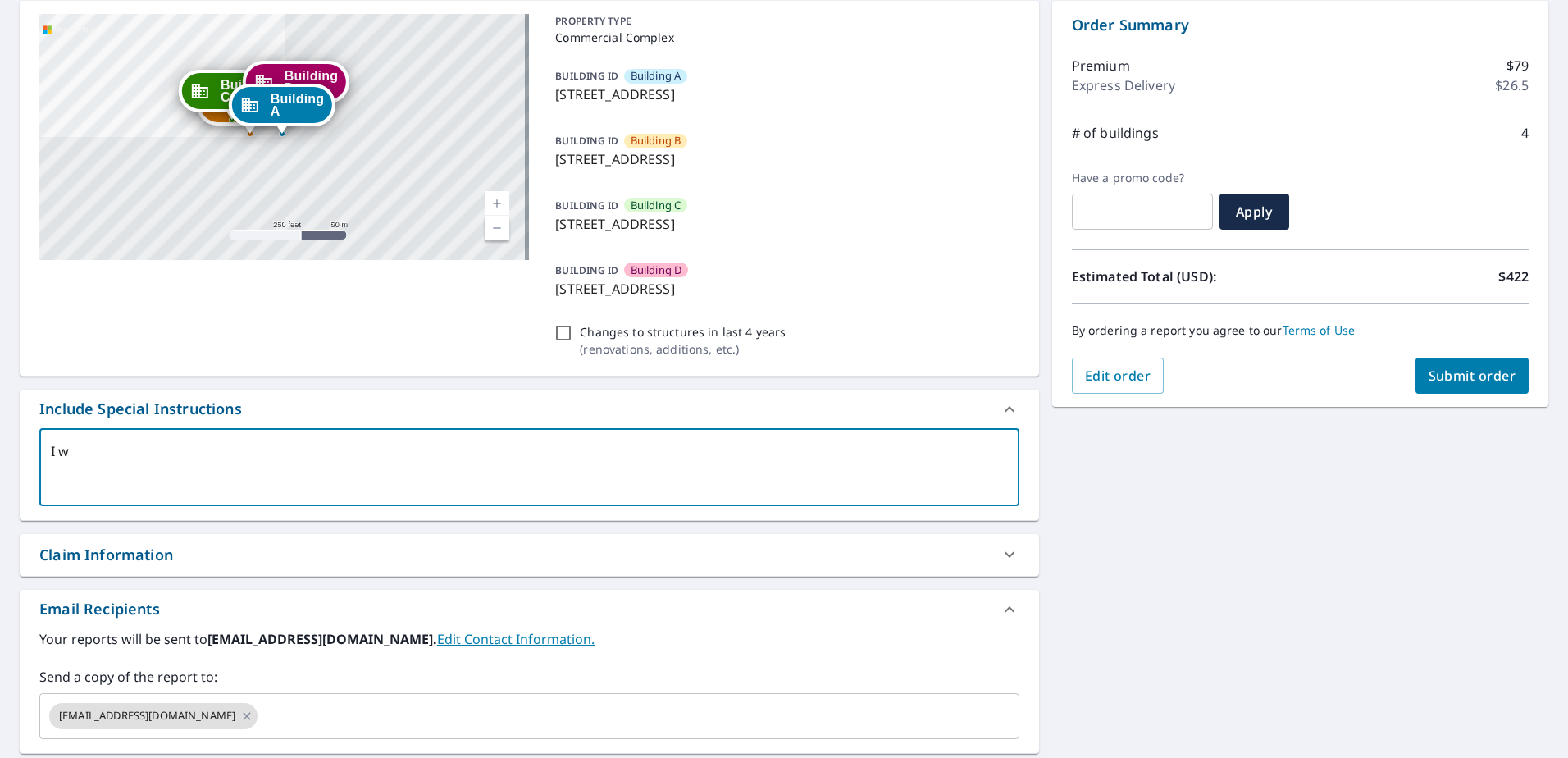
type textarea "x"
checkbox input "true"
type textarea "I wil"
type textarea "x"
checkbox input "true"
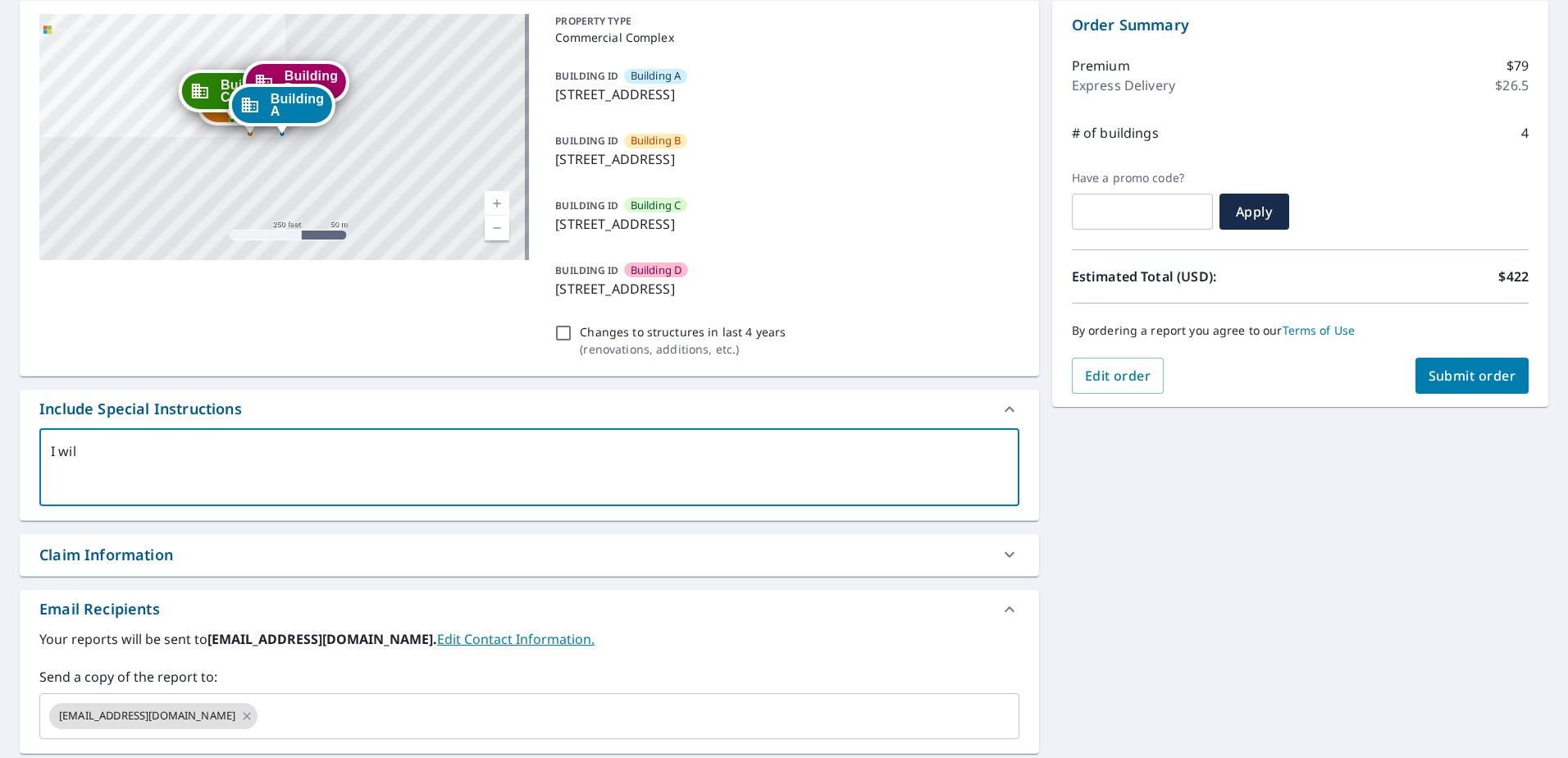
type textarea "I will"
type textarea "x"
checkbox input "true"
type textarea "I will"
type textarea "x"
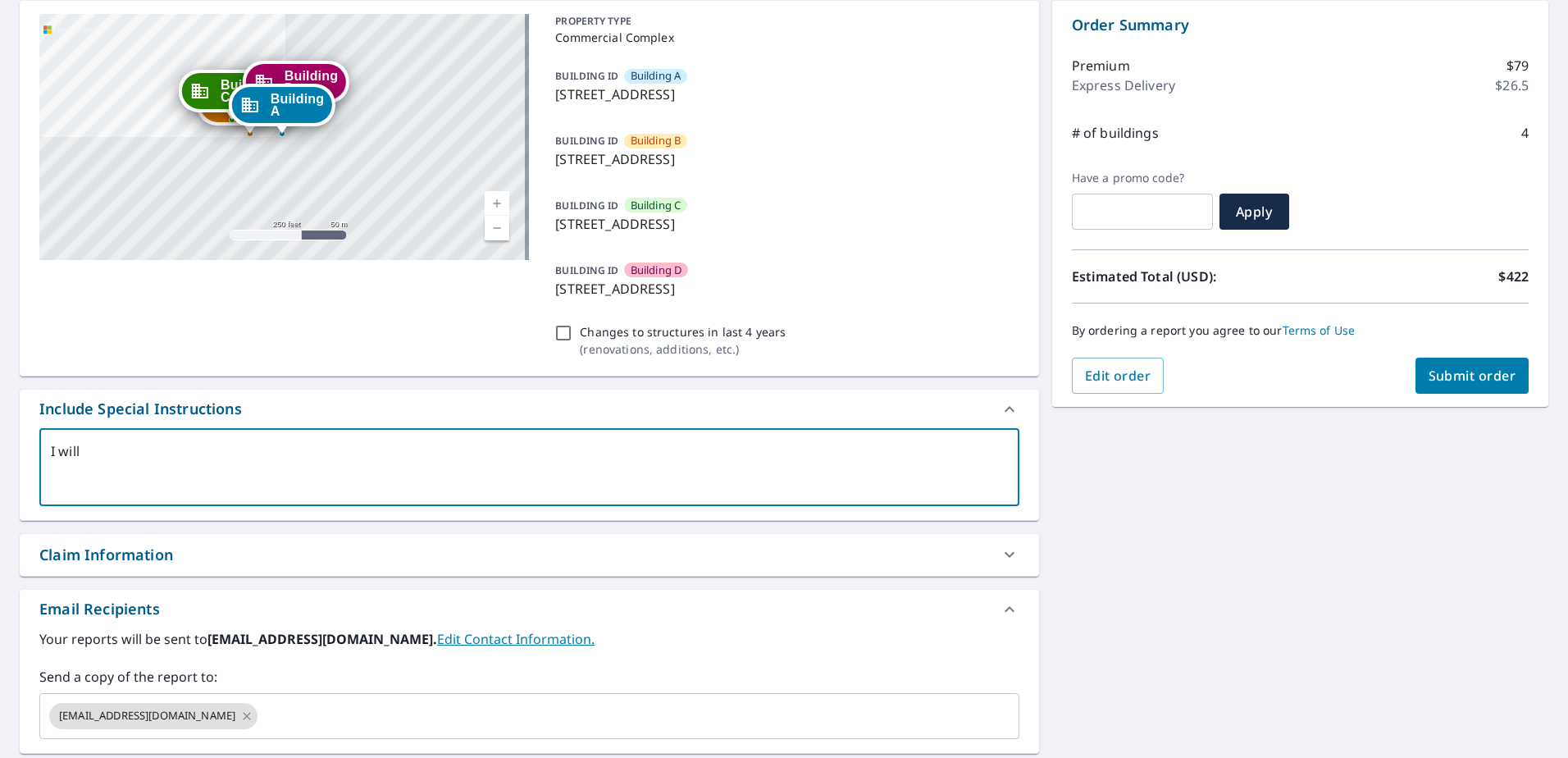
checkbox input "true"
type textarea "I will c"
type textarea "x"
checkbox input "true"
type textarea "I will ca"
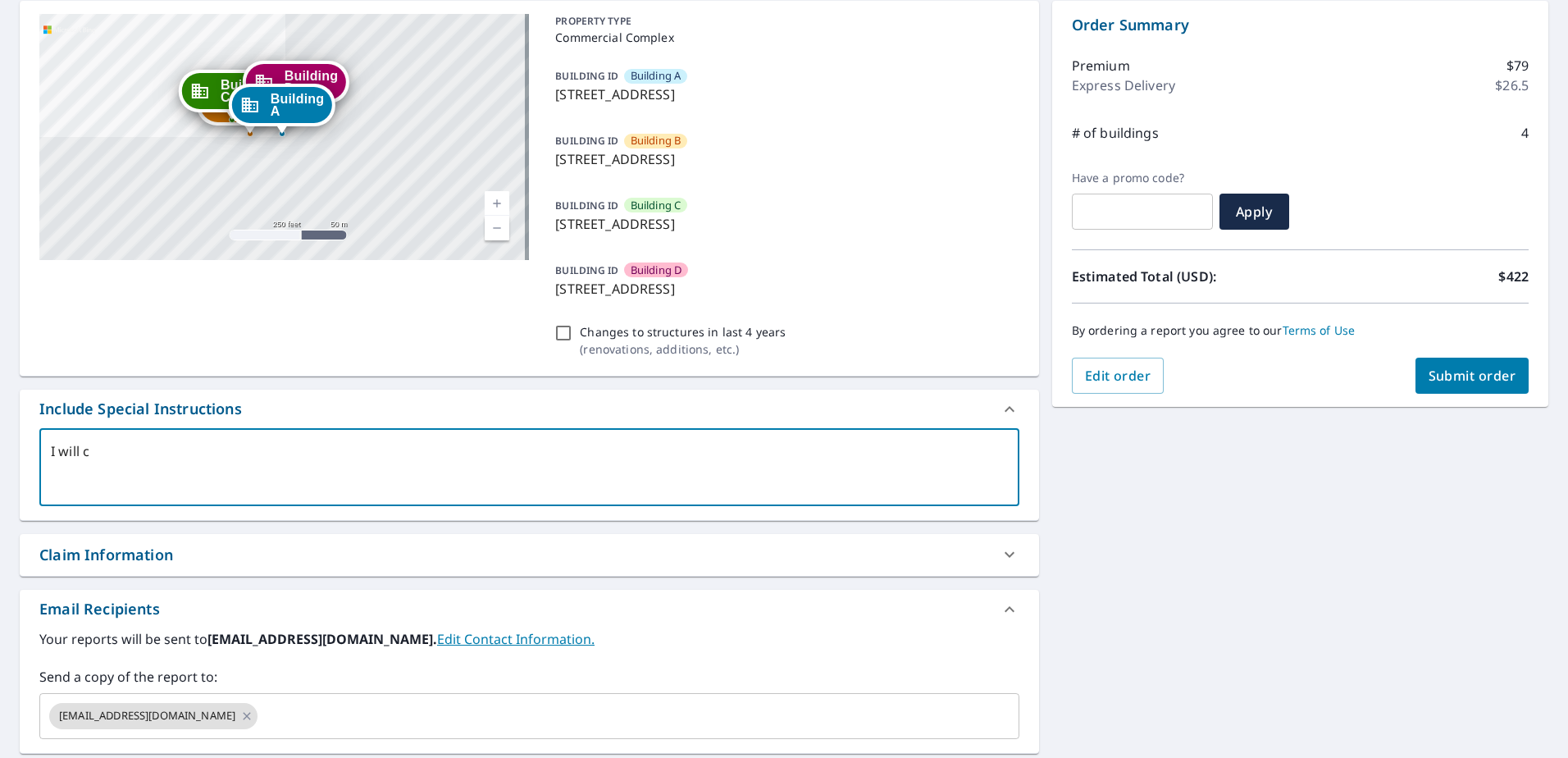
type textarea "x"
checkbox input "true"
type textarea "I will cal"
type textarea "x"
checkbox input "true"
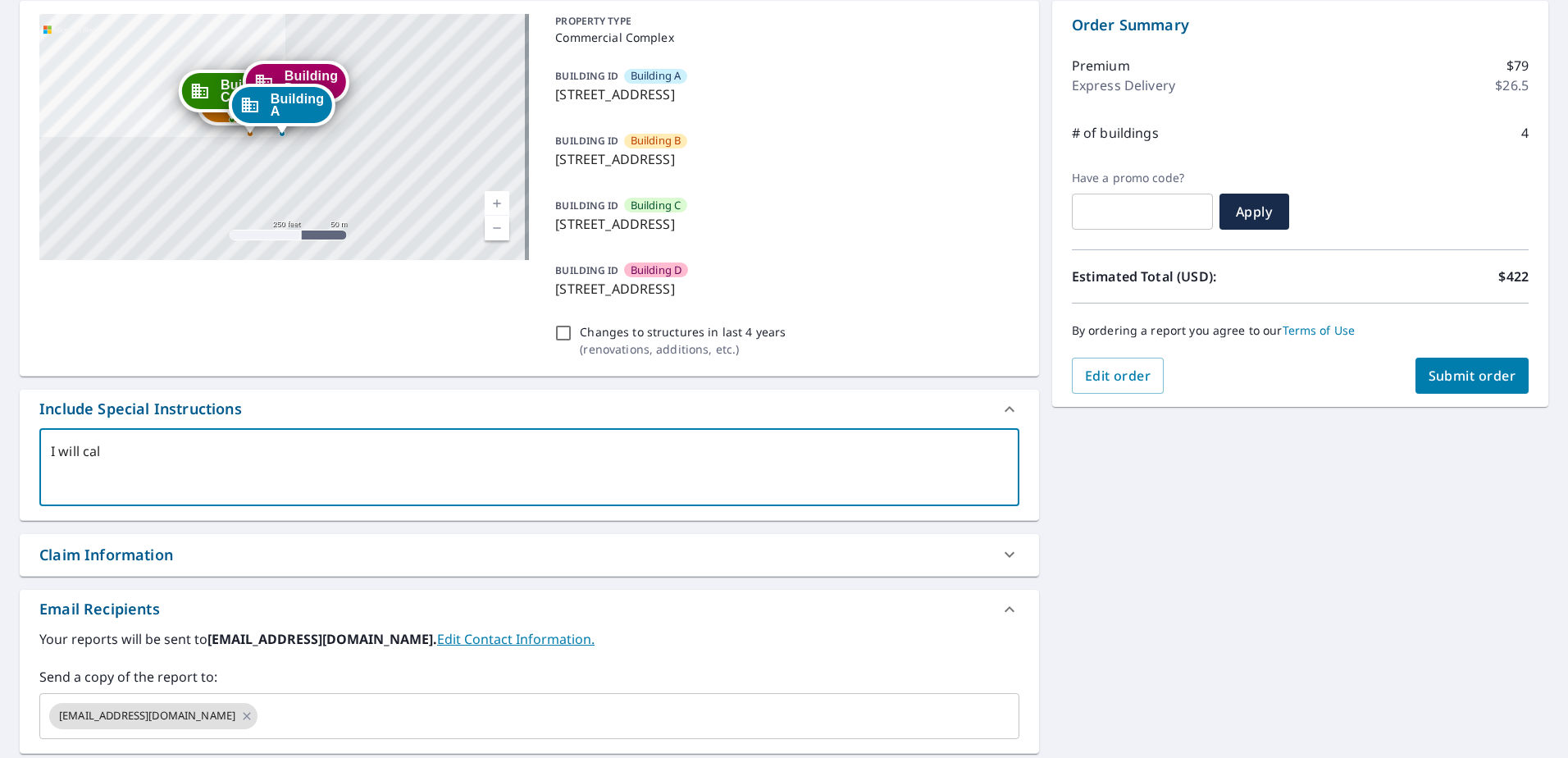
type textarea "I will call"
type textarea "x"
checkbox input "true"
type textarea "I will call"
type textarea "x"
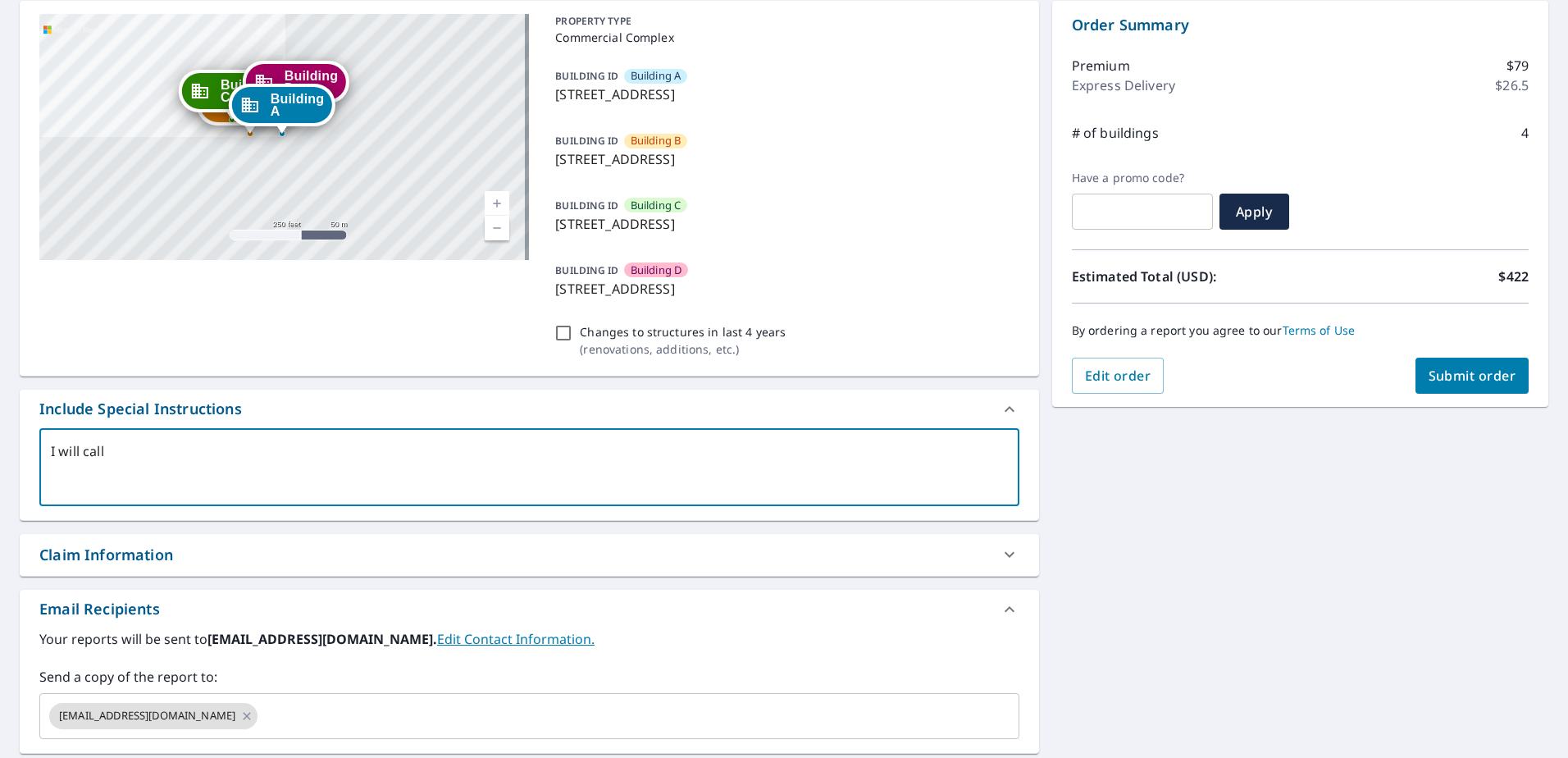
checkbox input "true"
type textarea "I will call c"
type textarea "x"
checkbox input "true"
type textarea "I will call cu"
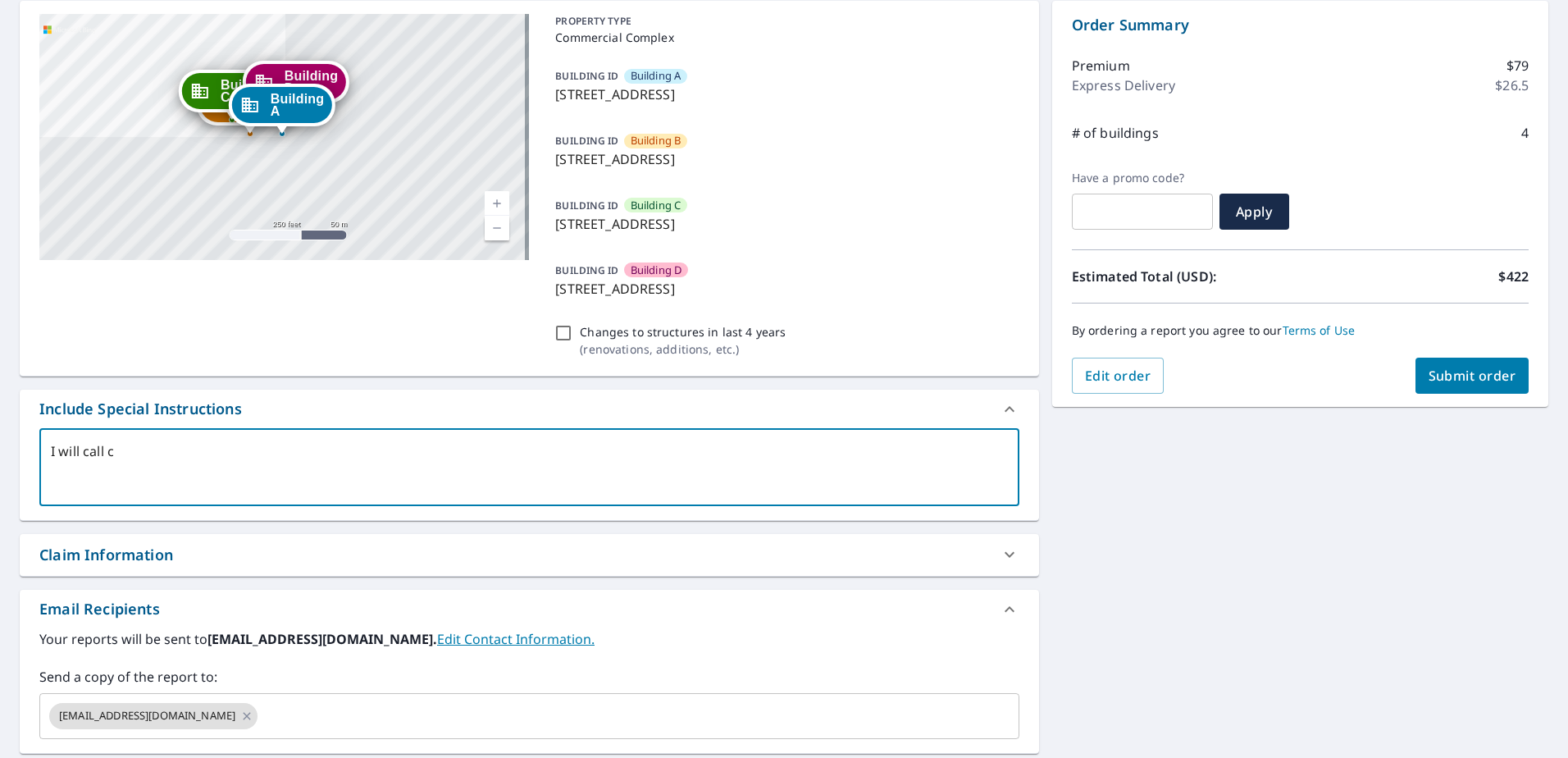
type textarea "x"
checkbox input "true"
type textarea "I will call cus"
type textarea "x"
checkbox input "true"
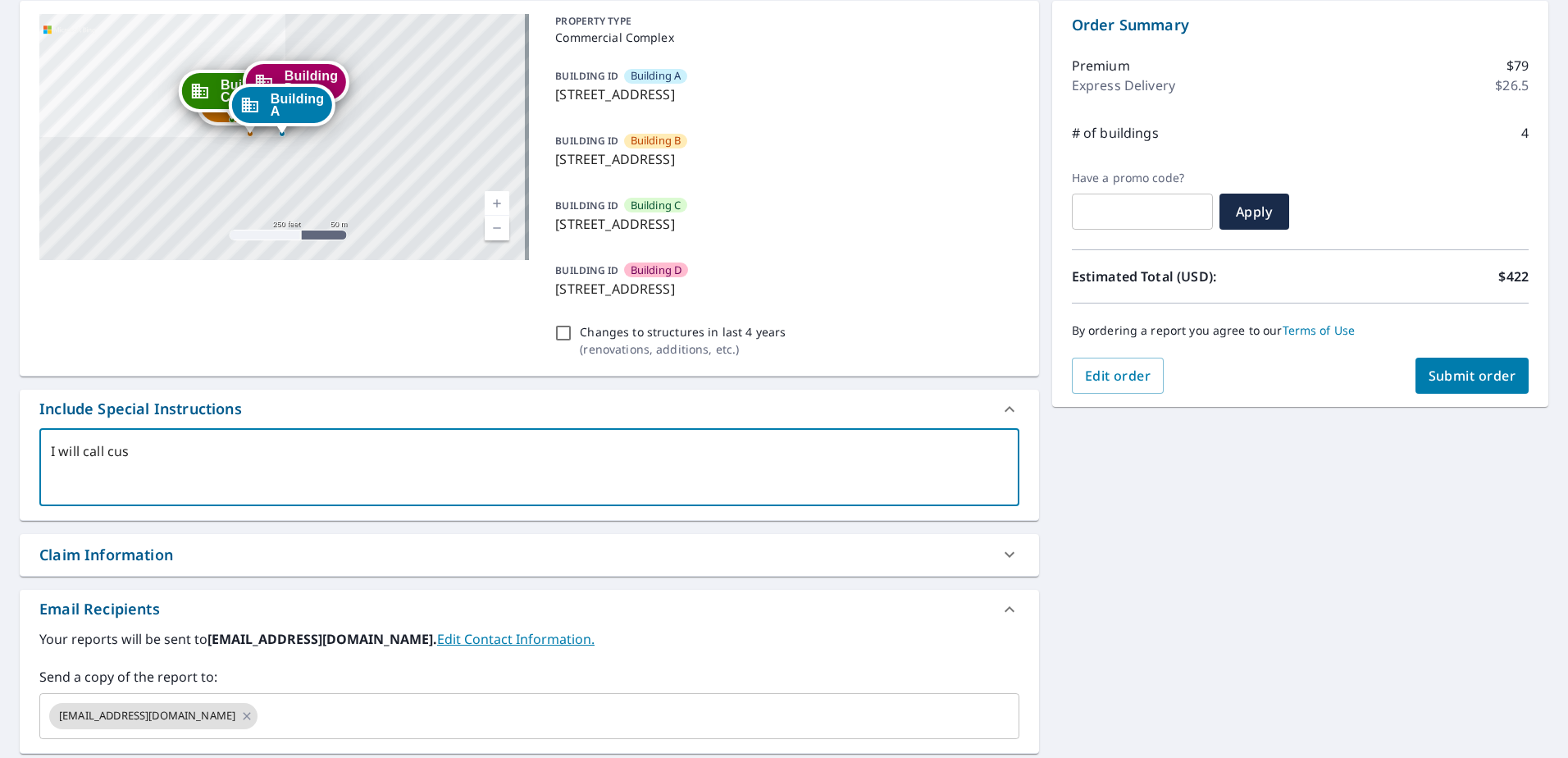
type textarea "I will call cust"
type textarea "x"
checkbox input "true"
type textarea "I will call customer service"
type textarea "x"
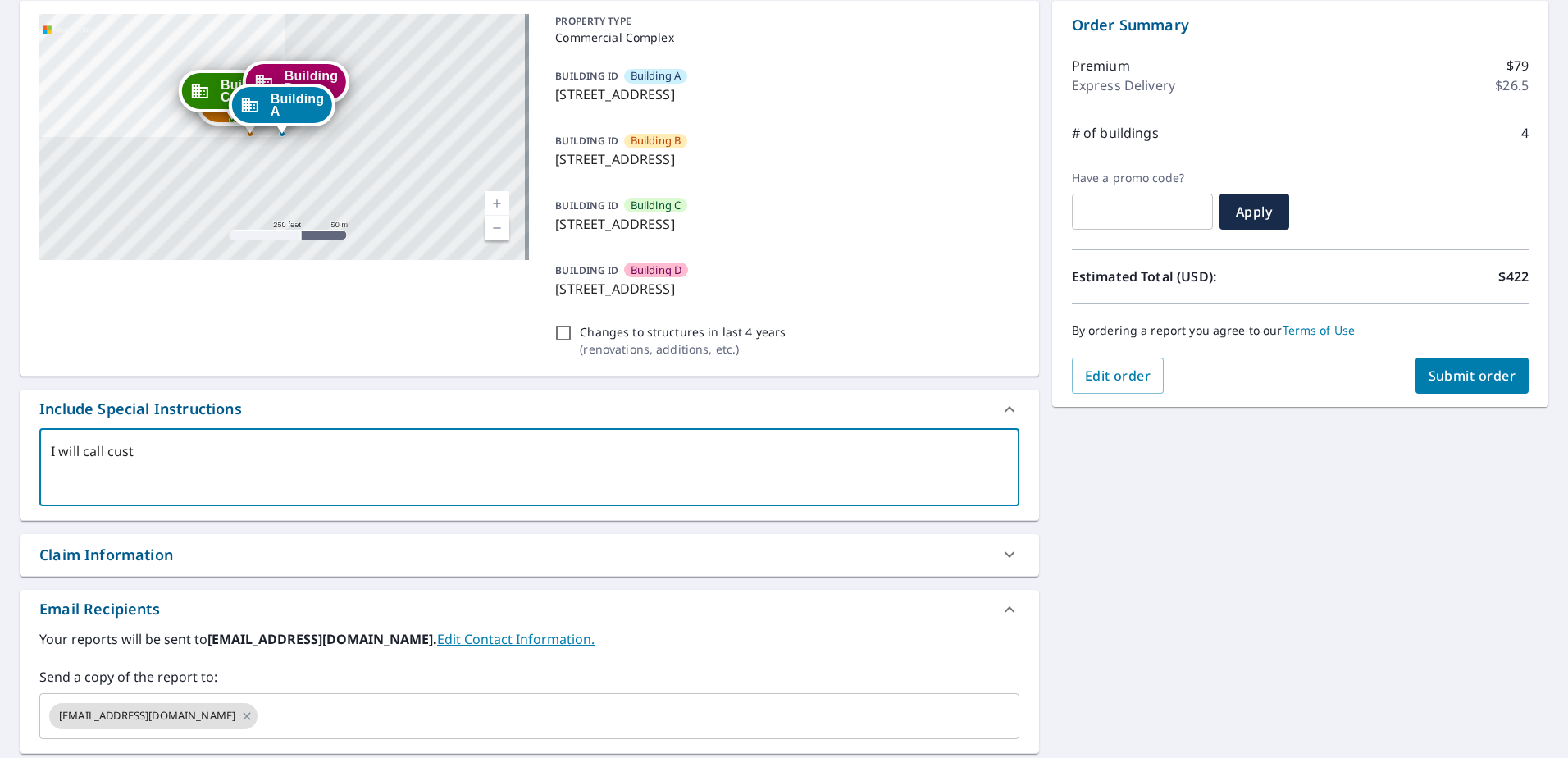
checkbox input "true"
type textarea "I will call customer service"
type textarea "x"
checkbox input "true"
type textarea "I will call customer service a"
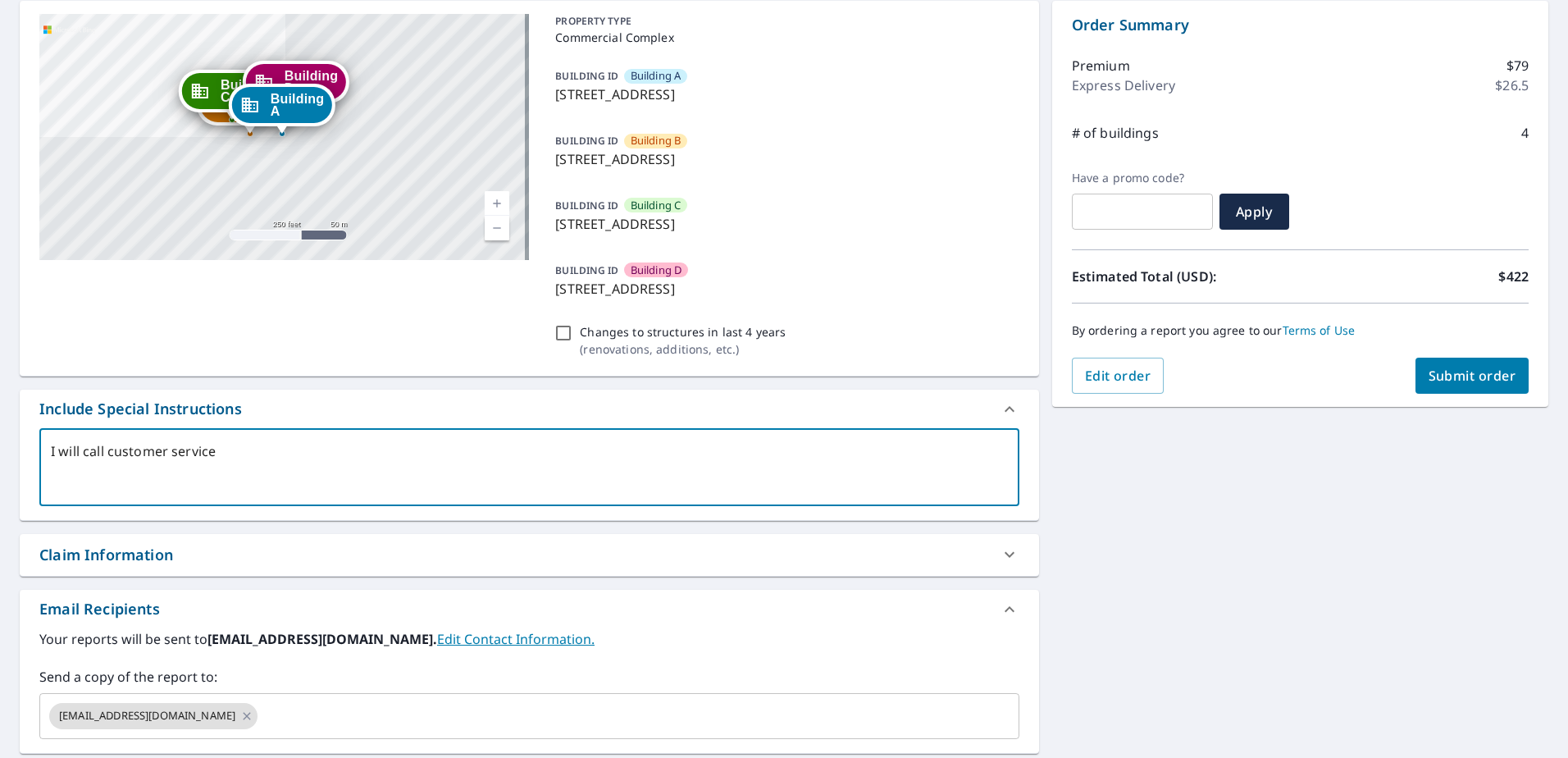
type textarea "x"
checkbox input "true"
type textarea "I will call customer service af"
type textarea "x"
checkbox input "true"
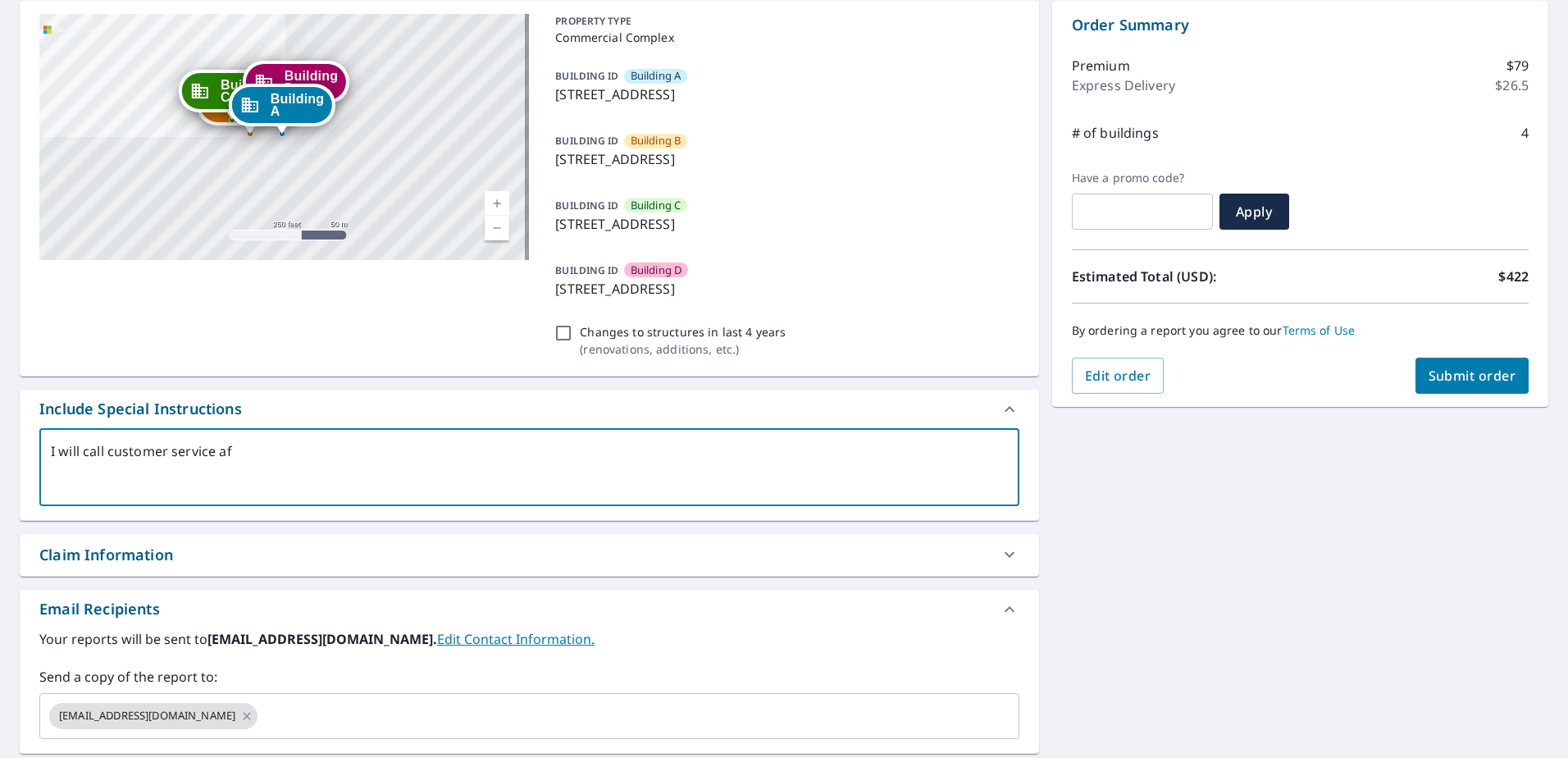
type textarea "I will call customer service aft"
type textarea "x"
checkbox input "true"
type textarea "I will call customer service afte"
type textarea "x"
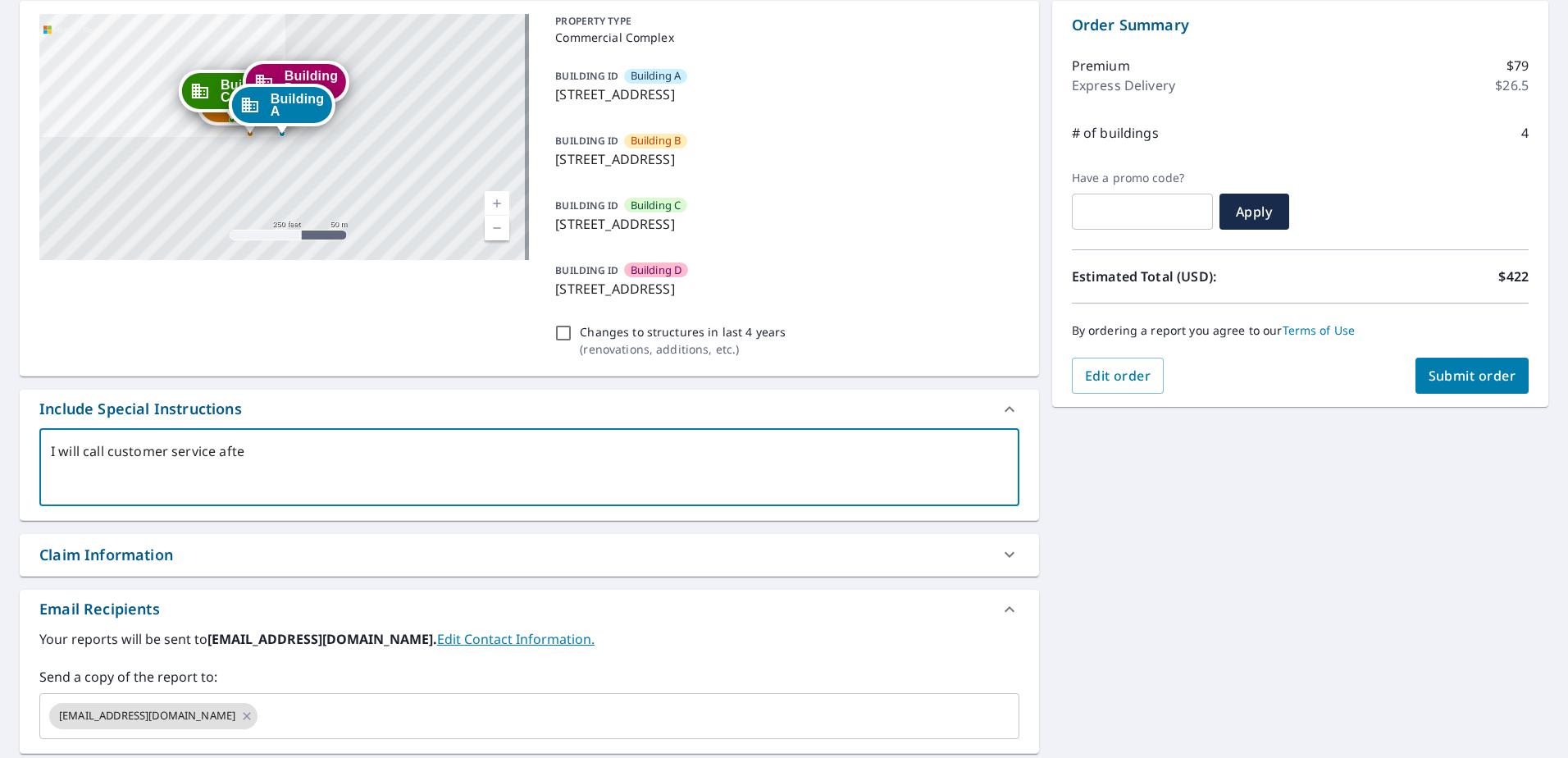
checkbox input "true"
type textarea "I will call customer service after"
type textarea "x"
checkbox input "true"
type textarea "I will call customer service after"
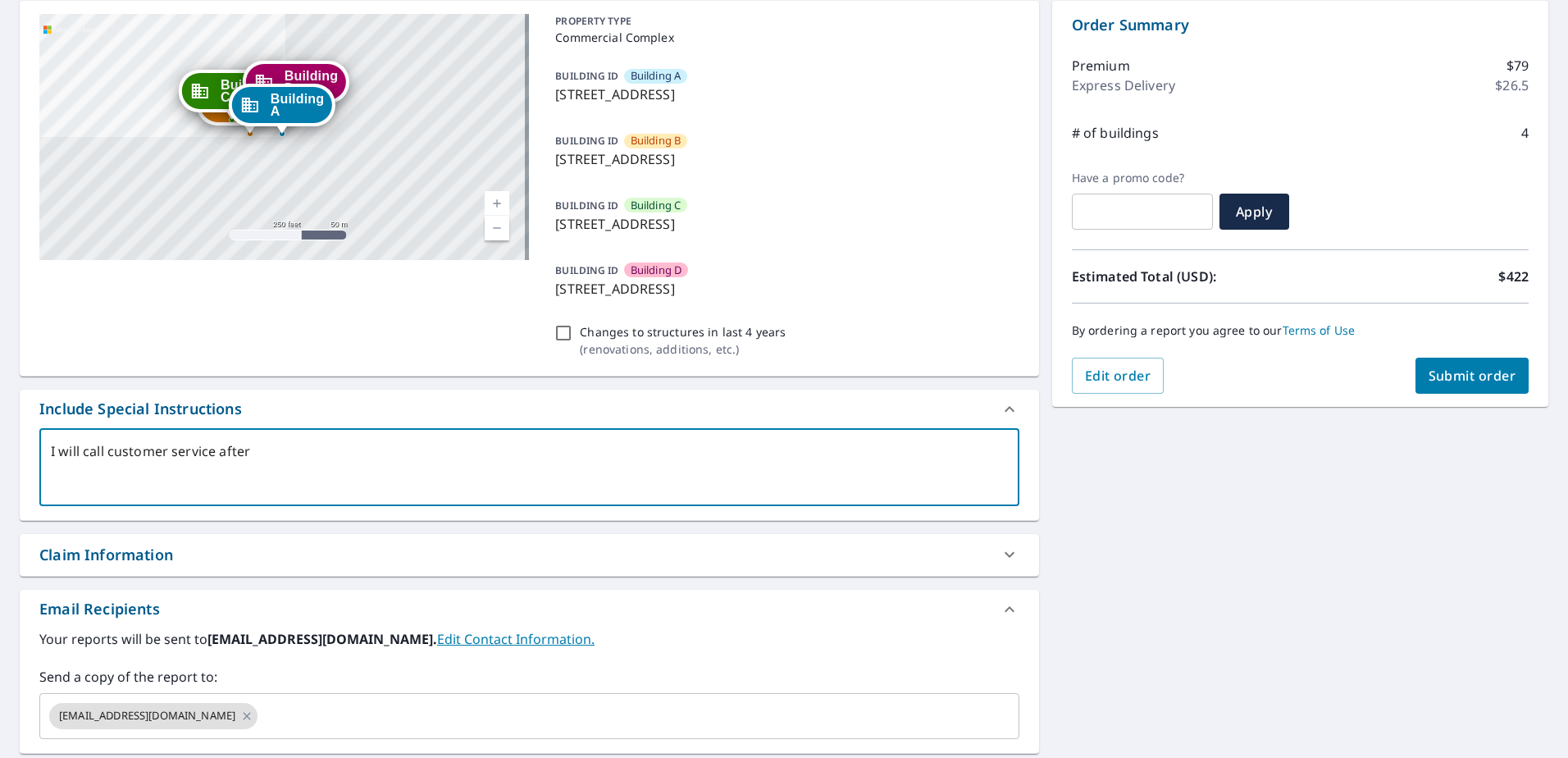
type textarea "x"
checkbox input "true"
type textarea "I will call customer service after p"
type textarea "x"
checkbox input "true"
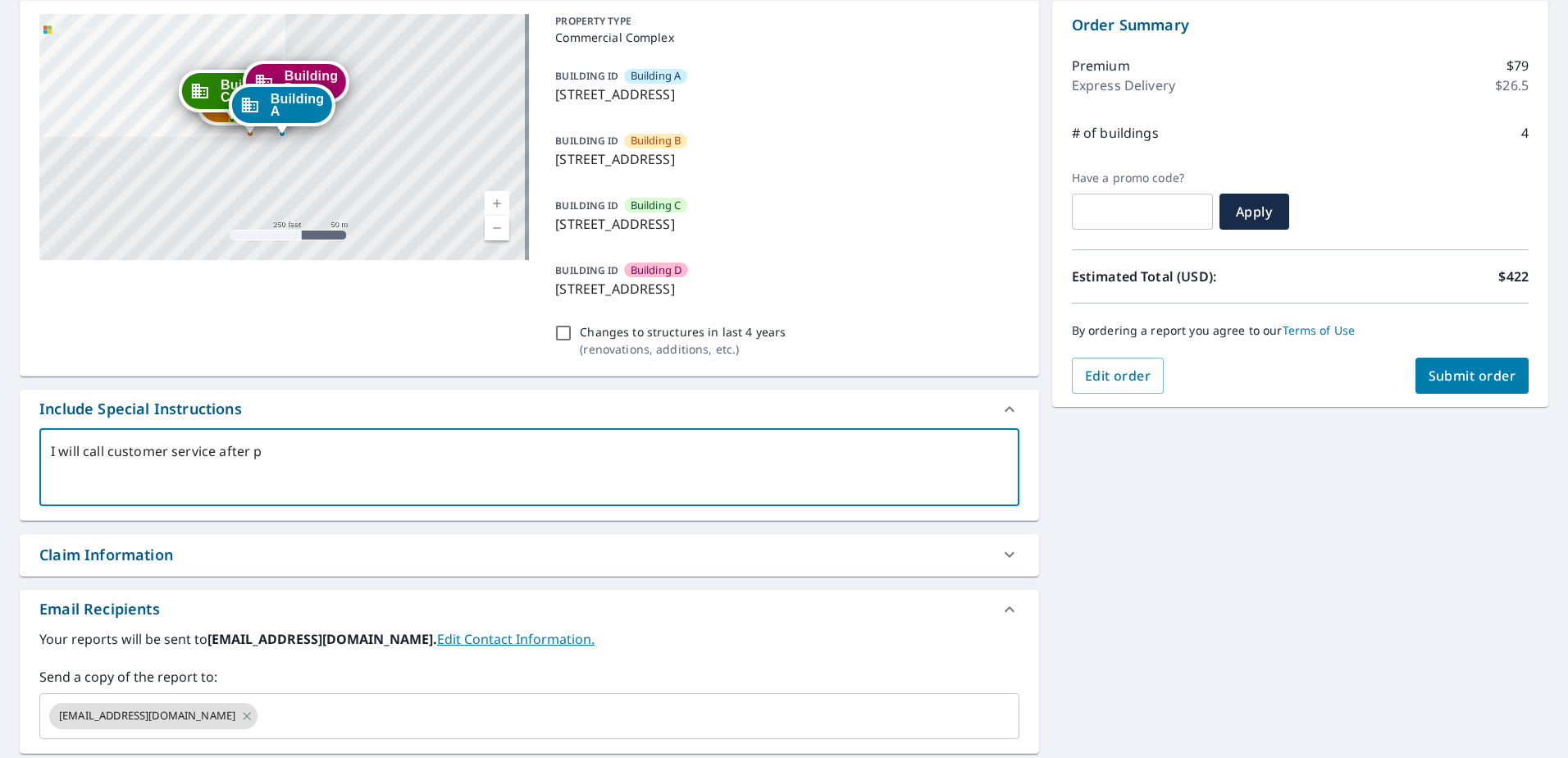
type textarea "I will call customer service after pl"
type textarea "x"
checkbox input "true"
type textarea "I will call customer service after pla"
type textarea "x"
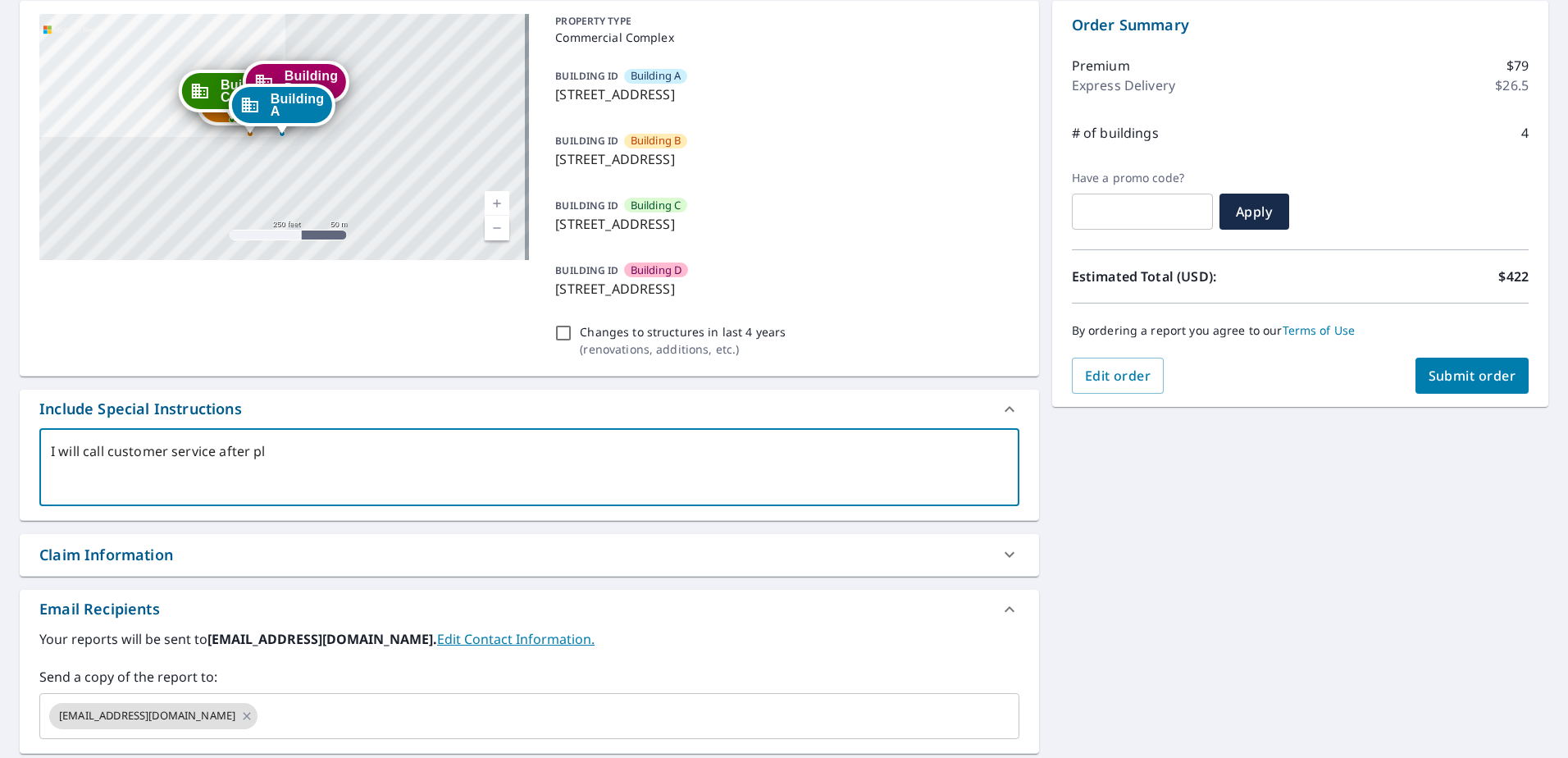
checkbox input "true"
type textarea "I will call customer service after plac"
type textarea "x"
checkbox input "true"
type textarea "I will call customer service after placi"
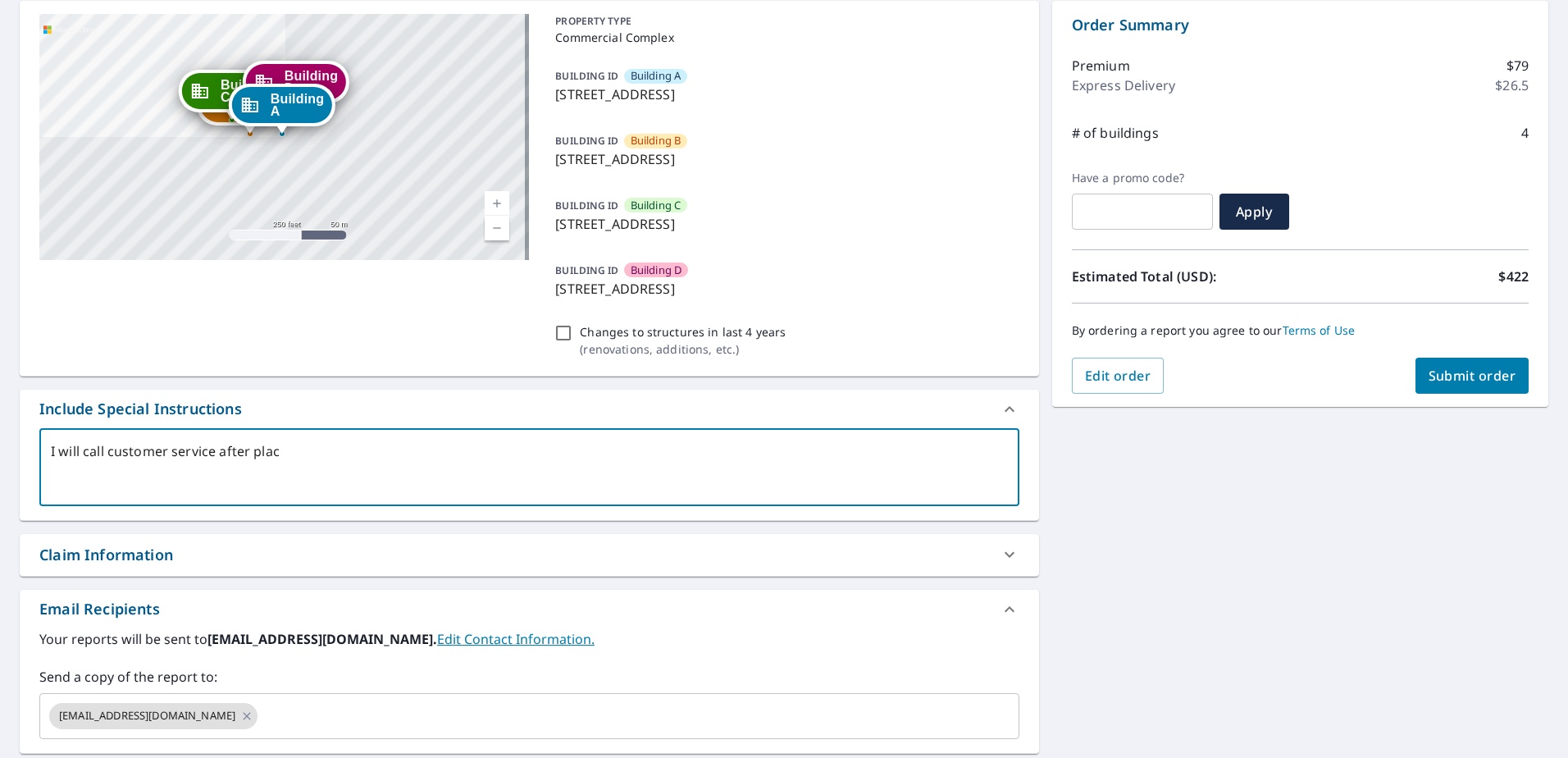
type textarea "x"
checkbox input "true"
type textarea "I will call customer service after placin"
type textarea "x"
checkbox input "true"
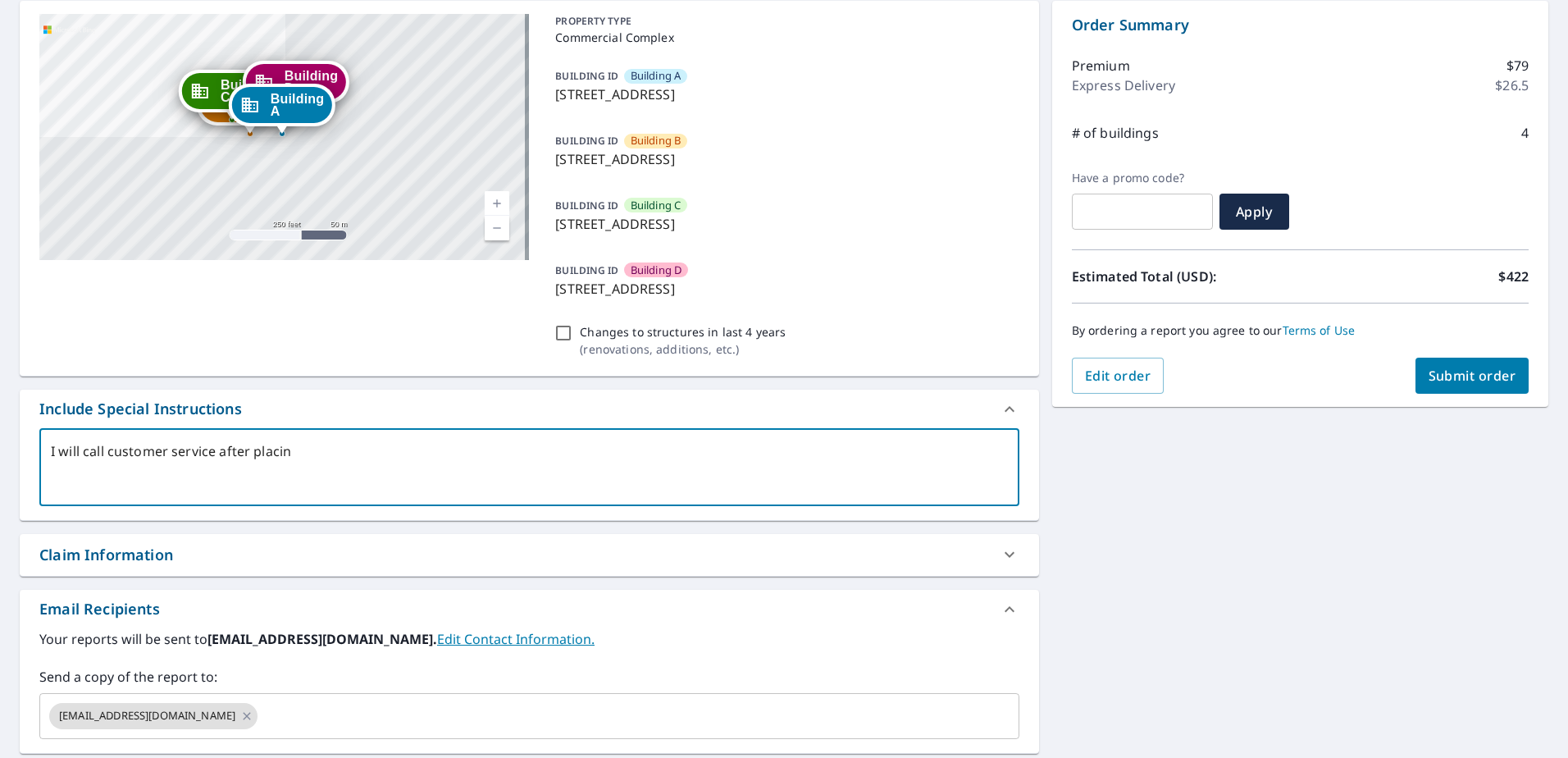
type textarea "I will call customer service after placing"
type textarea "x"
checkbox input "true"
type textarea "I will call customer service after placing"
type textarea "x"
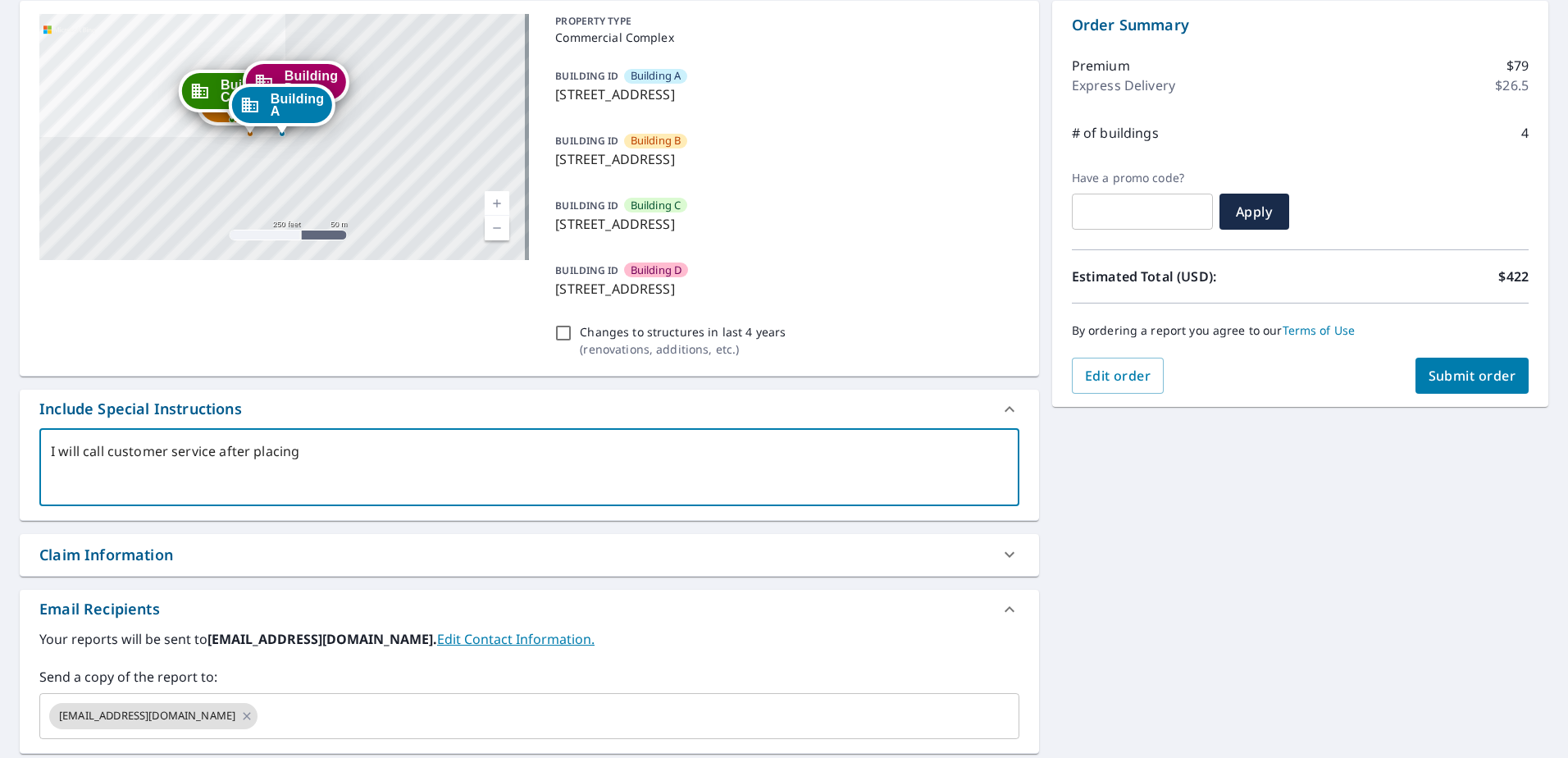
checkbox input "true"
type textarea "I will call customer service after placing t"
type textarea "x"
checkbox input "true"
type textarea "I will call customer service after placing th"
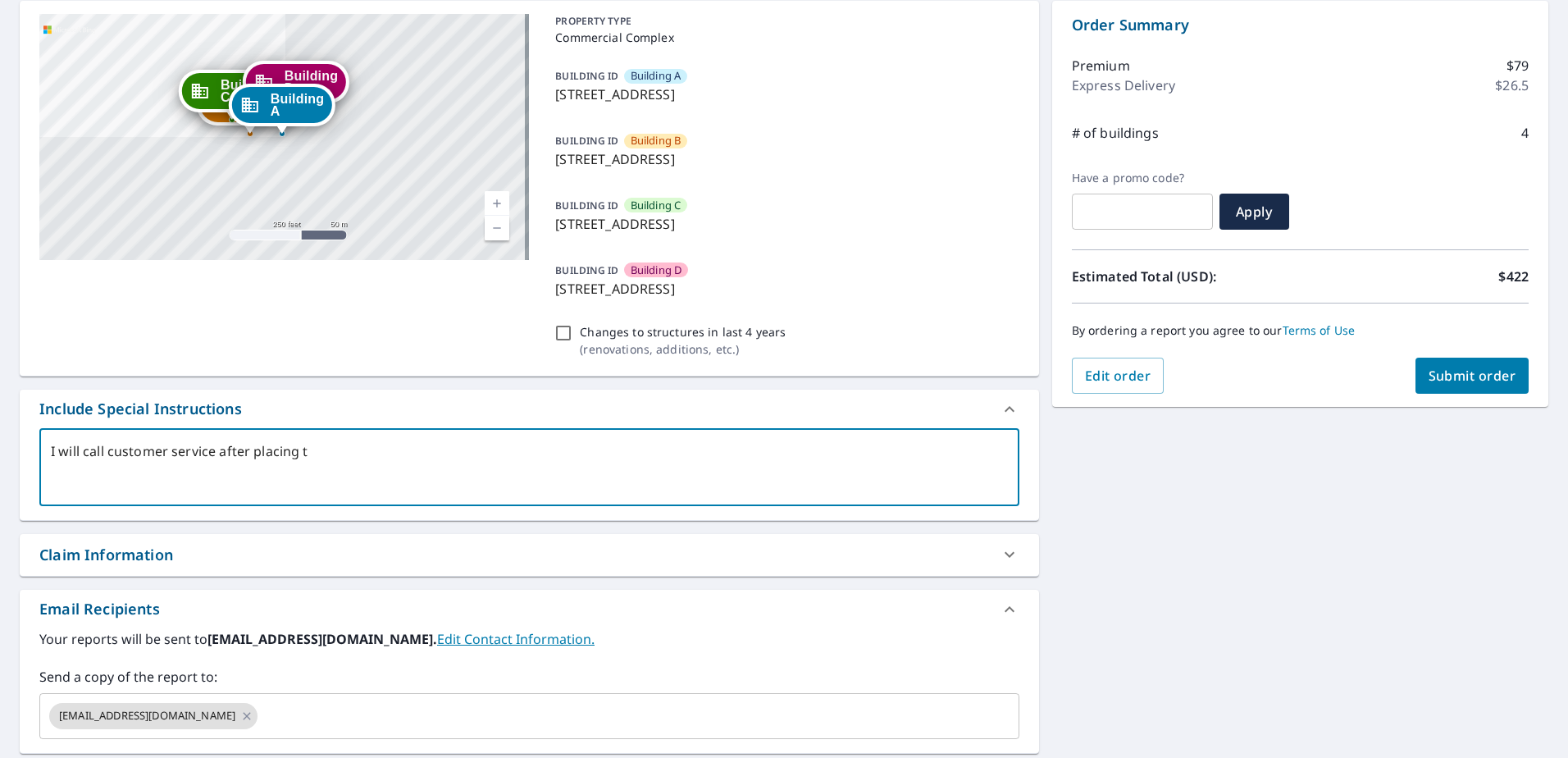
type textarea "x"
checkbox input "true"
type textarea "I will call customer service after placing thi"
type textarea "x"
checkbox input "true"
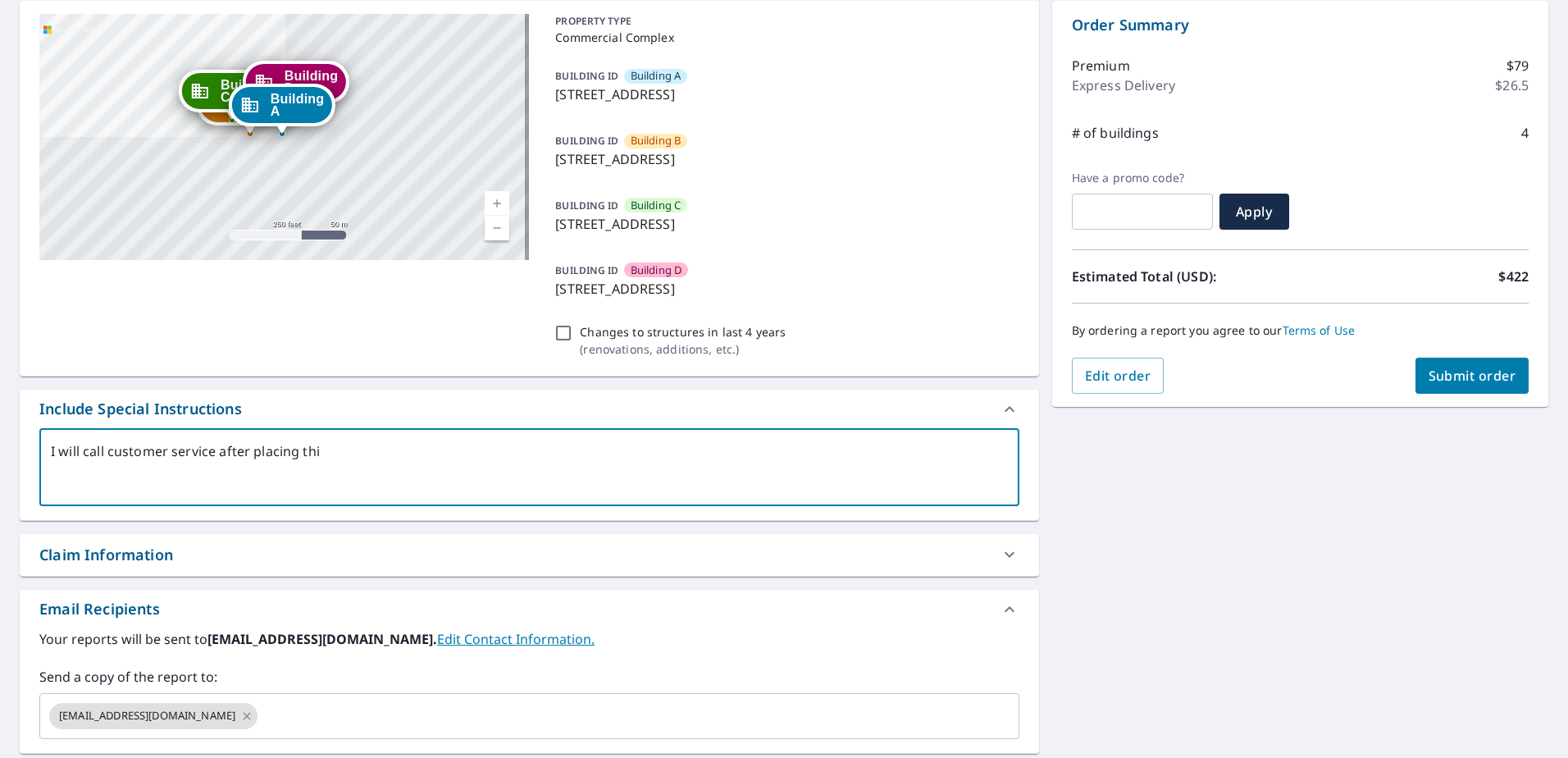
type textarea "I will call customer service after placing this"
type textarea "x"
checkbox input "true"
type textarea "I will call customer service after placing this"
type textarea "x"
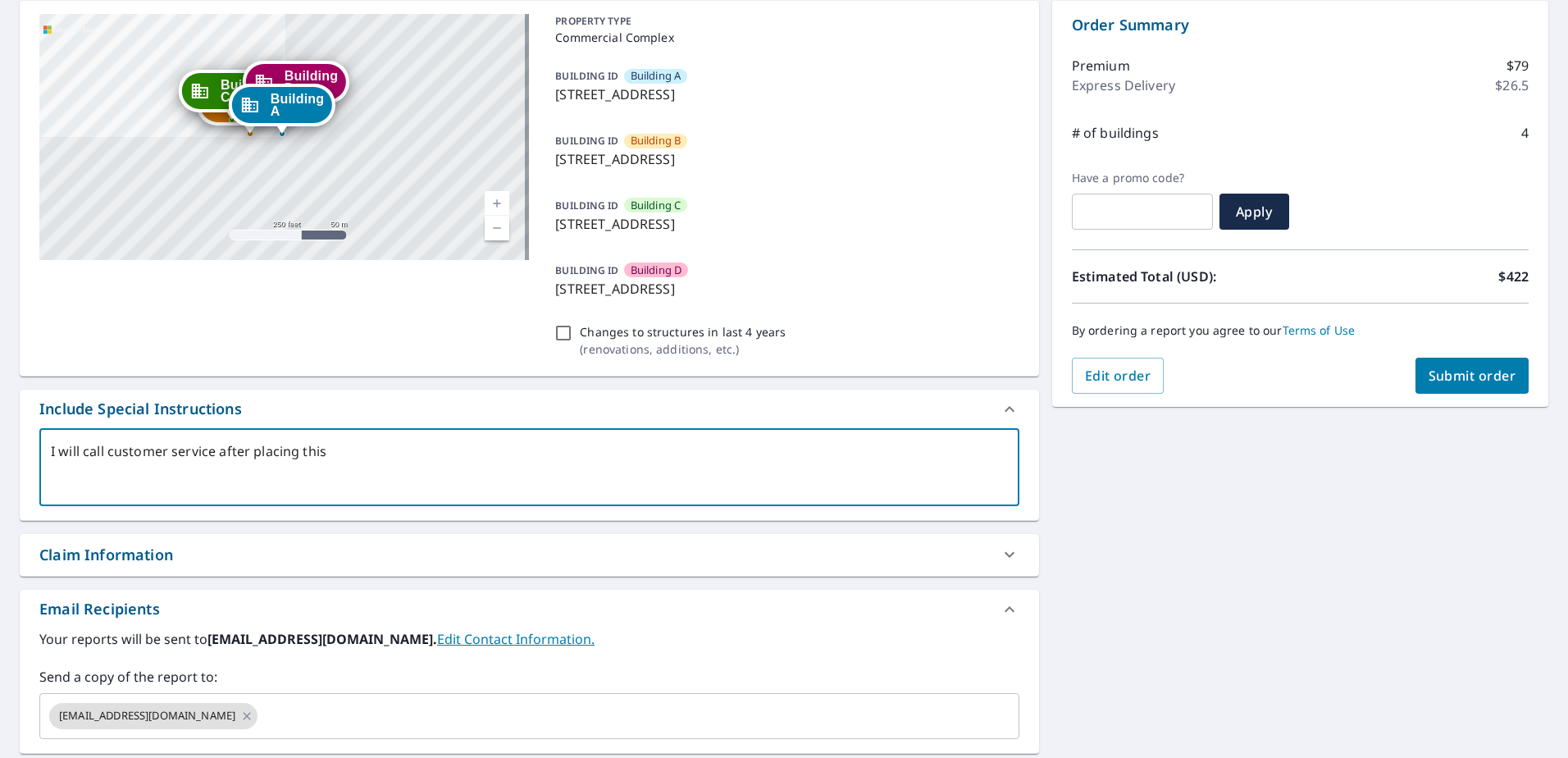
checkbox input "true"
type textarea "I will call customer service after placing this o"
type textarea "x"
checkbox input "true"
type textarea "I will call customer service after placing this or"
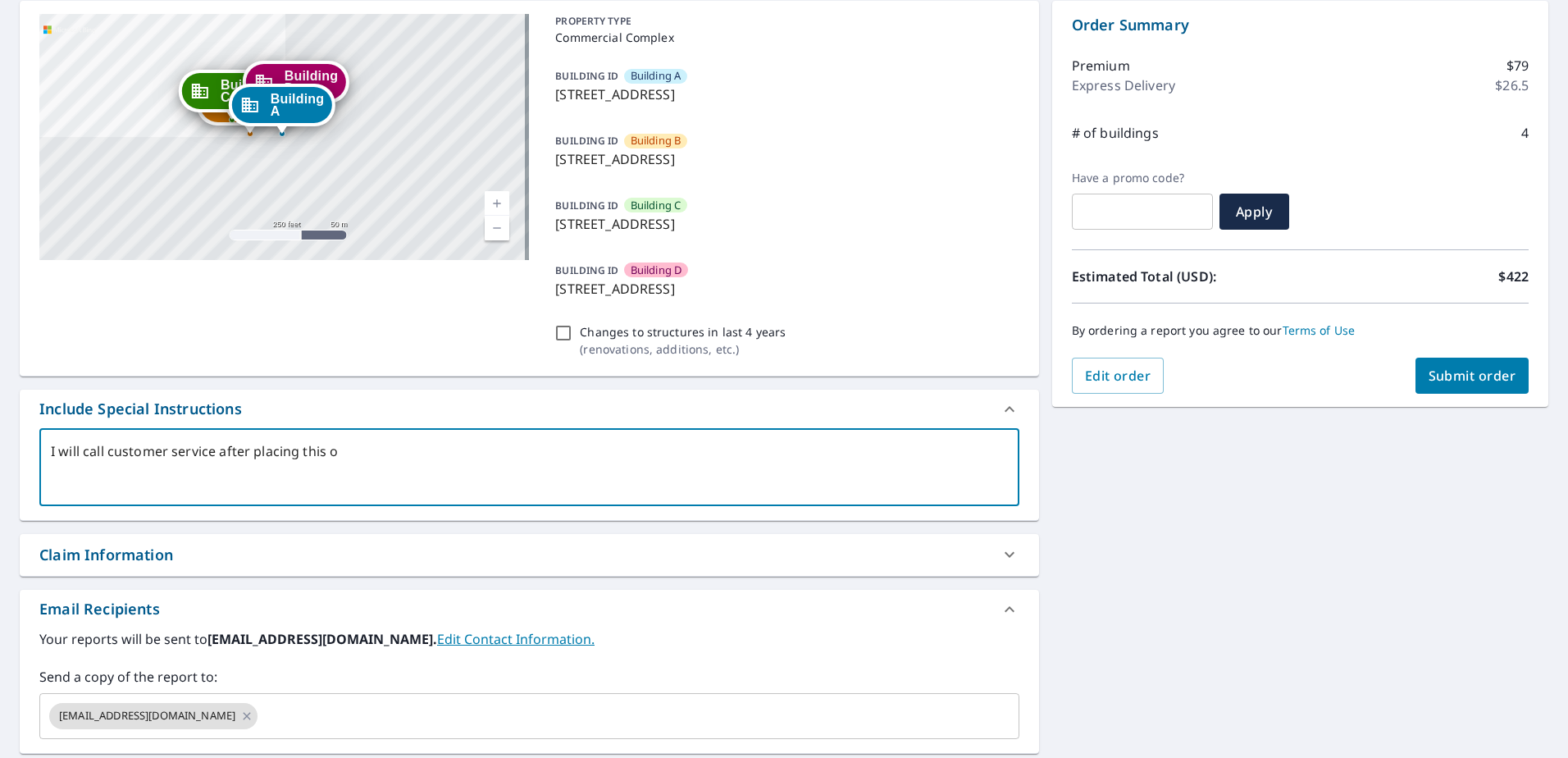
type textarea "x"
checkbox input "true"
type textarea "I will call customer service after placing this ord"
type textarea "x"
checkbox input "true"
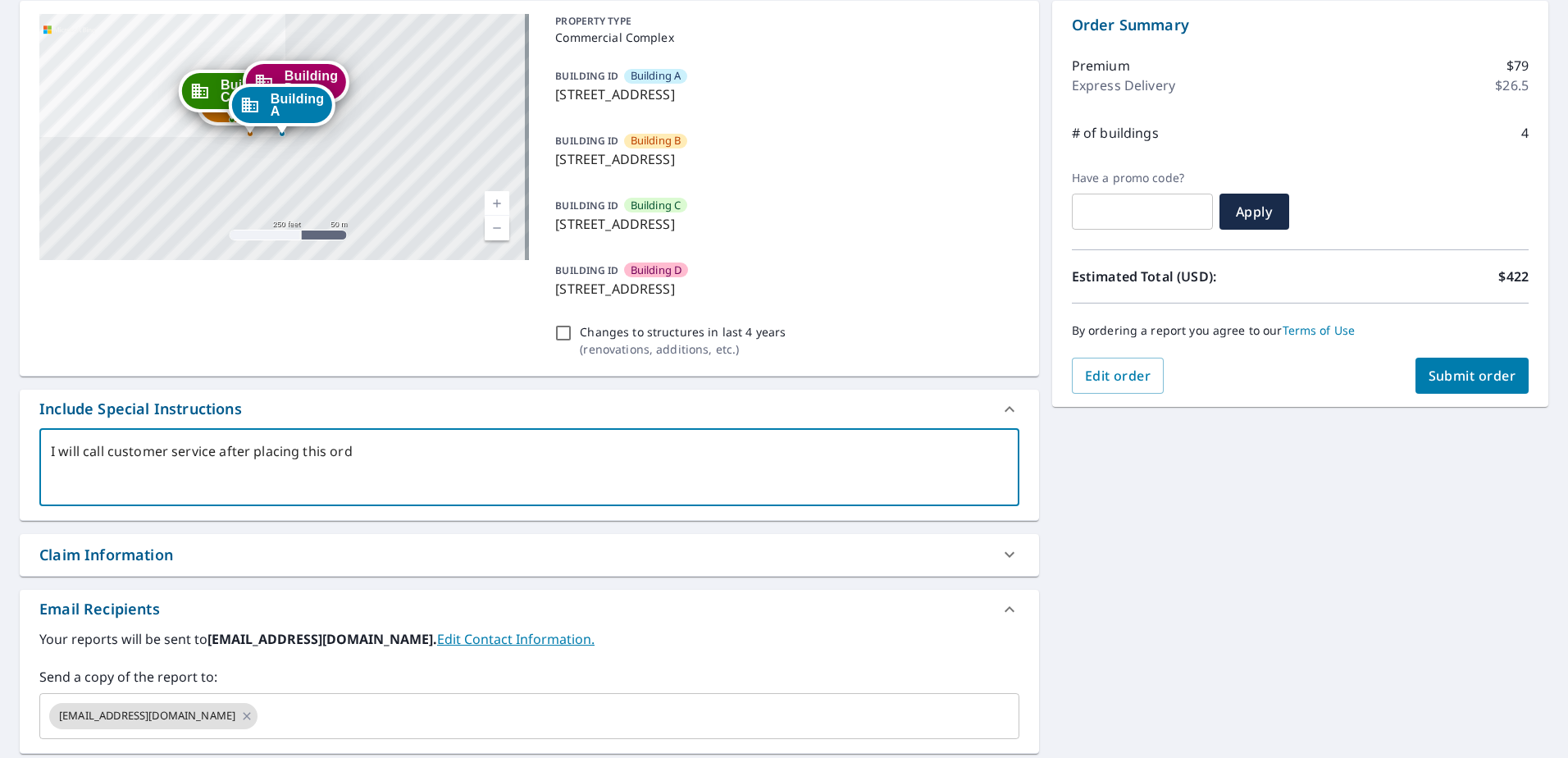
type textarea "I will call customer service after placing this orde"
type textarea "x"
checkbox input "true"
type textarea "I will call customer service after placing this order"
type textarea "x"
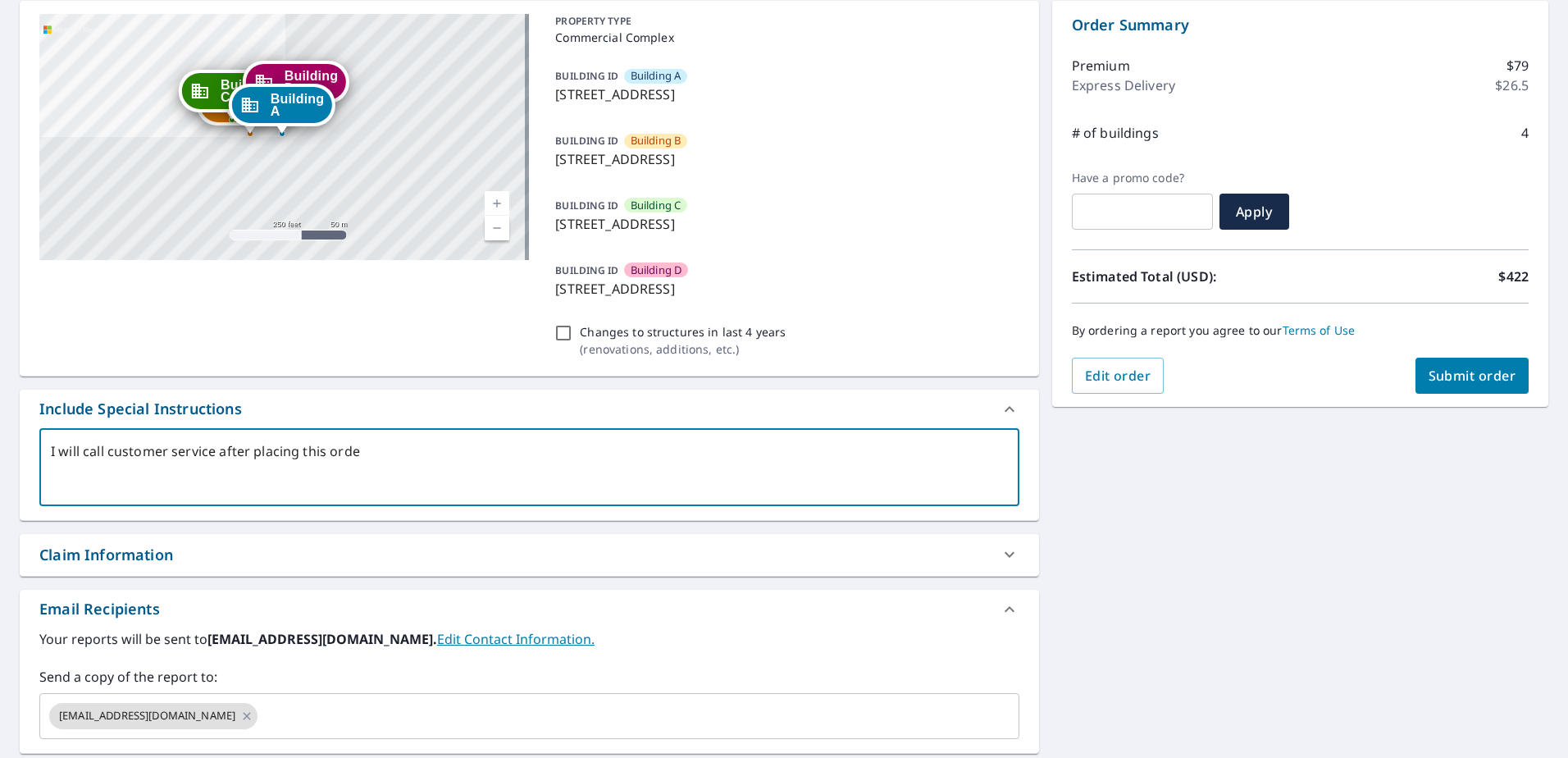
checkbox input "true"
type textarea "I will call customer service after placing this order"
type textarea "x"
checkbox input "true"
type textarea "I will call customer service after placing this order t"
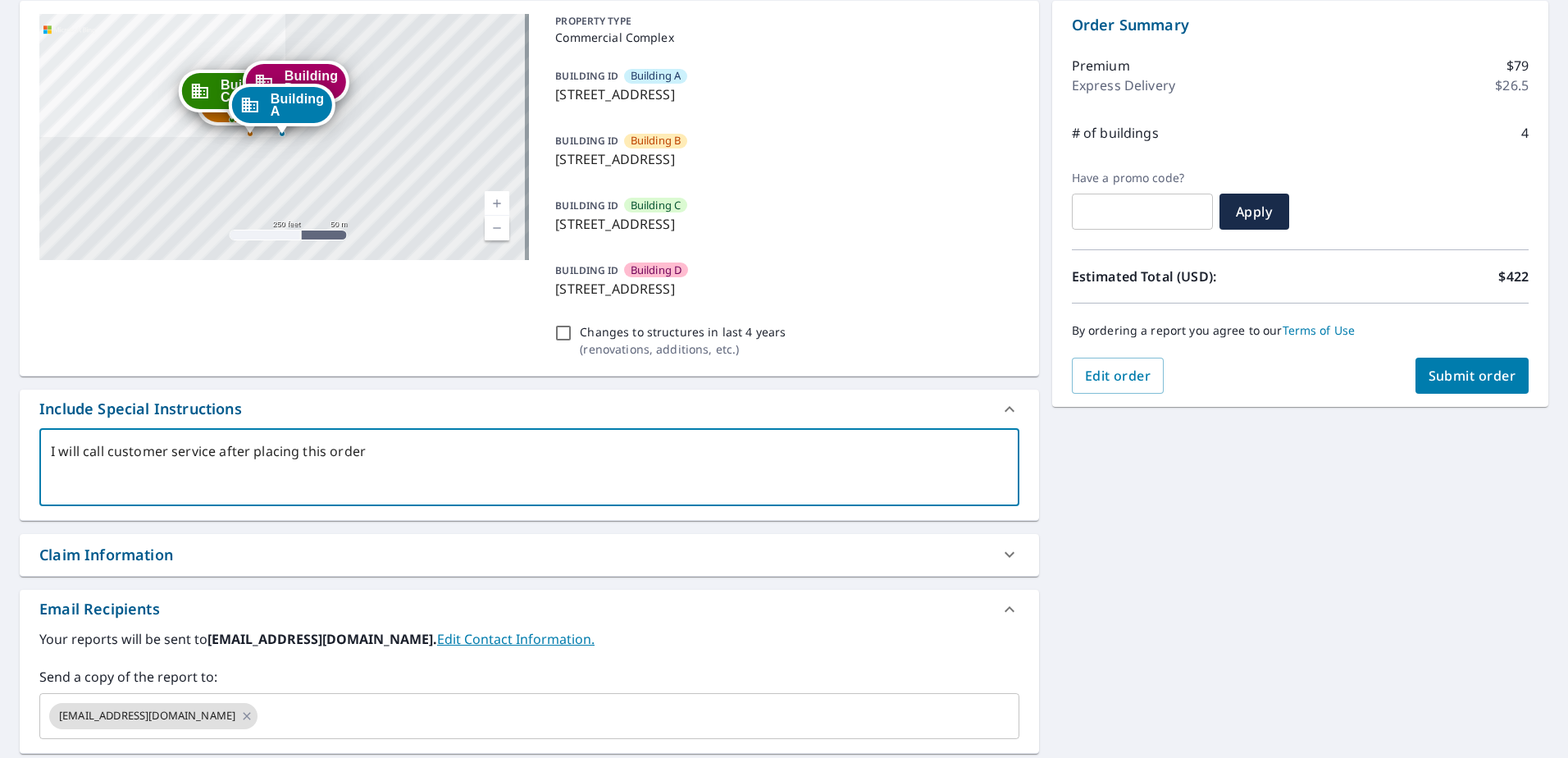
type textarea "x"
checkbox input "true"
type textarea "I will call customer service after placing this order to"
type textarea "x"
checkbox input "true"
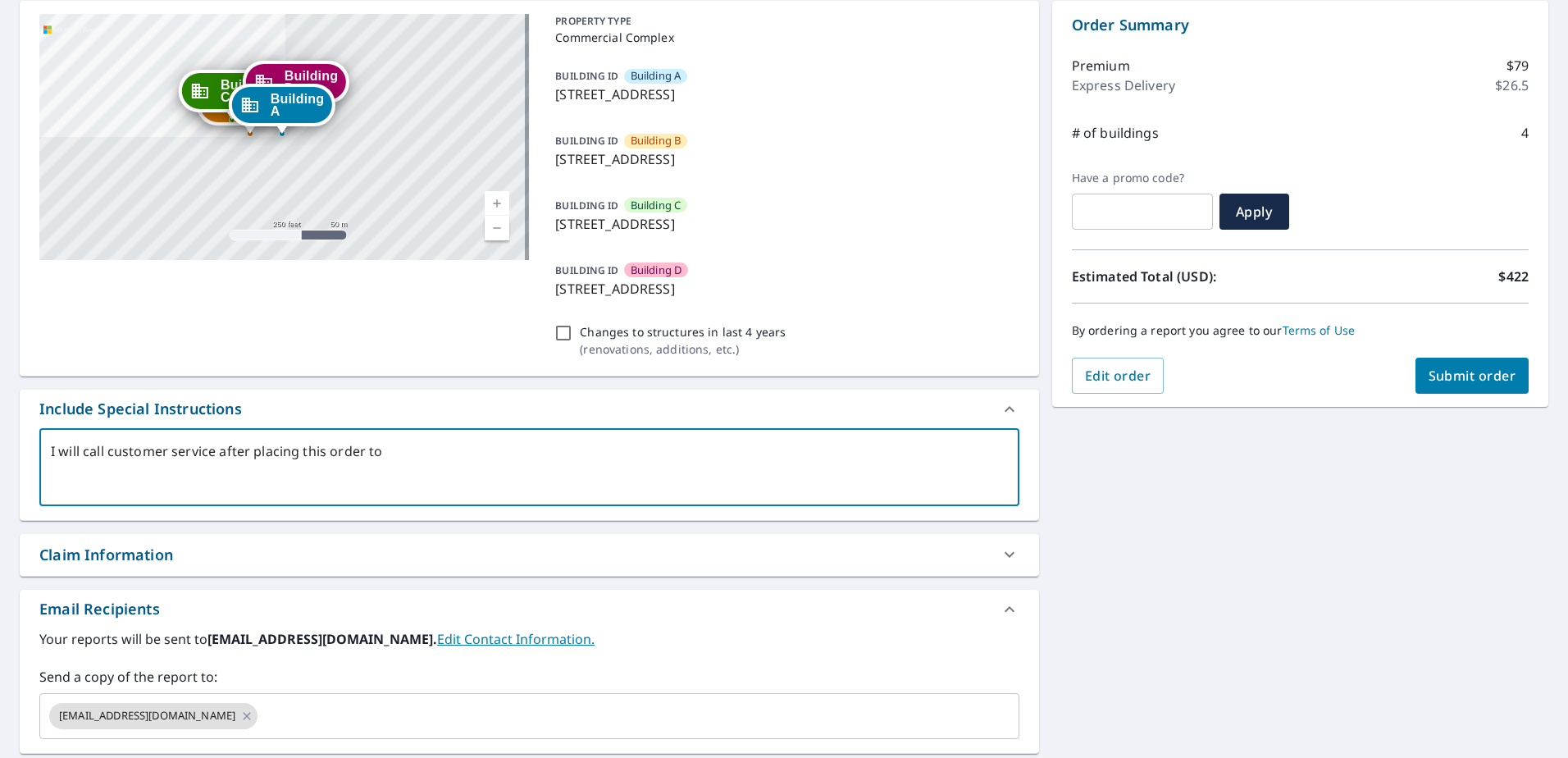
type textarea "I will call customer service after placing this order to"
type textarea "x"
checkbox input "true"
type textarea "I will call customer service after placing this order to c"
type textarea "x"
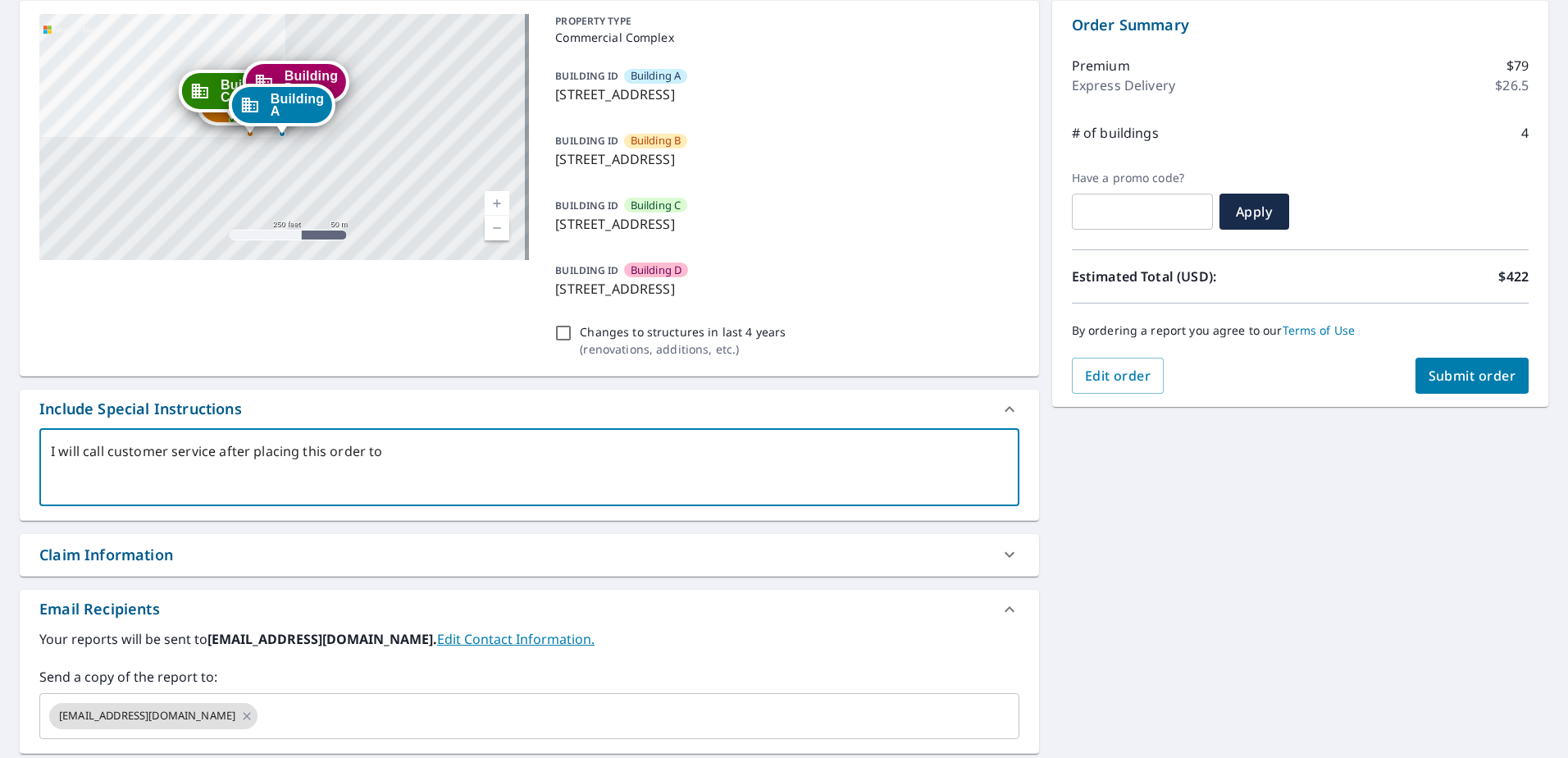
checkbox input "true"
type textarea "I will call customer service after placing this order to cl"
type textarea "x"
checkbox input "true"
type textarea "I will call customer service after placing this order to cla"
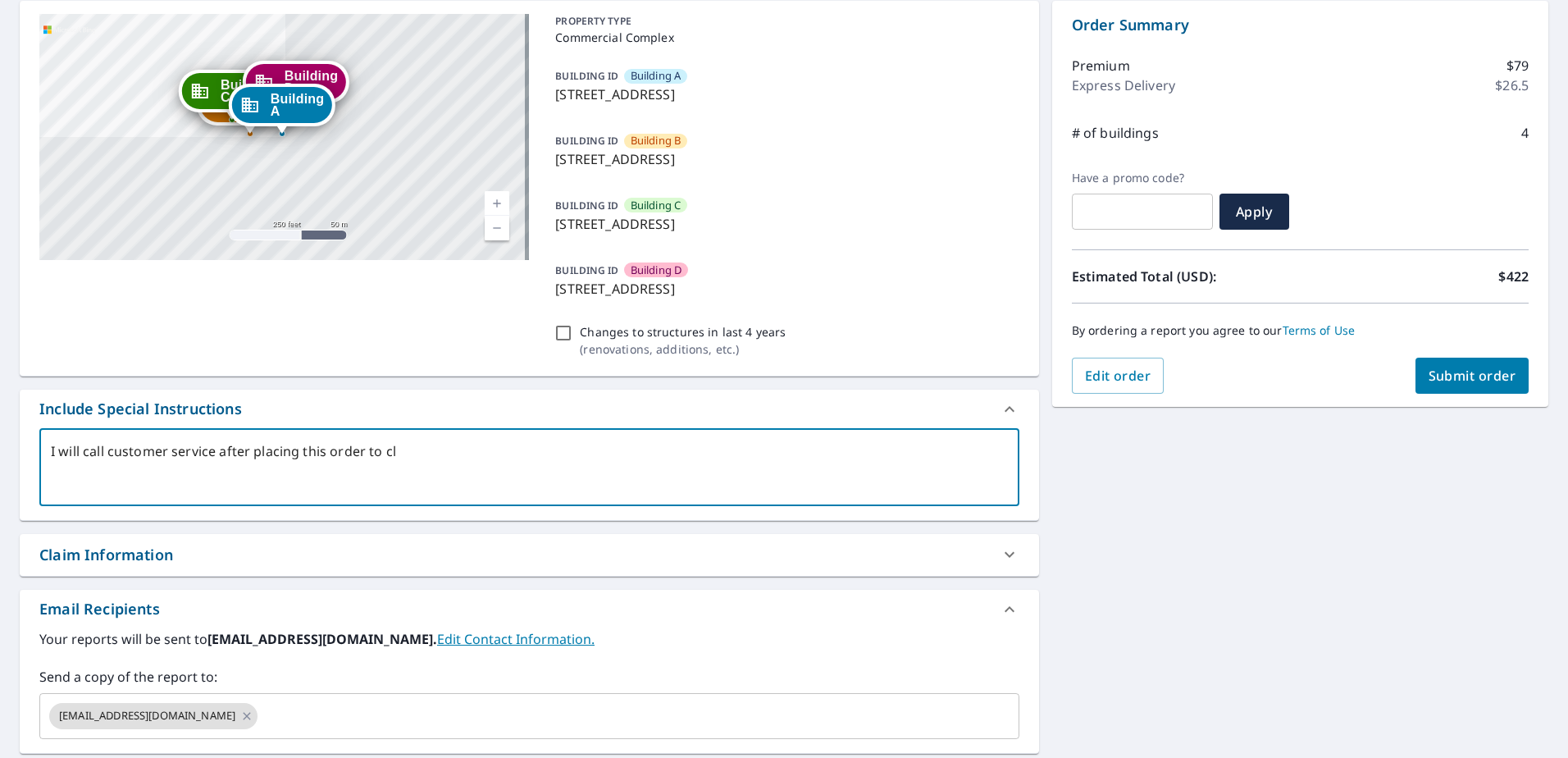
type textarea "x"
checkbox input "true"
type textarea "I will call customer service after placing this order to clar"
type textarea "x"
checkbox input "true"
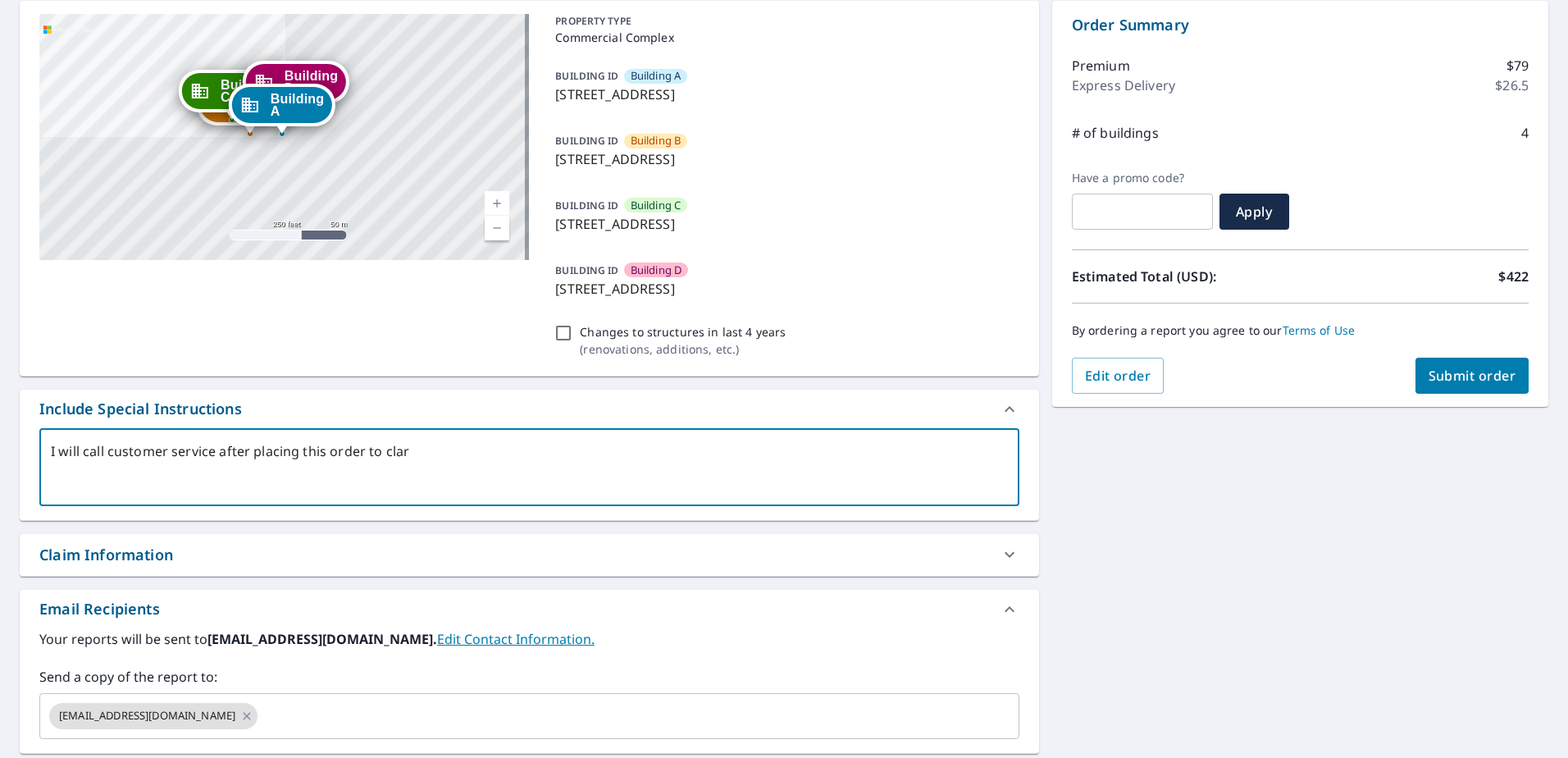
type textarea "I will call customer service after placing this order to clari"
type textarea "x"
checkbox input "true"
type textarea "I will call customer service after placing this order to clarif"
type textarea "x"
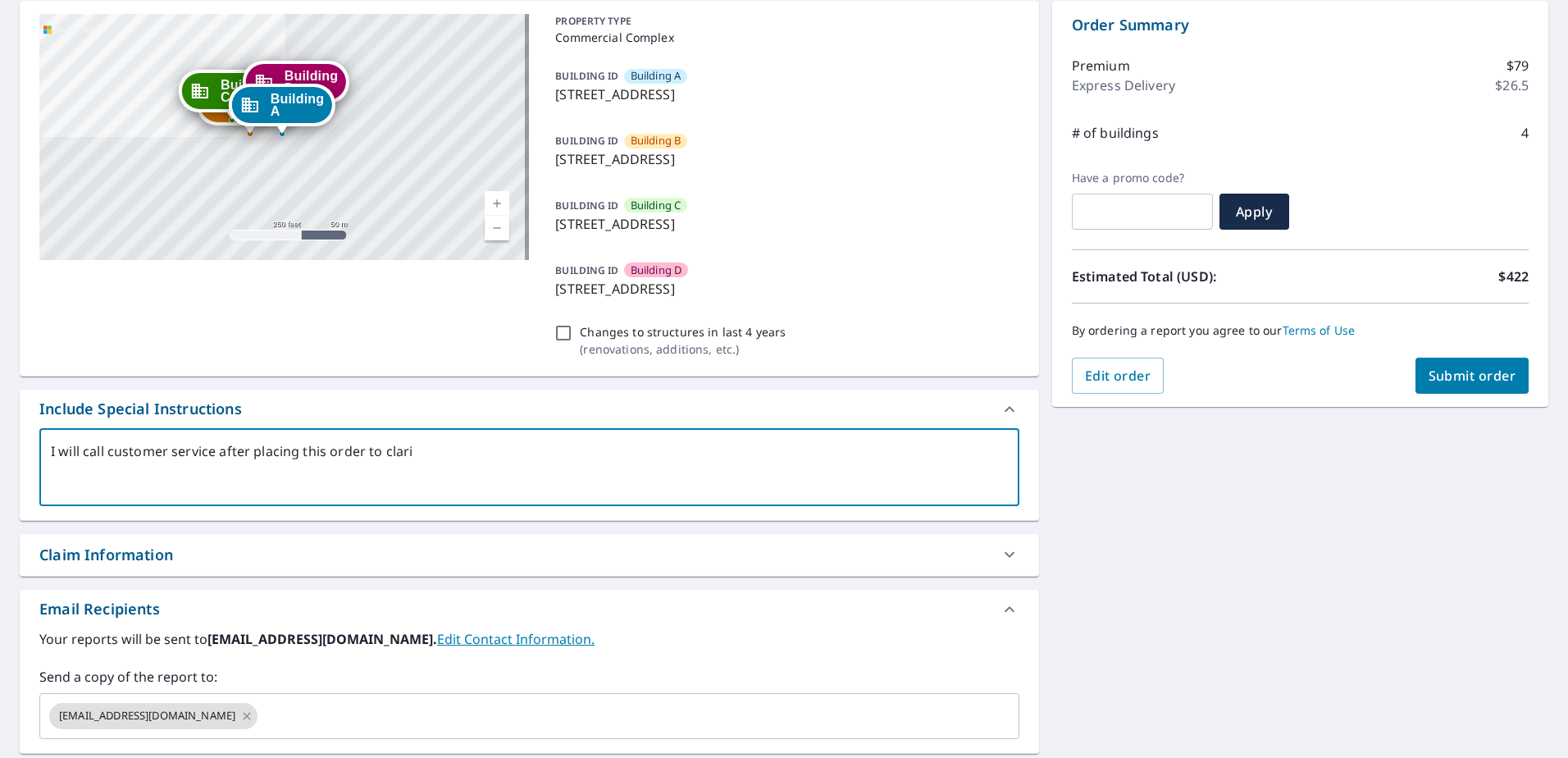
checkbox input "true"
type textarea "I will call customer service after placing this order to clarify"
type textarea "x"
checkbox input "true"
type textarea "I will call customer service after placing this order to clarify"
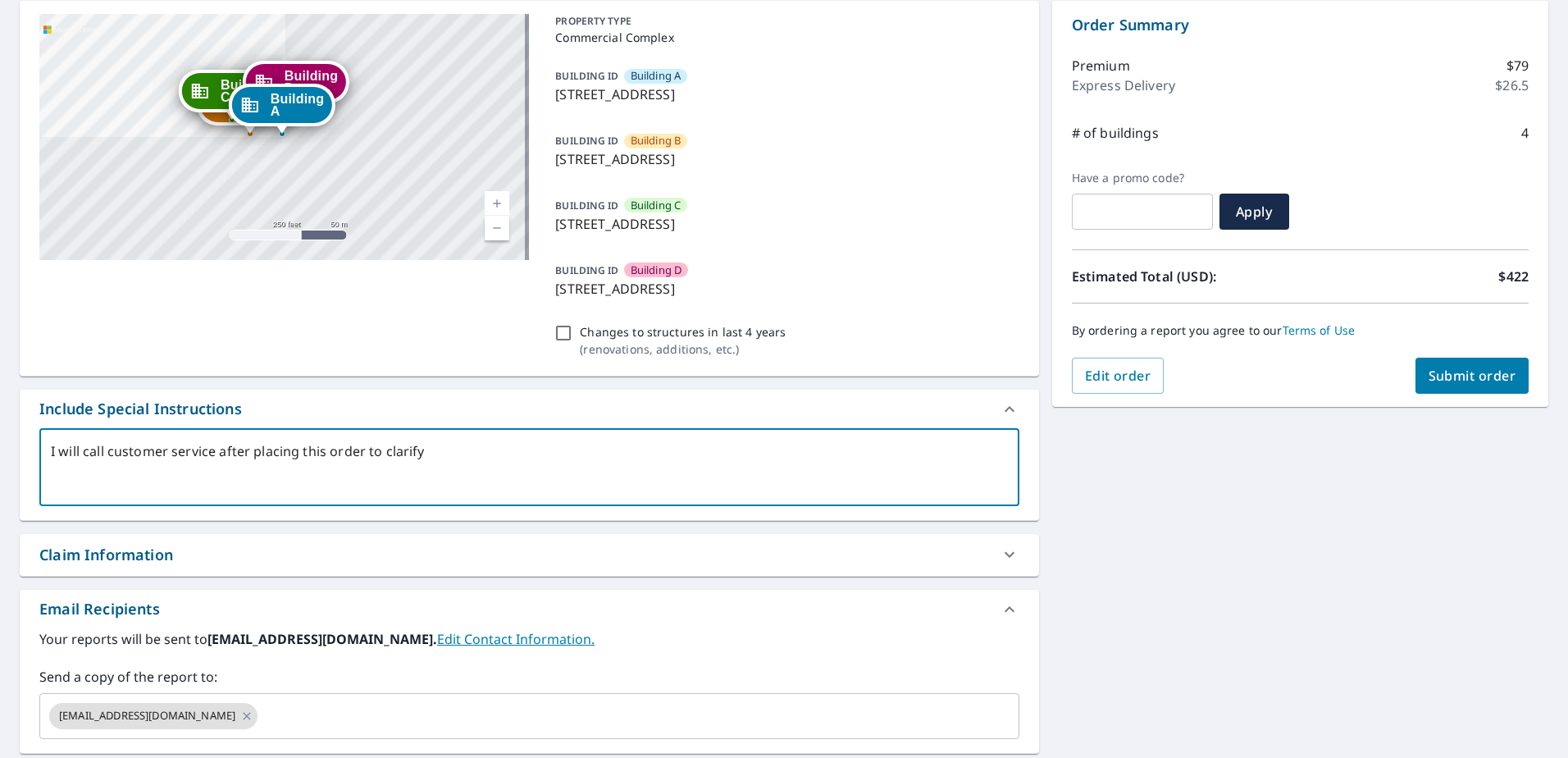
type textarea "x"
checkbox input "true"
type textarea "I will call customer service after placing this order to clarify t"
type textarea "x"
checkbox input "true"
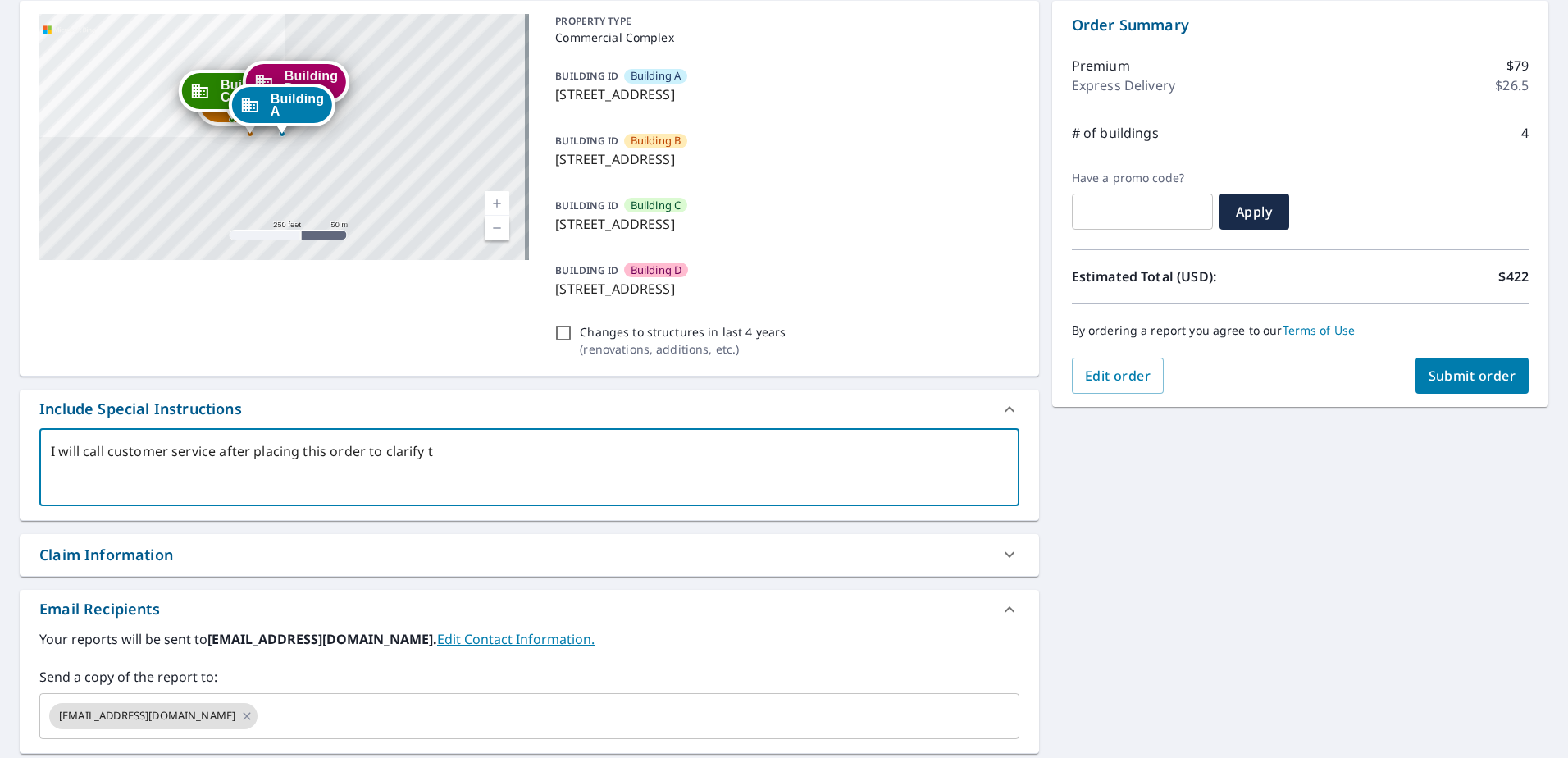
type textarea "I will call customer service after placing this order to clarify th"
type textarea "x"
checkbox input "true"
type textarea "I will call customer service after placing this order to clarify the"
type textarea "x"
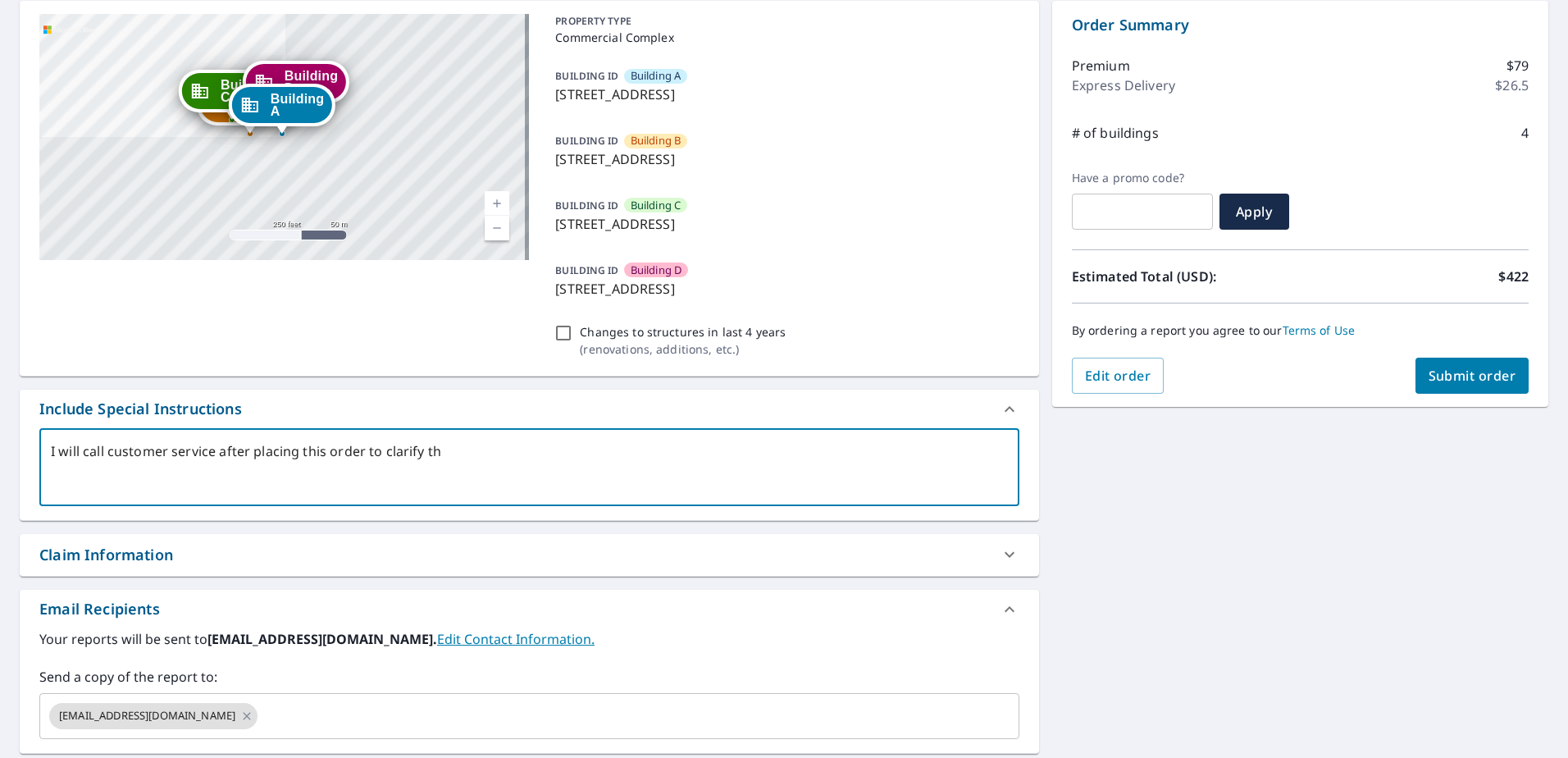
checkbox input "true"
type textarea "I will call customer service after placing this order to clarify th"
type textarea "x"
checkbox input "true"
type textarea "I will call customer service after placing this order to clarify tha"
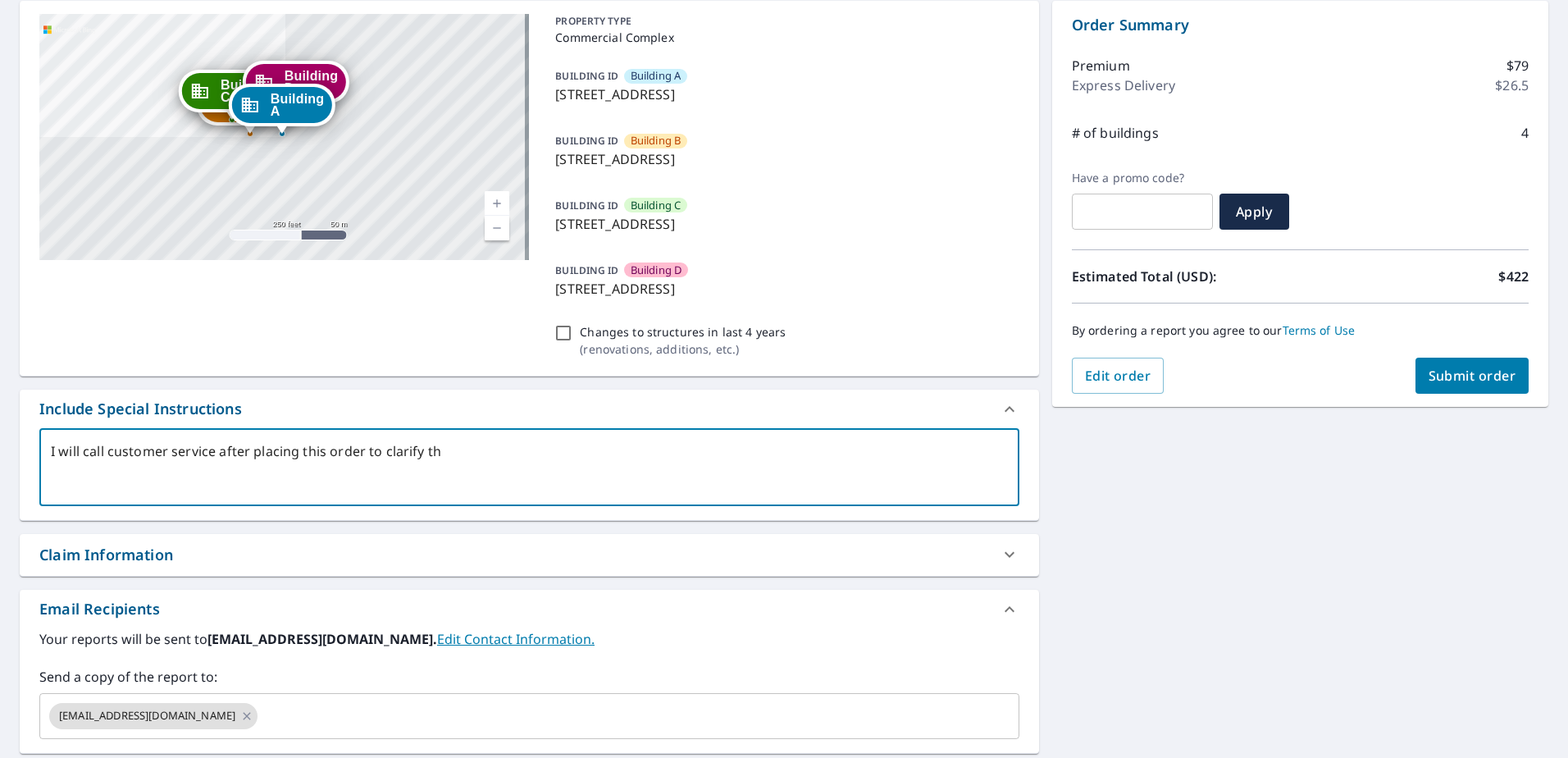
type textarea "x"
checkbox input "true"
type textarea "I will call customer service after placing this order to clarify that"
type textarea "x"
checkbox input "true"
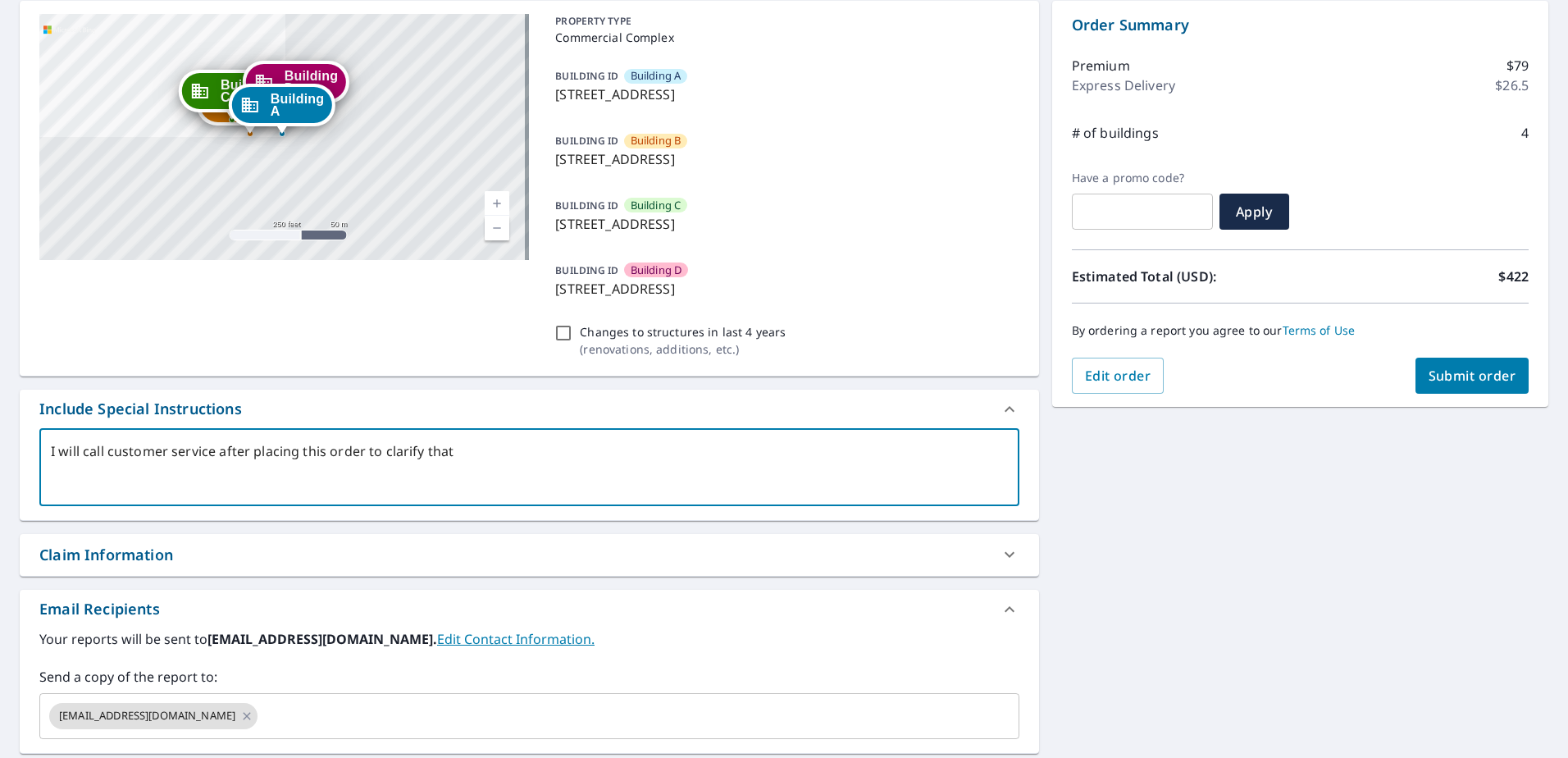
type textarea "I will call customer service after placing this order to clarify that"
type textarea "x"
checkbox input "true"
type textarea "I will call customer service after placing this order to clarify that t"
type textarea "x"
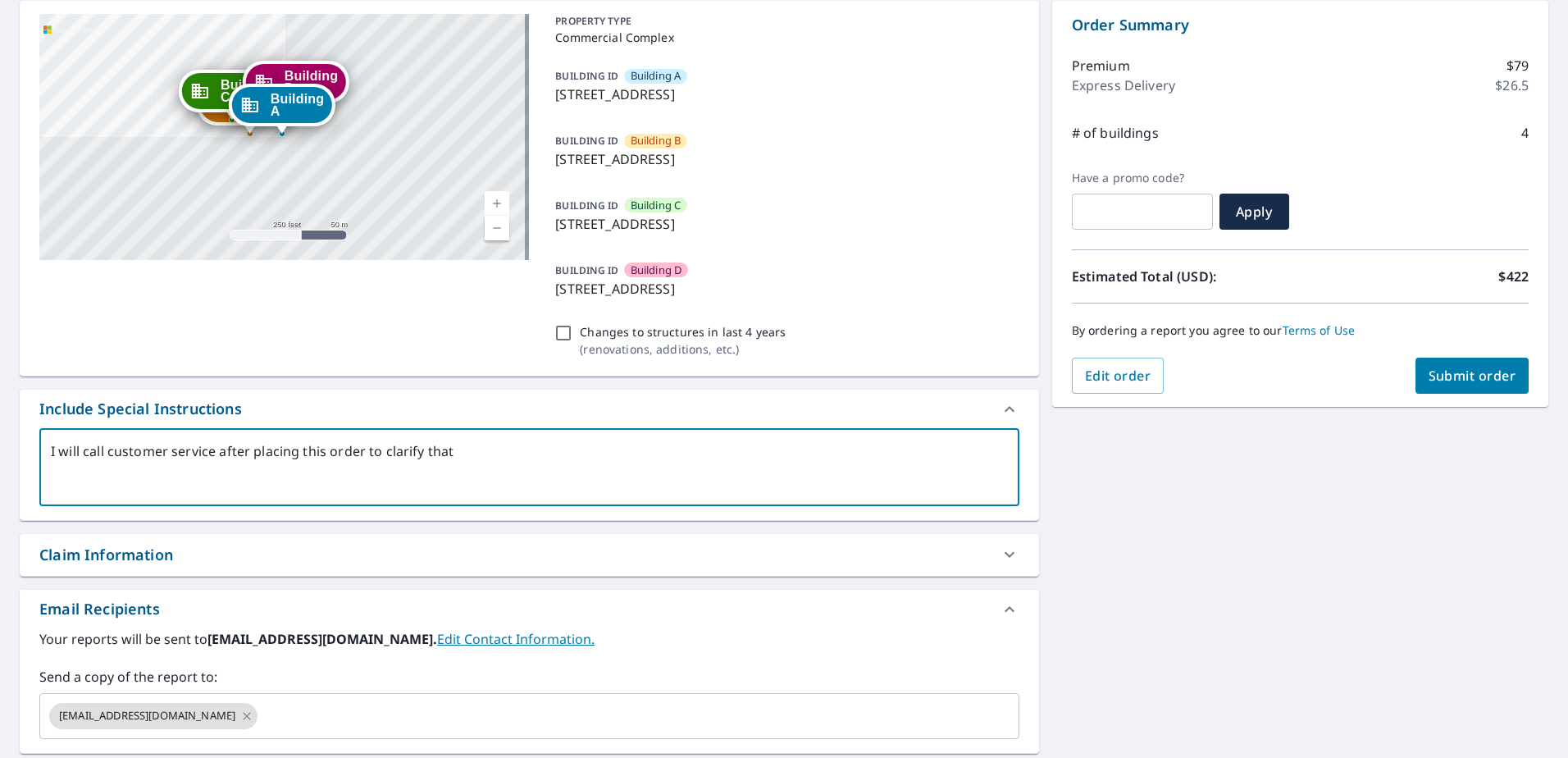
checkbox input "true"
type textarea "I will call customer service after placing this order to clarify that th"
type textarea "x"
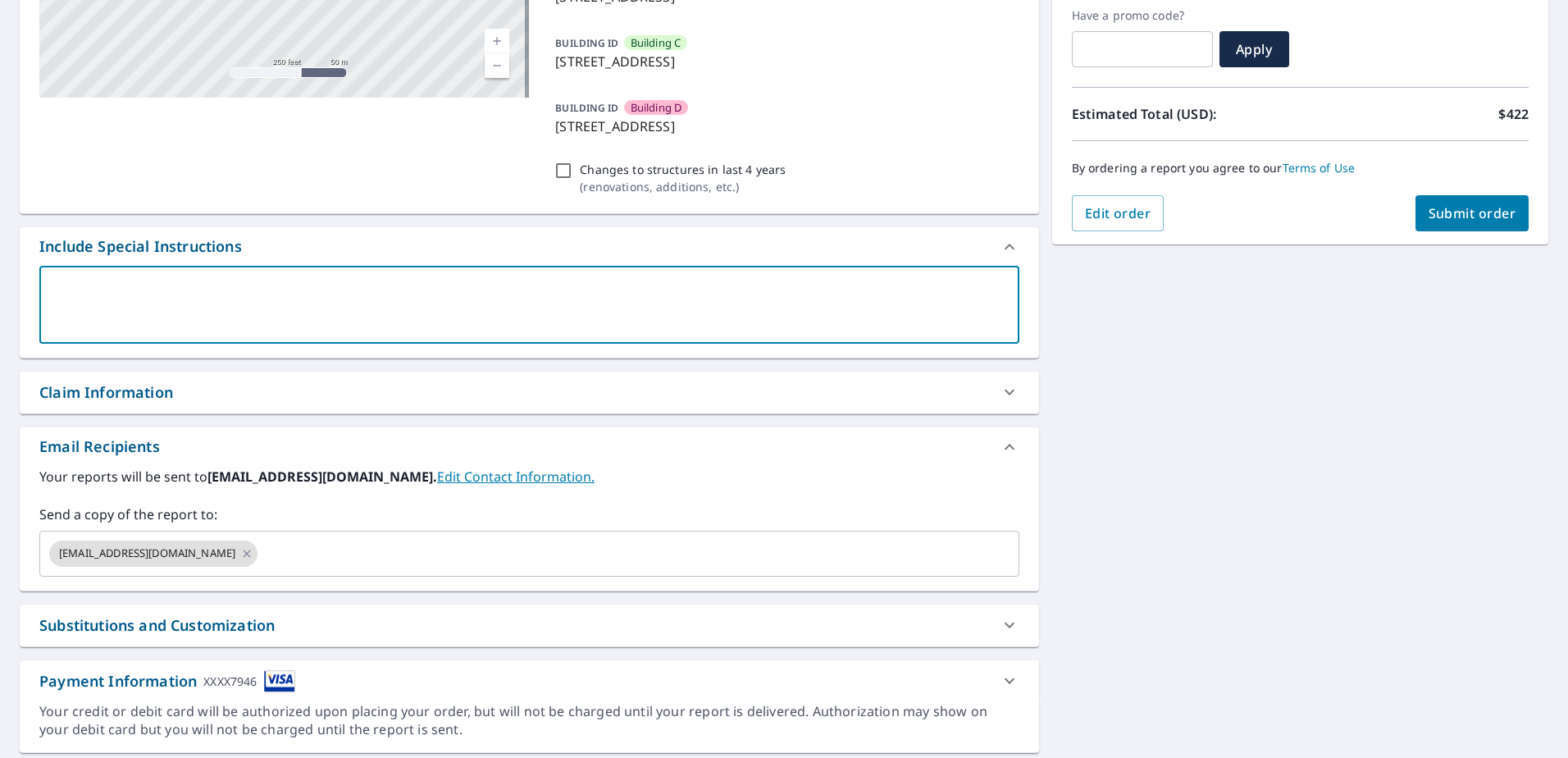
scroll to position [328, 0]
click at [323, 552] on input "text" at bounding box center [623, 552] width 726 height 32
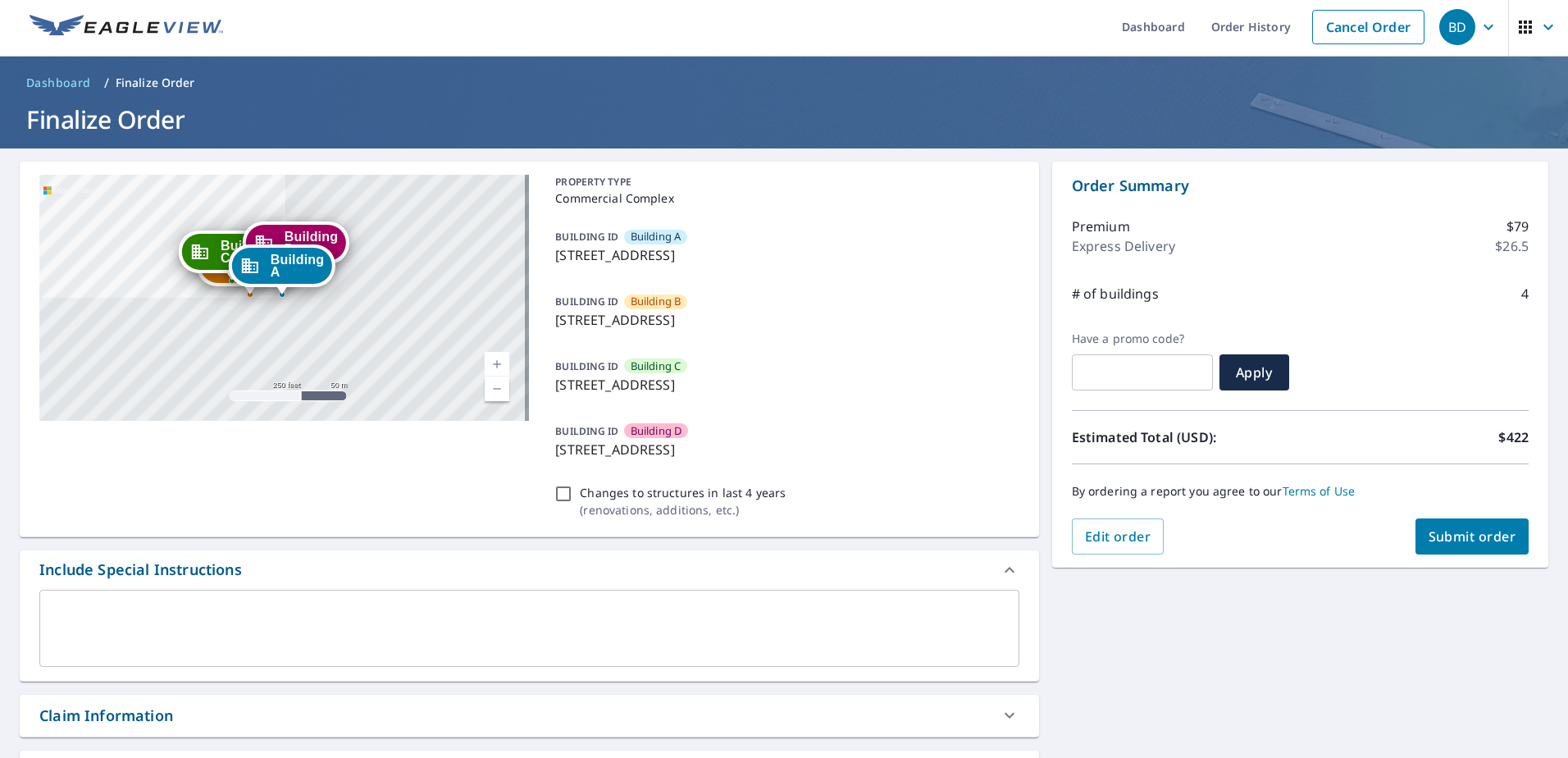
scroll to position [0, 0]
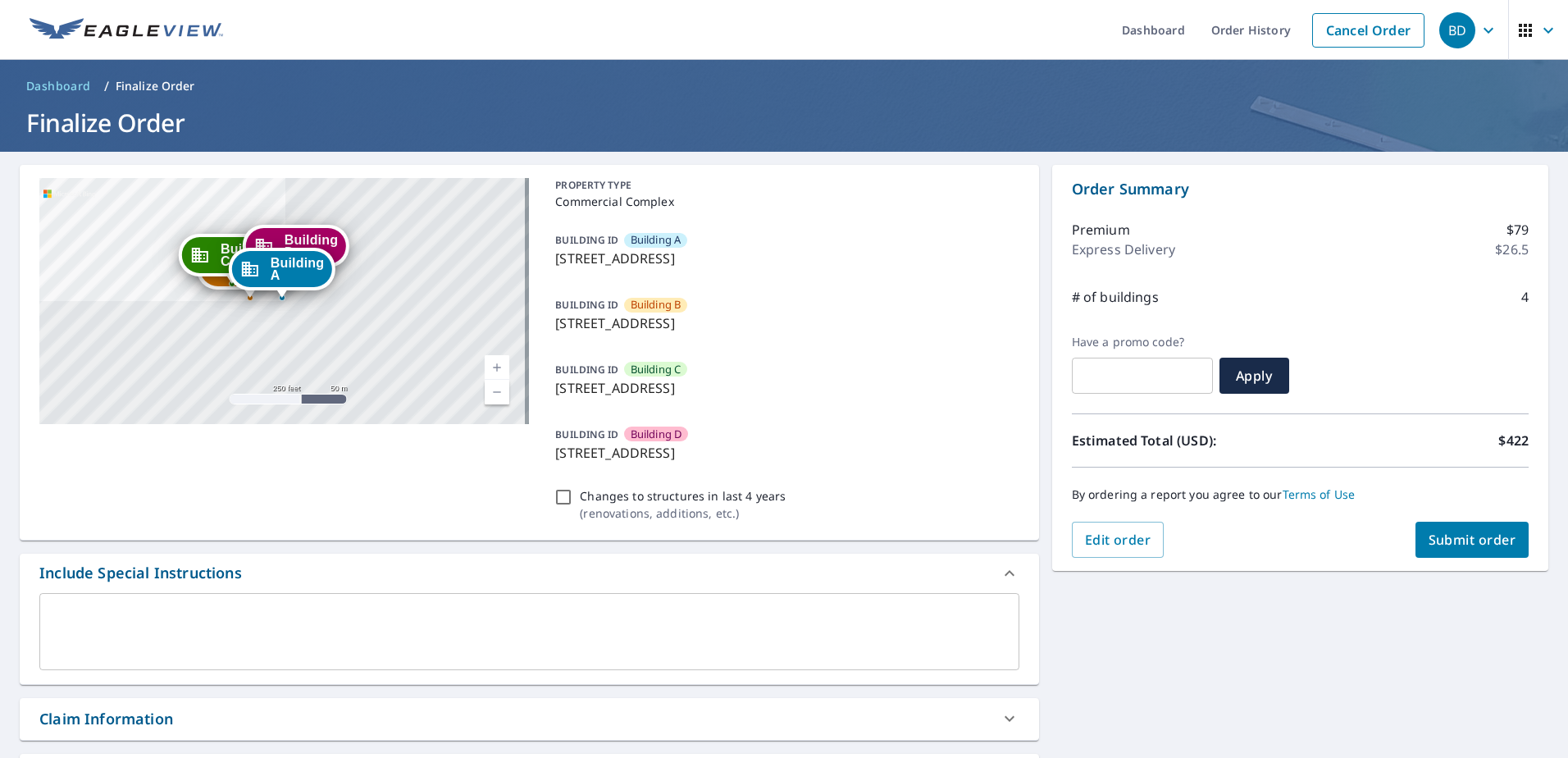
click at [1466, 542] on span "Submit order" at bounding box center [1472, 539] width 88 height 18
